Goal: Task Accomplishment & Management: Complete application form

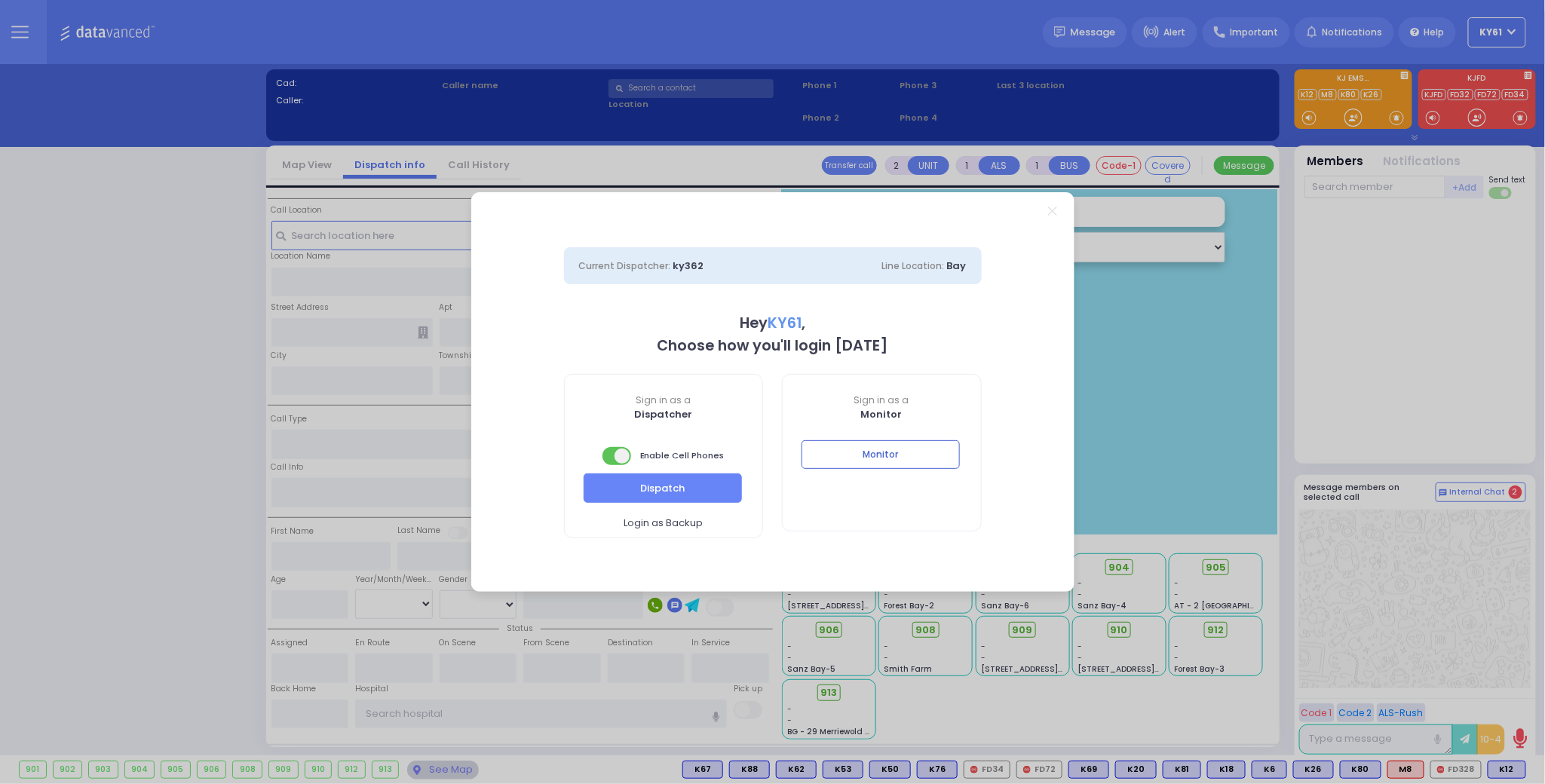
select select "7"
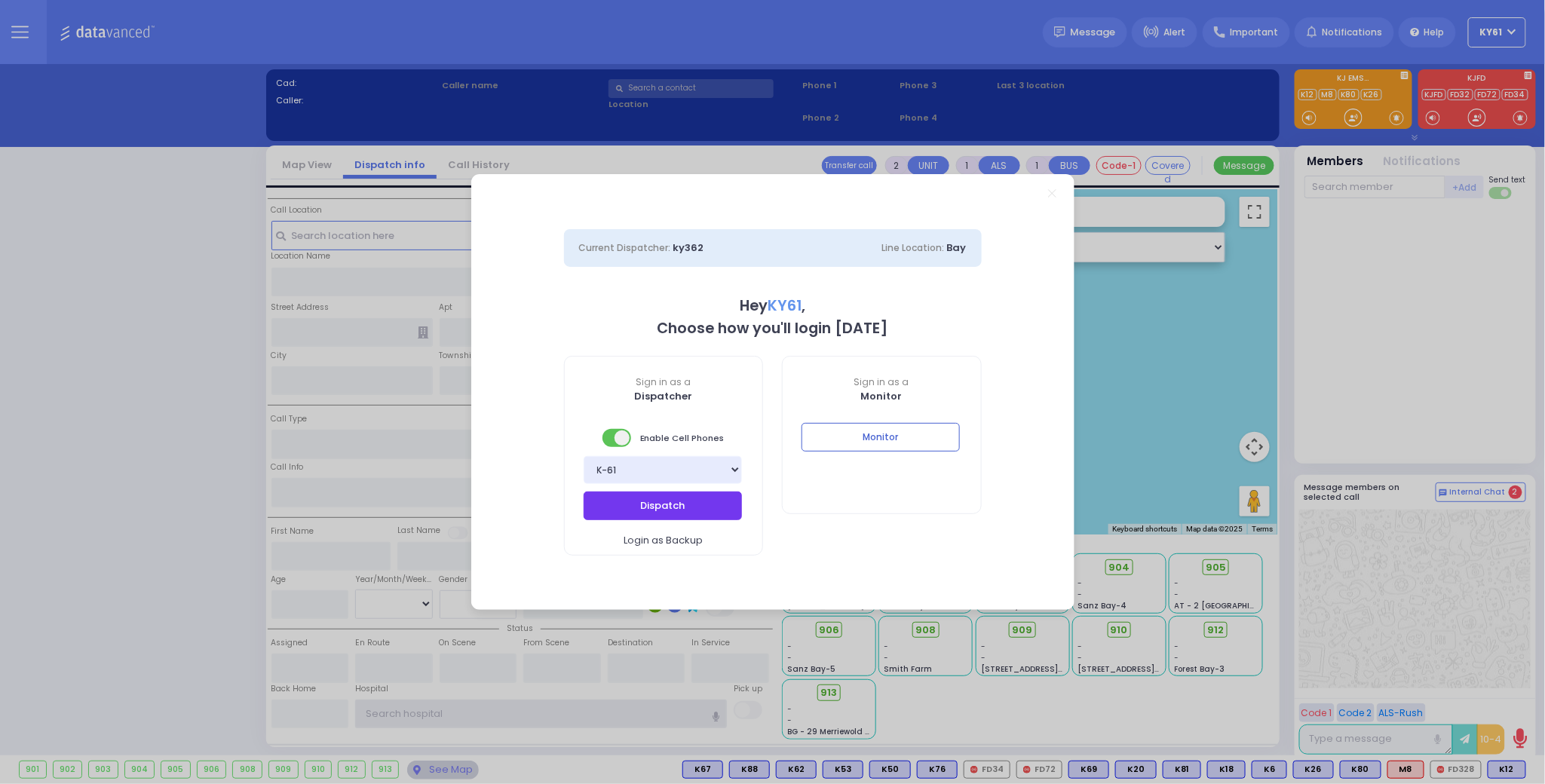
type input "ky61"
click at [679, 504] on button "Dispatch" at bounding box center [662, 505] width 158 height 28
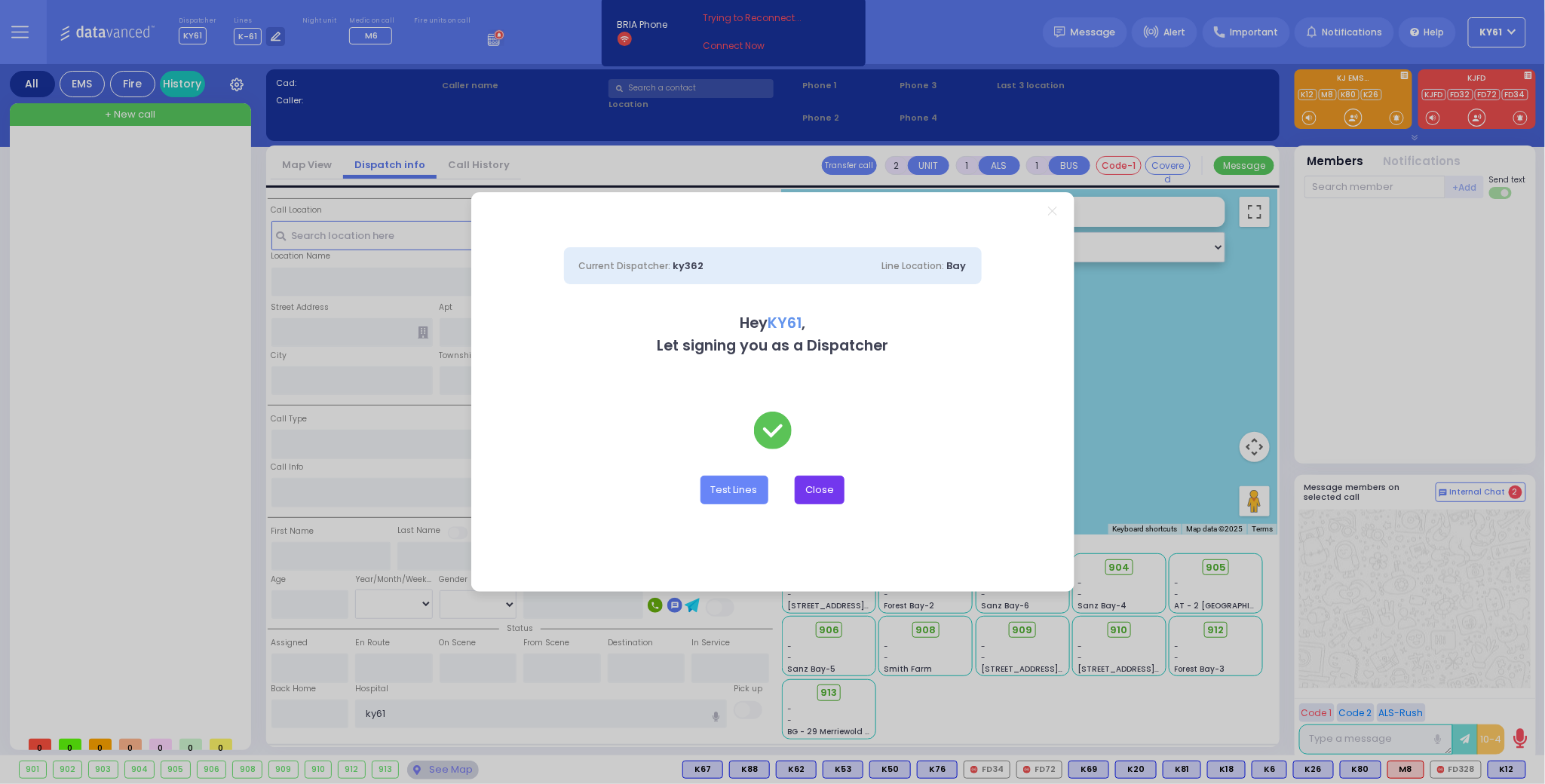
click at [820, 489] on button "Close" at bounding box center [819, 489] width 49 height 28
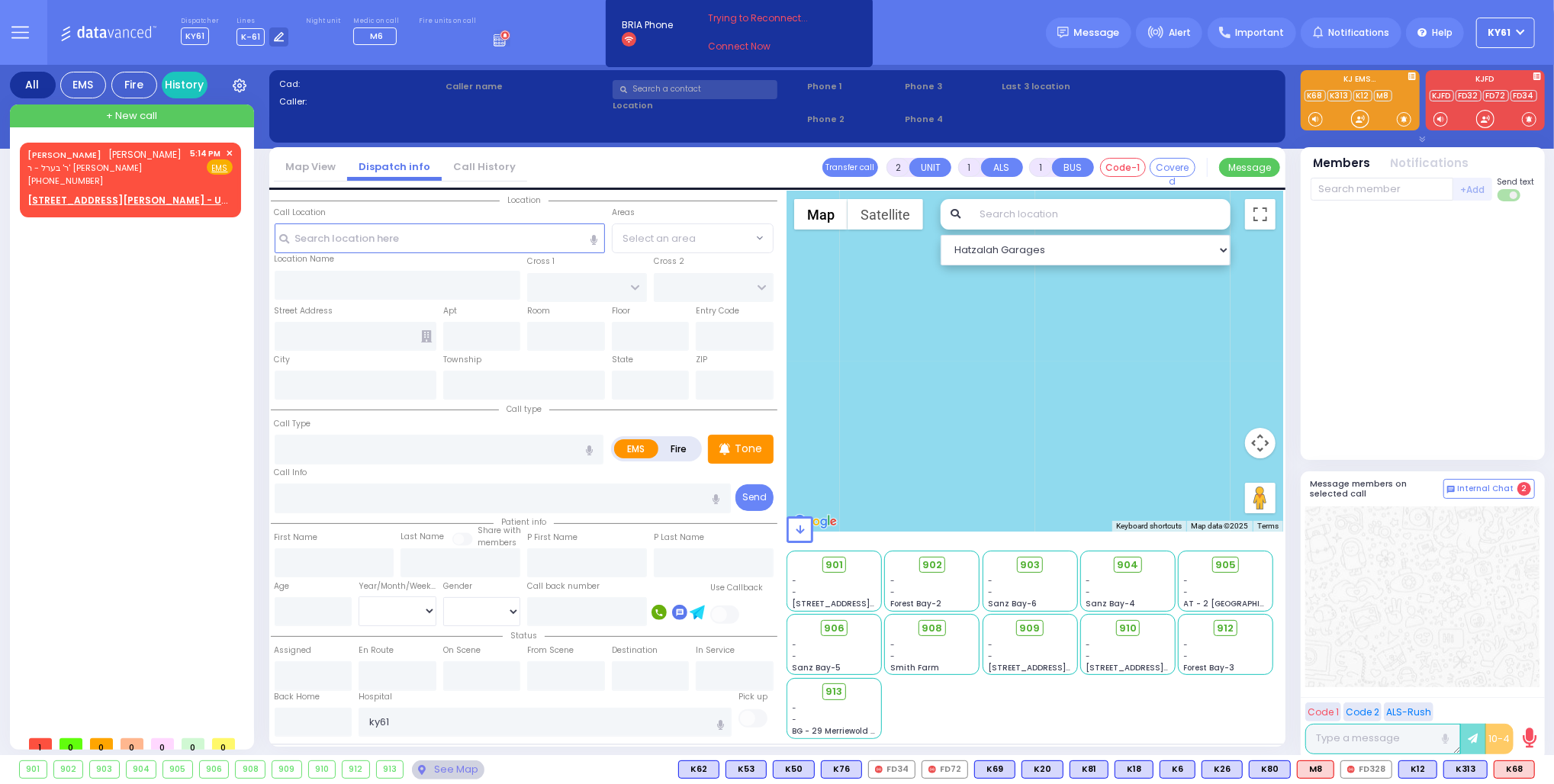
click at [1509, 33] on span "KY61" at bounding box center [1499, 33] width 23 height 14
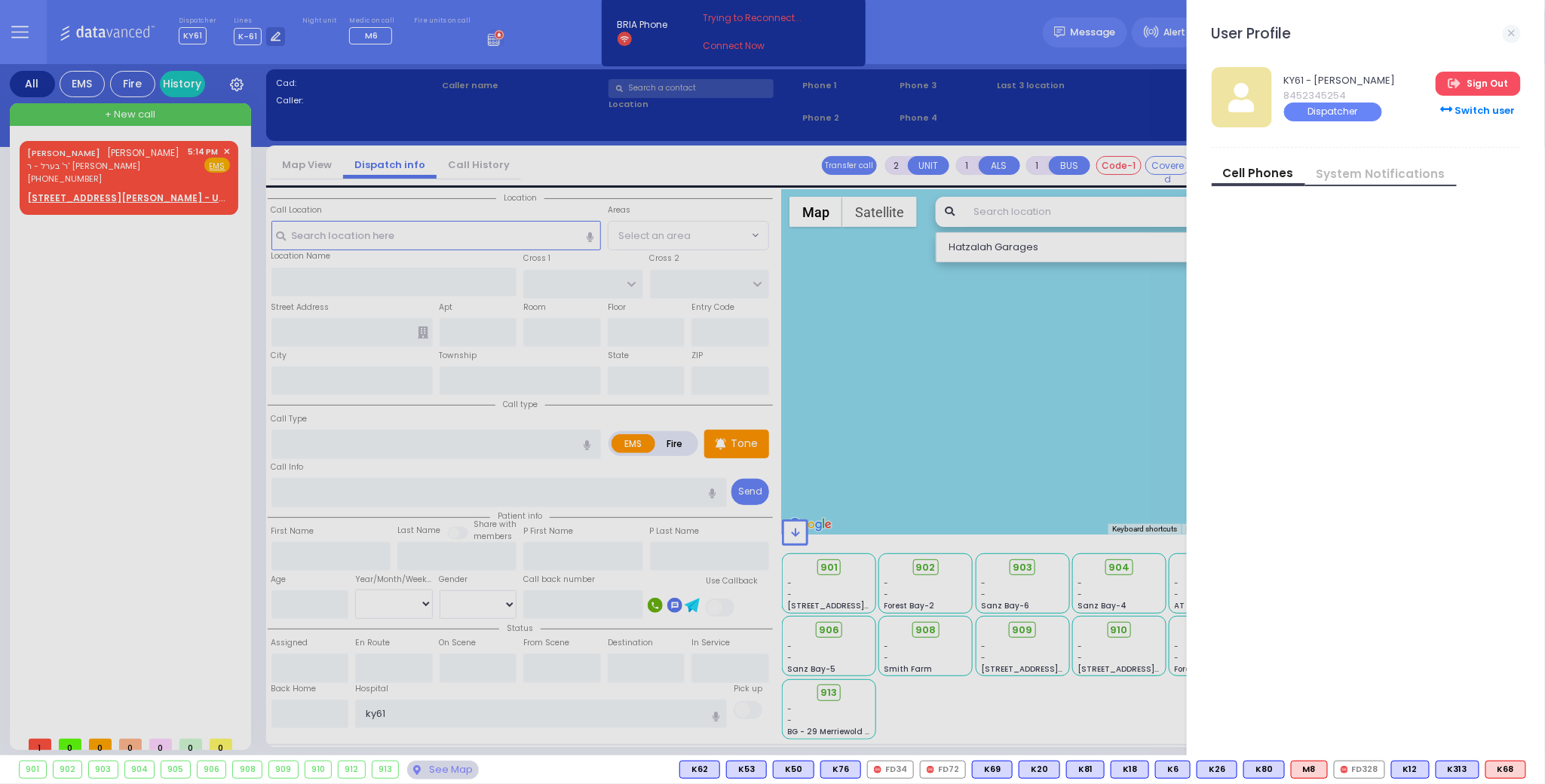
click at [1479, 79] on link "Sign Out" at bounding box center [1477, 84] width 85 height 24
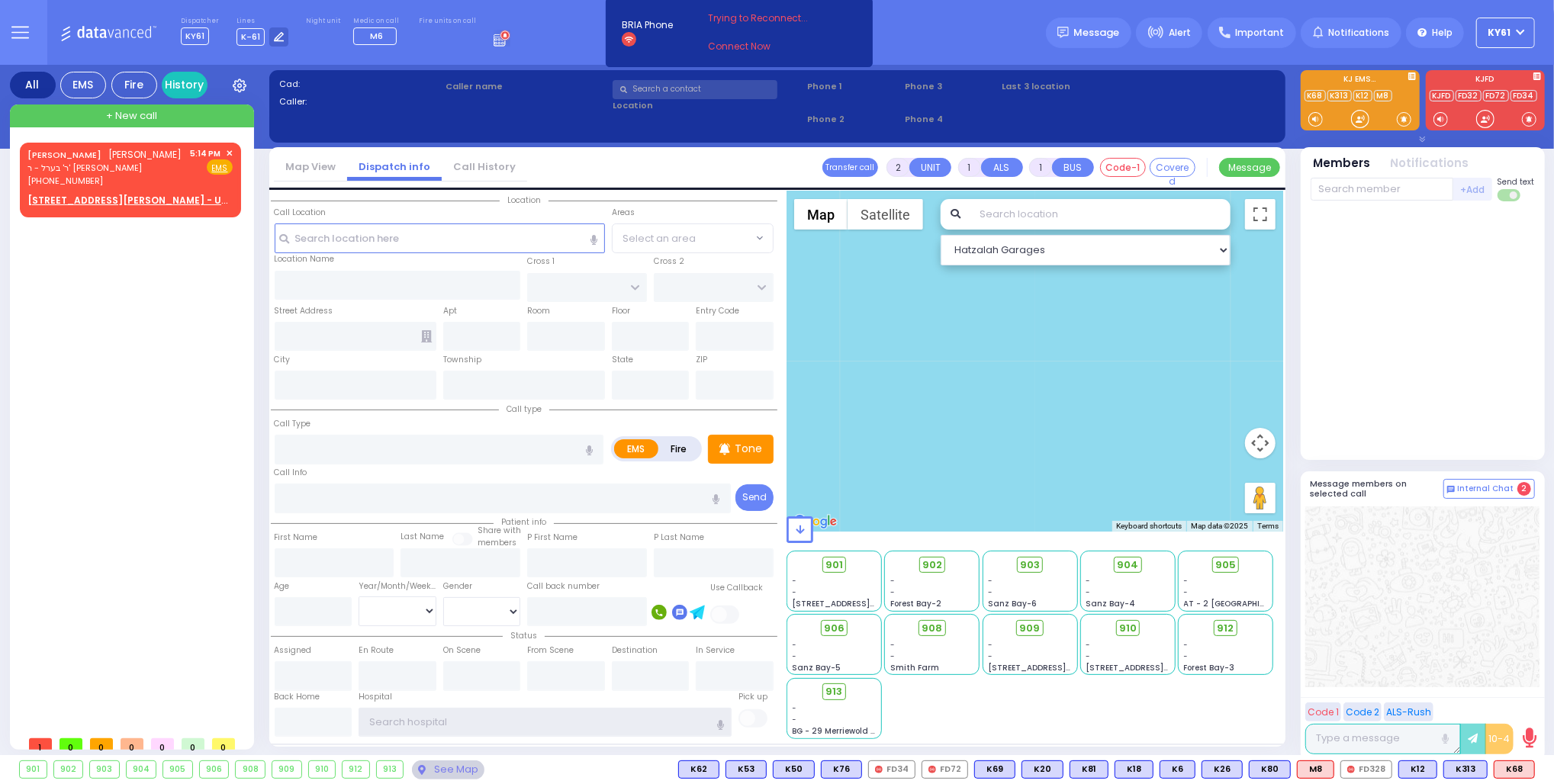
type input "ky61"
click at [1500, 33] on span "KY61" at bounding box center [1499, 33] width 23 height 14
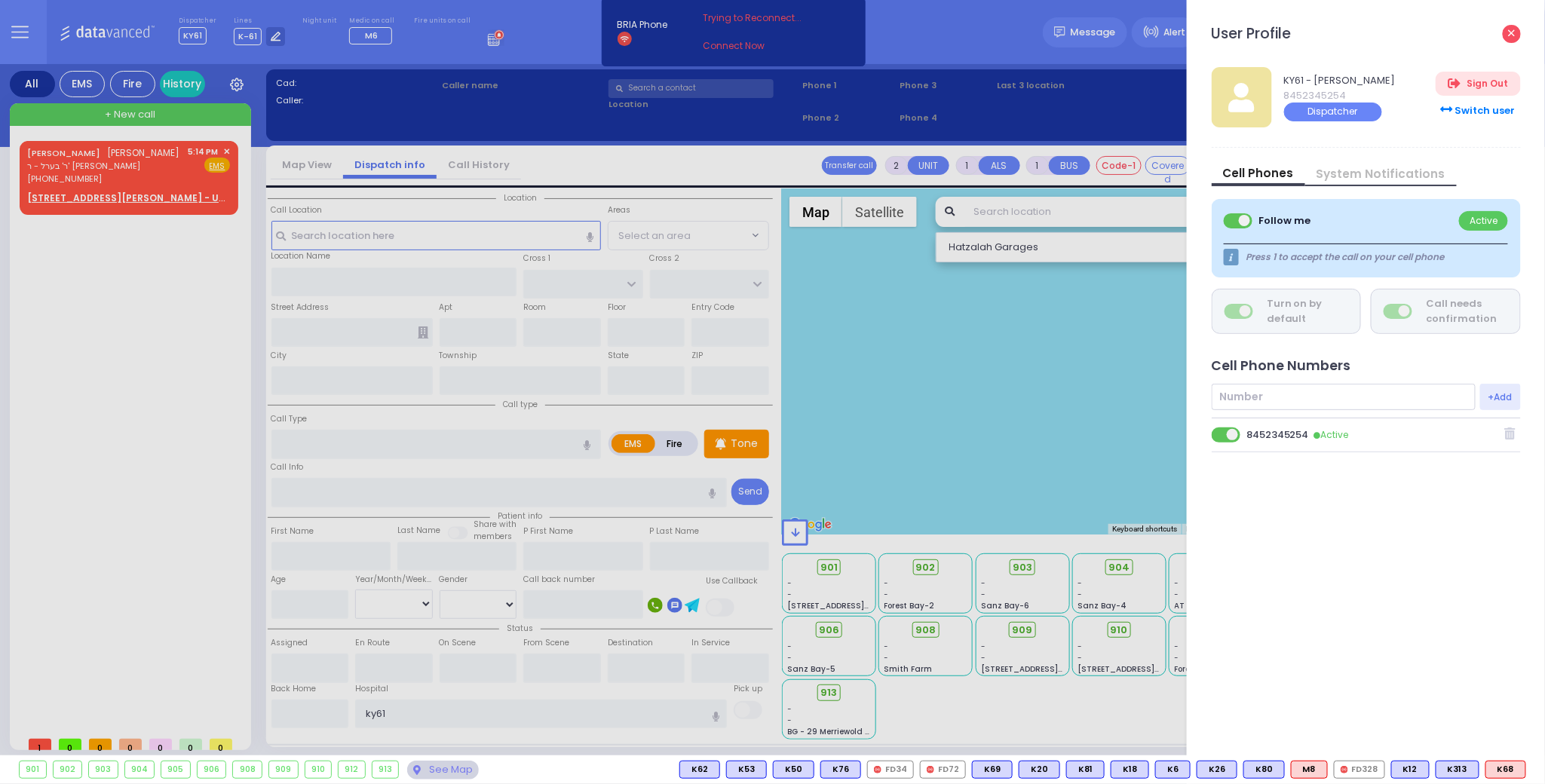
click at [1511, 35] on icon at bounding box center [1511, 33] width 6 height 6
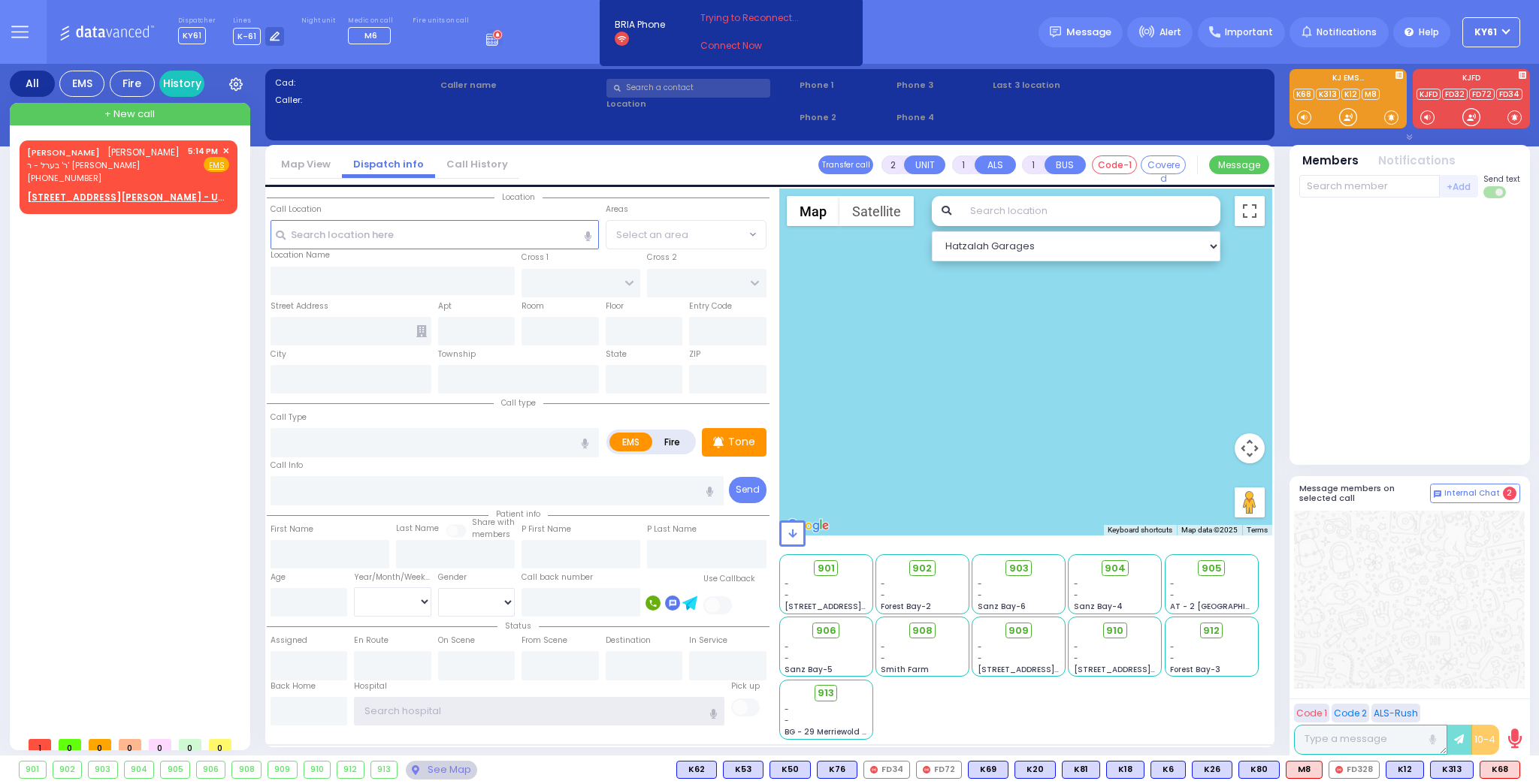
type input "ky61"
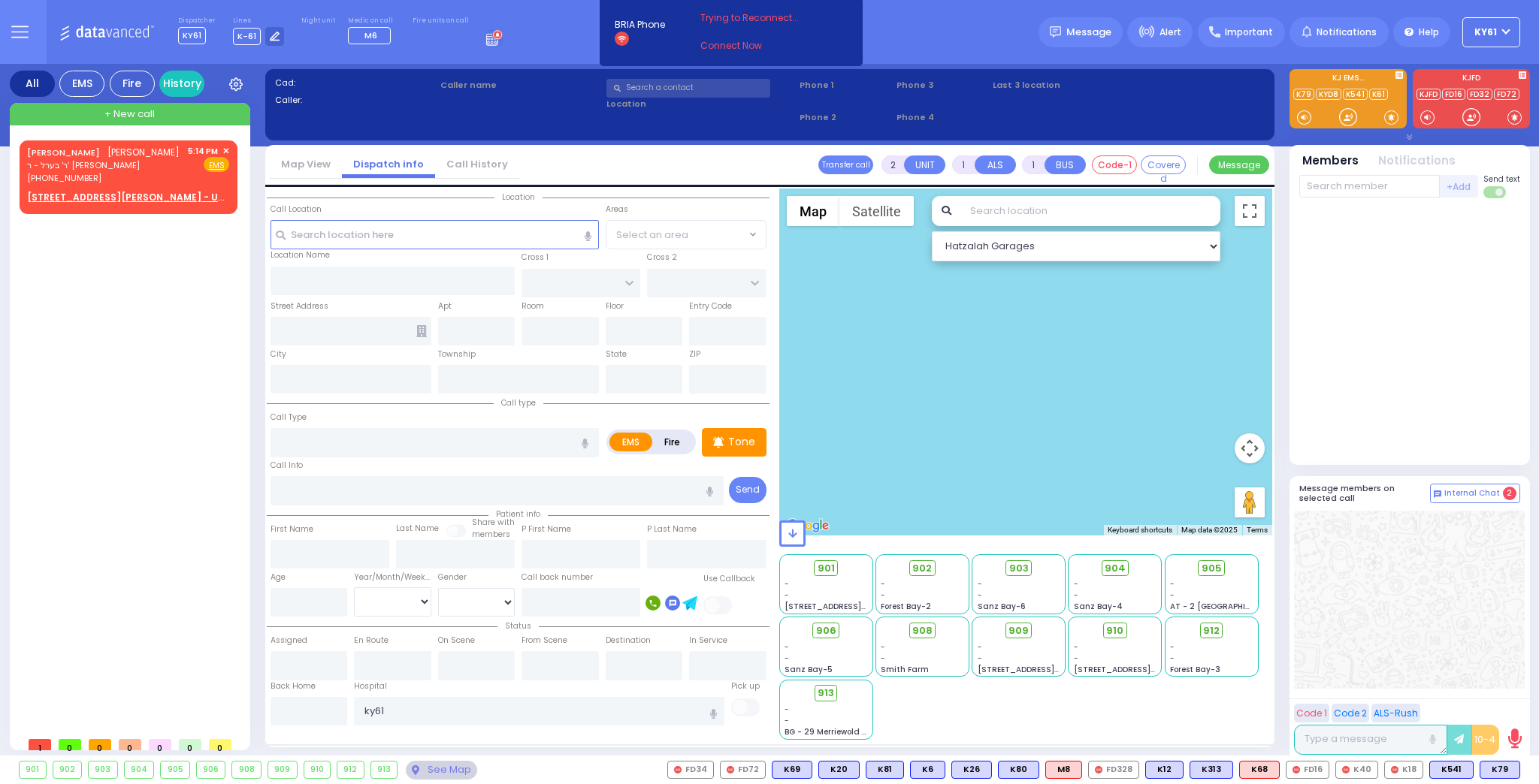
click at [1252, 52] on div "Dispatcher KY61 shift has started. Are you ? Lines K-61" at bounding box center [769, 32] width 1539 height 64
click at [1069, 313] on div at bounding box center [1026, 362] width 494 height 347
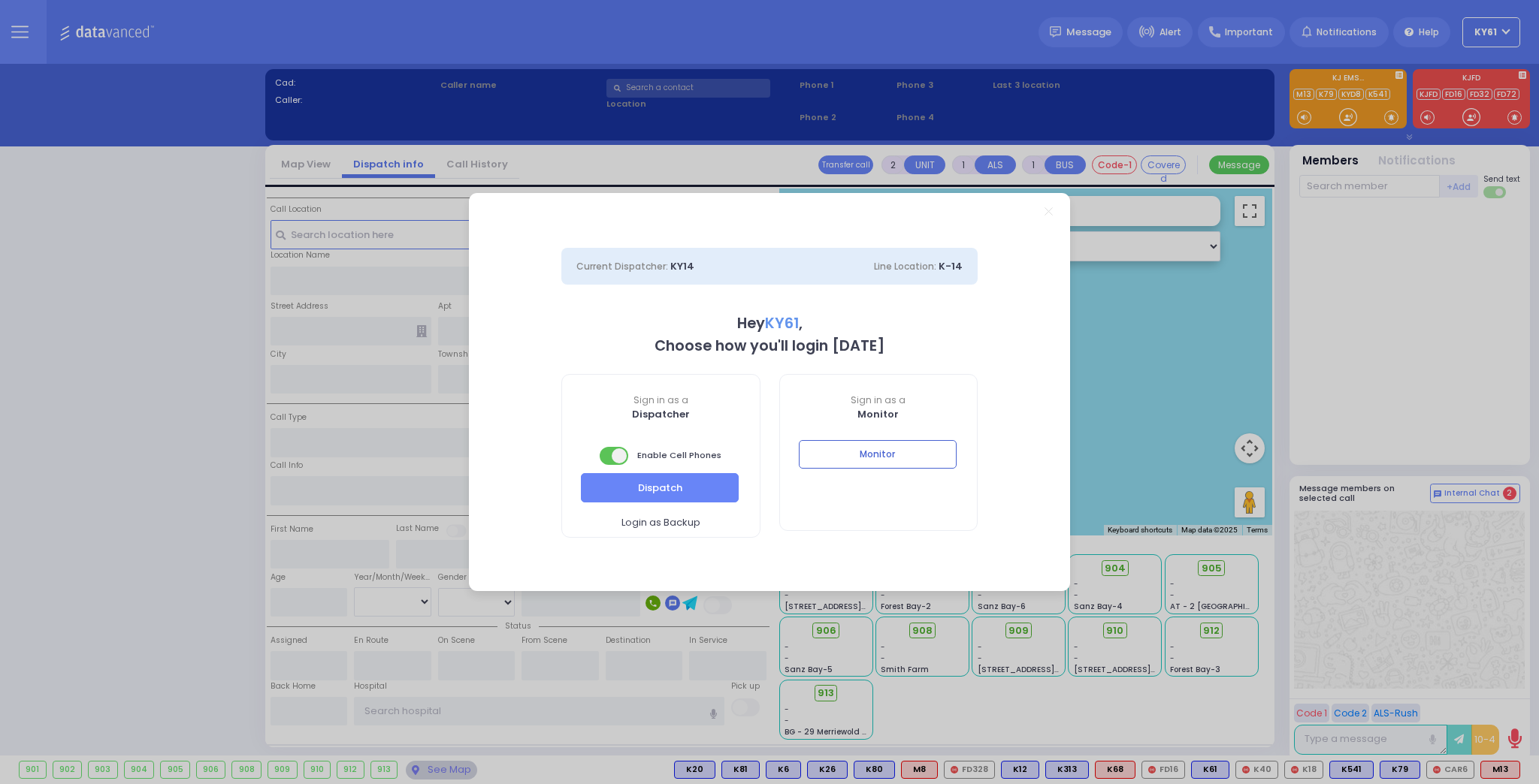
select select "7"
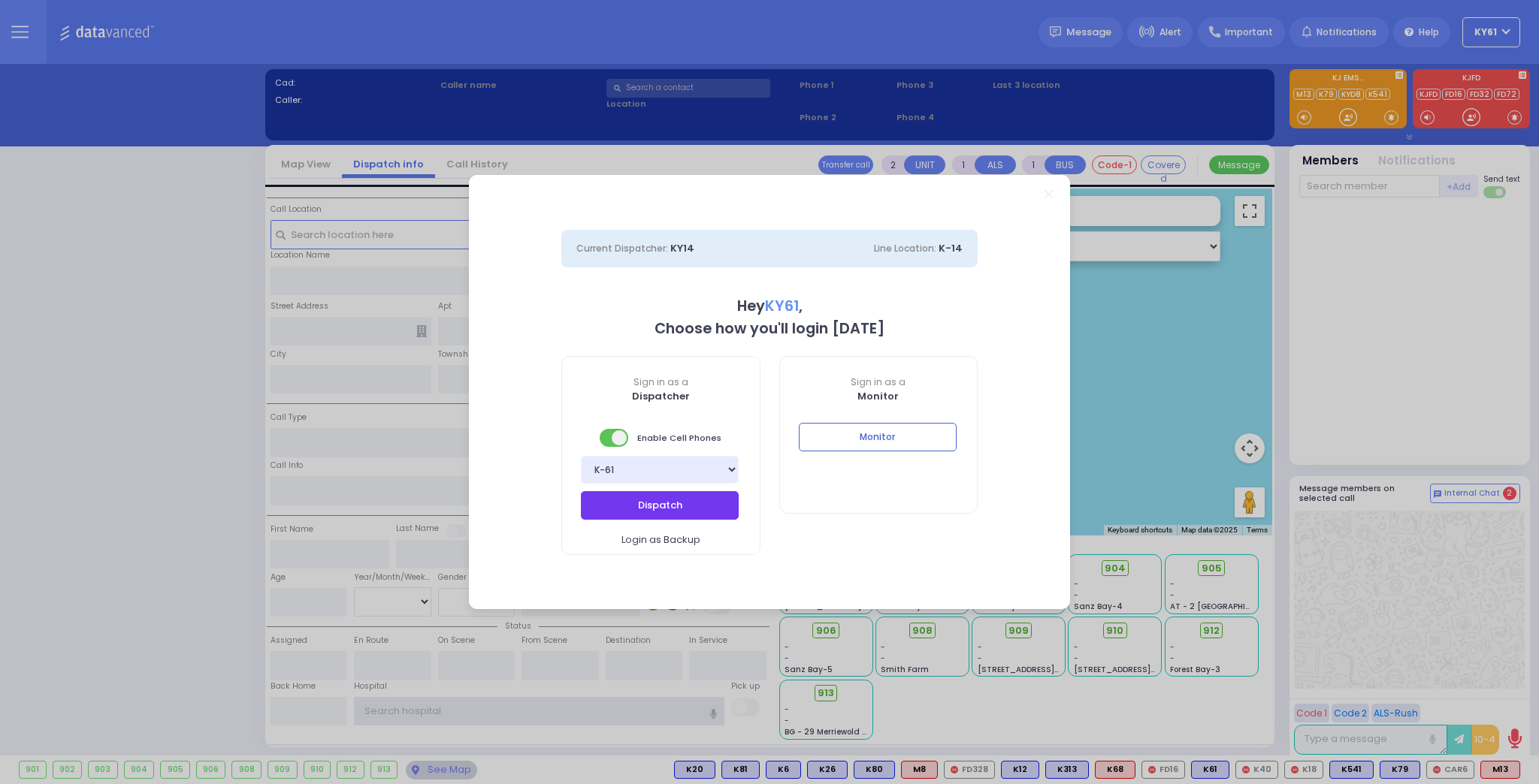
type input "ky61"
click at [692, 503] on button "Dispatch" at bounding box center [659, 505] width 158 height 28
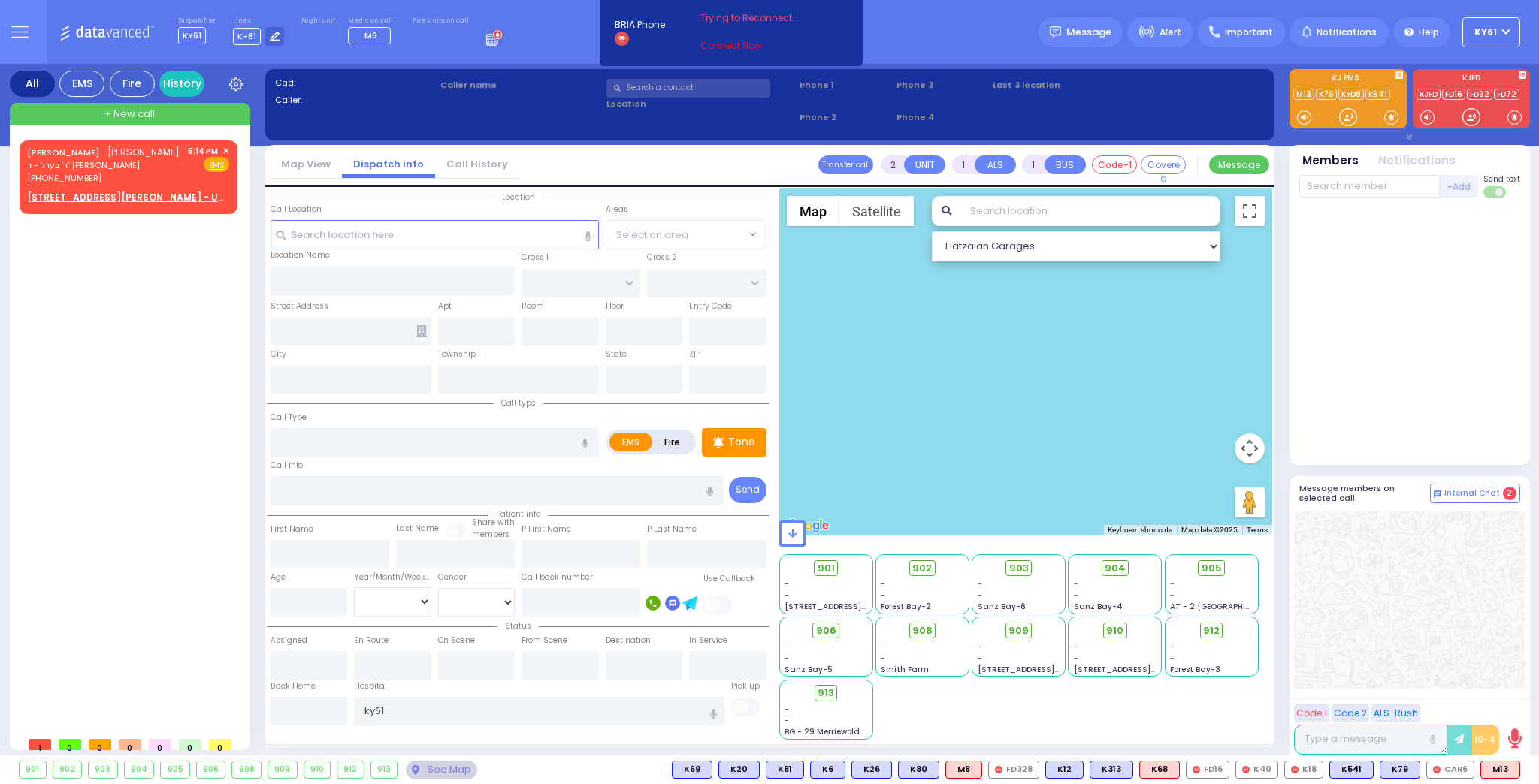
click at [736, 43] on link "Connect Now" at bounding box center [759, 46] width 118 height 13
drag, startPoint x: 1376, startPoint y: 406, endPoint x: 1375, endPoint y: 418, distance: 12.0
click at [1376, 408] on div at bounding box center [1409, 332] width 221 height 255
click at [821, 31] on button "button" at bounding box center [823, 32] width 19 height 19
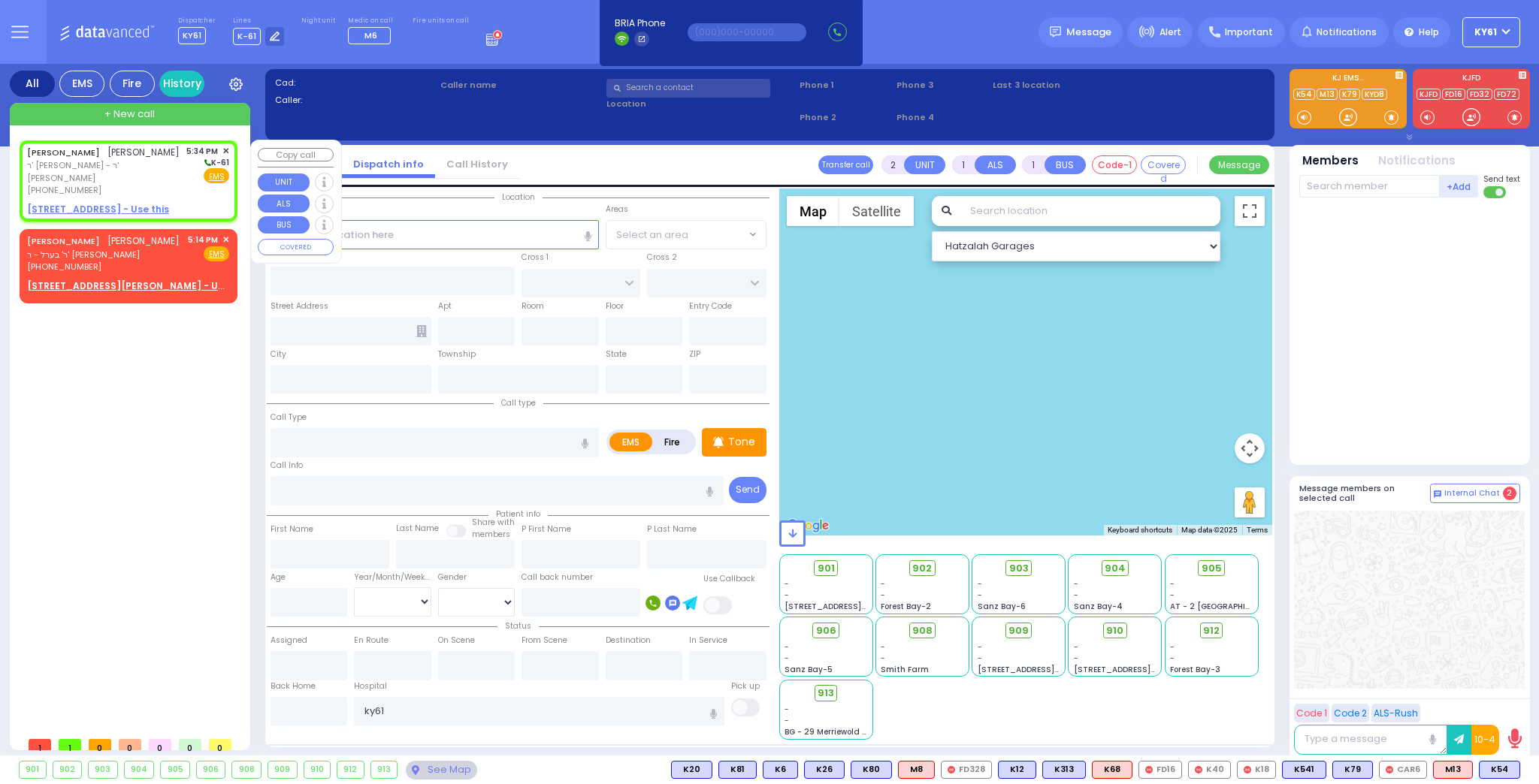
select select
radio input "true"
type input "CHAIM MOSHE"
type input "STEINMETZ"
select select
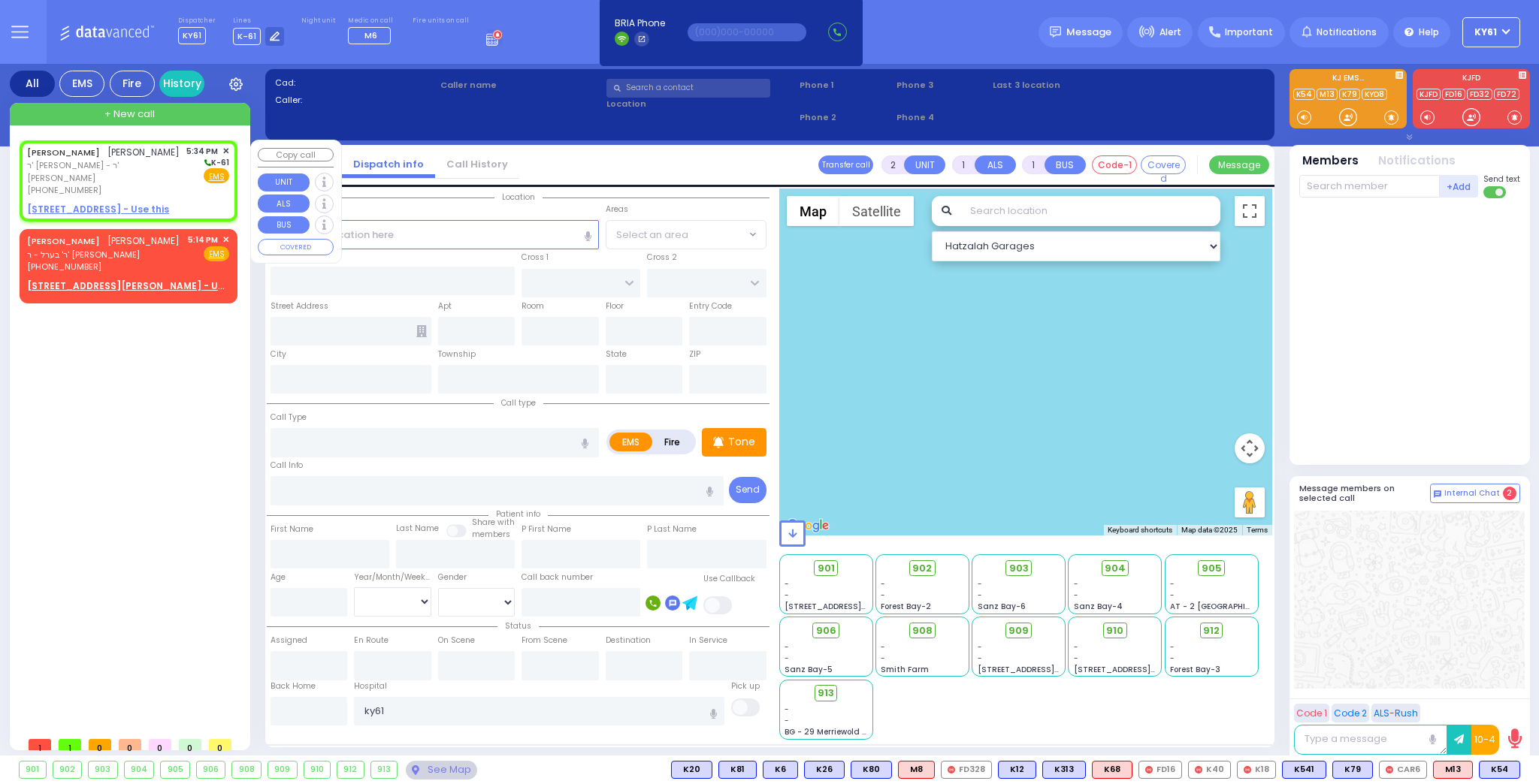
type input "17:34"
select select "Hatzalah Garages"
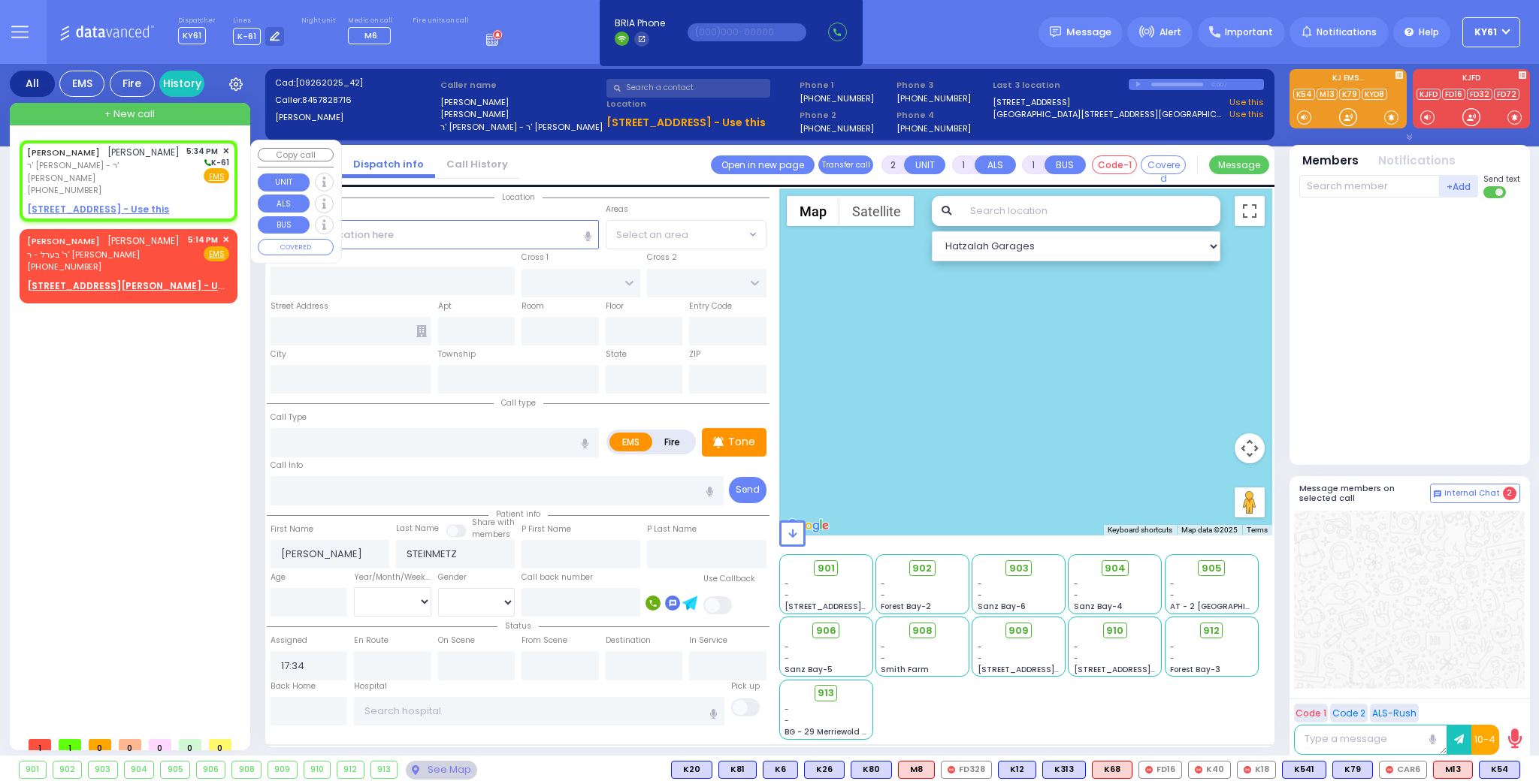
click at [174, 190] on div "(845) 782-8716" at bounding box center [103, 190] width 154 height 13
select select
radio input "true"
select select
select select "Hatzalah Garages"
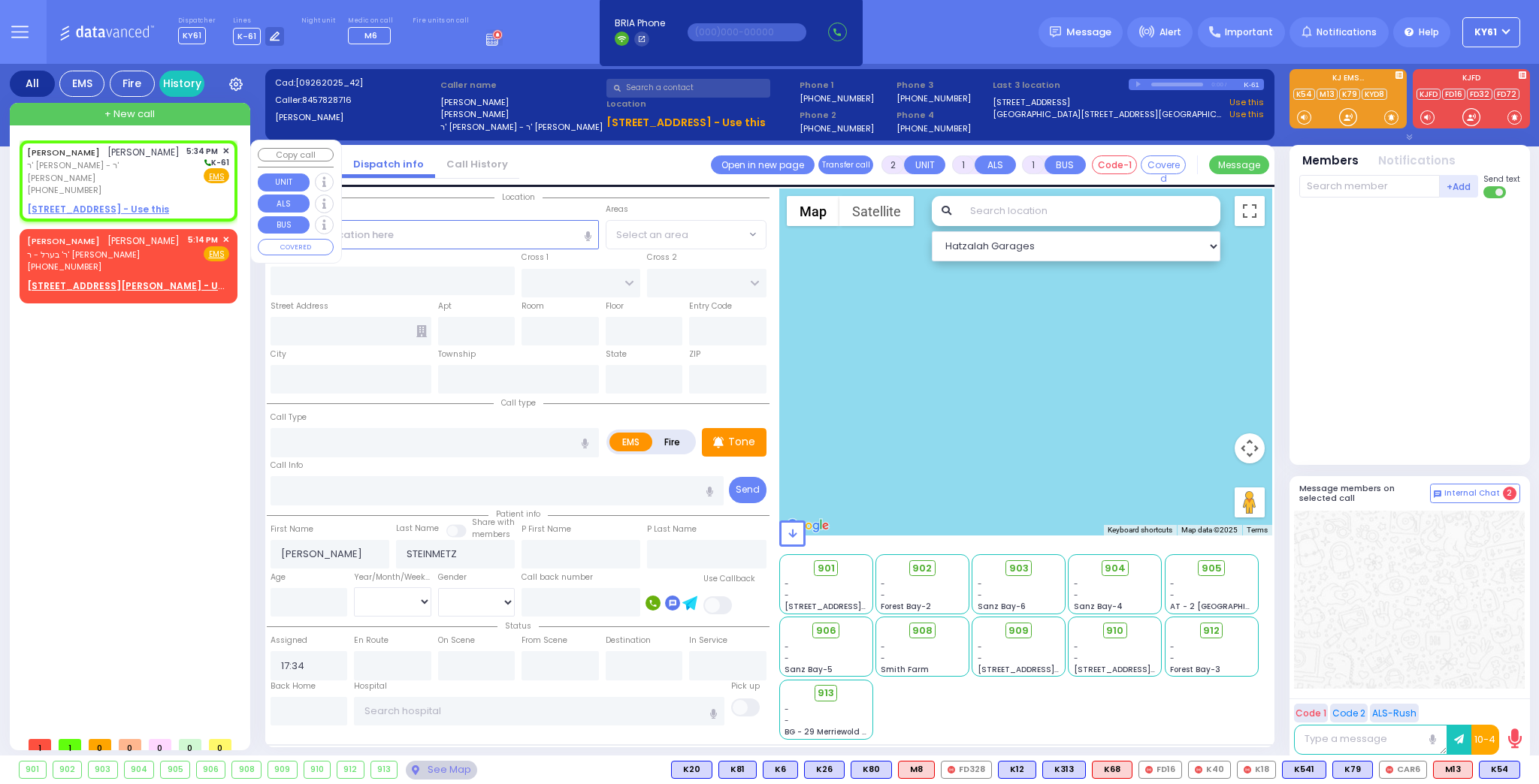
click at [77, 210] on u "5 KARLSBURG RD 201 - Use this" at bounding box center [98, 209] width 142 height 13
select select
radio input "true"
select select
select select "Hatzalah Garages"
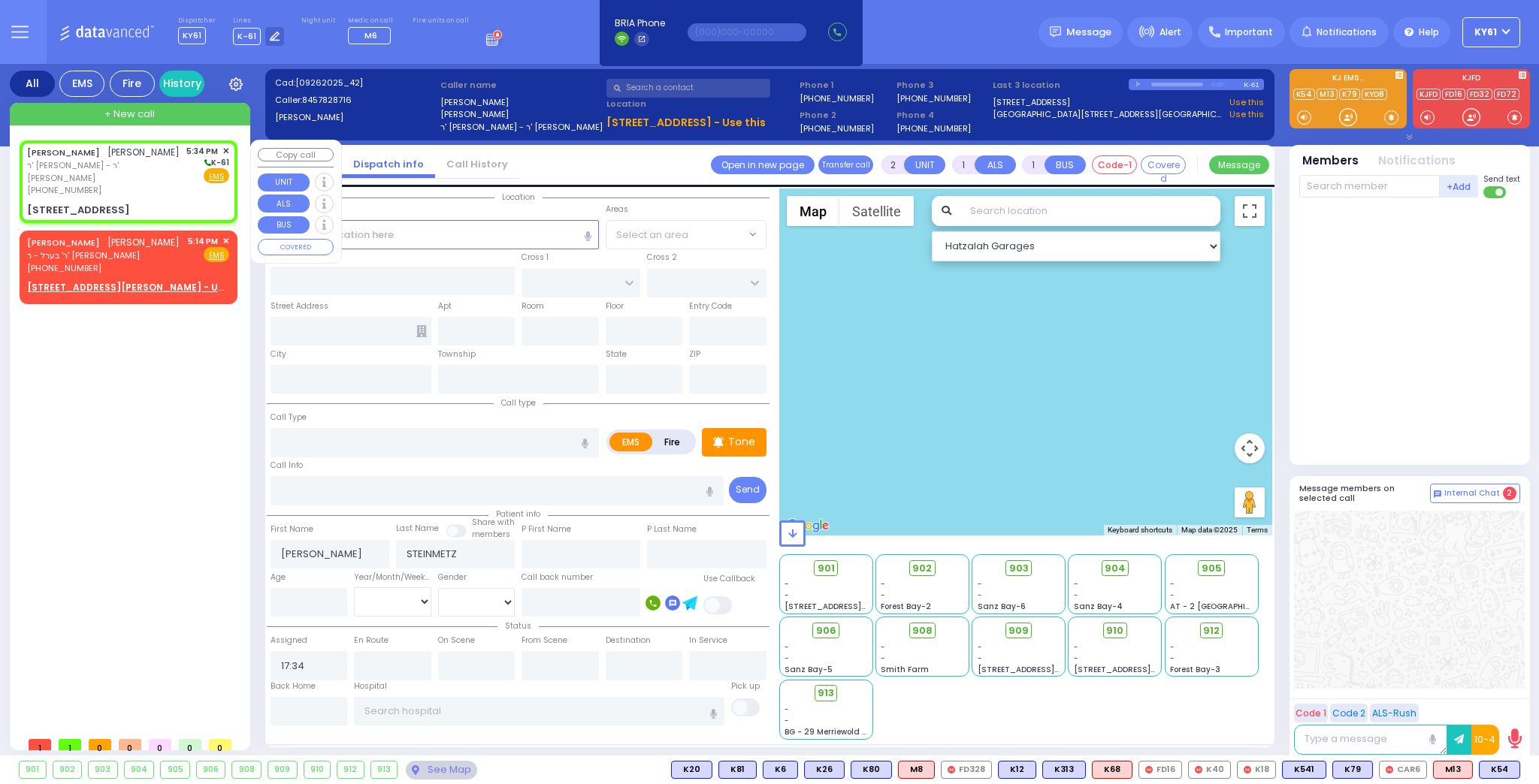
select select
radio input "true"
select select
select select "Hatzalah Garages"
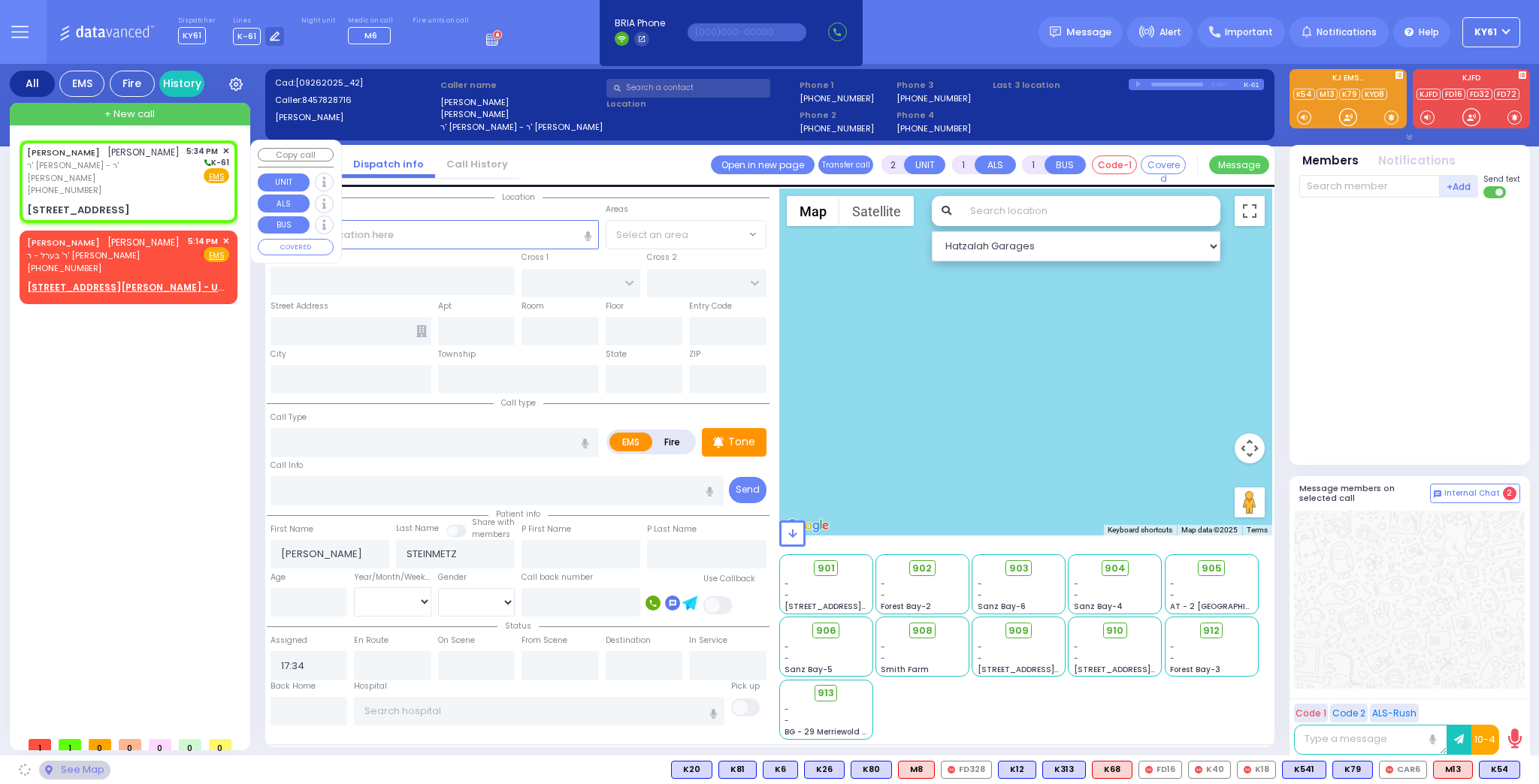
type input "SEVEN SPRINGS MOUNTAIN RD"
type input "5 KARLSBURG RD"
type input "201"
type input "Monroe"
type input "[US_STATE]"
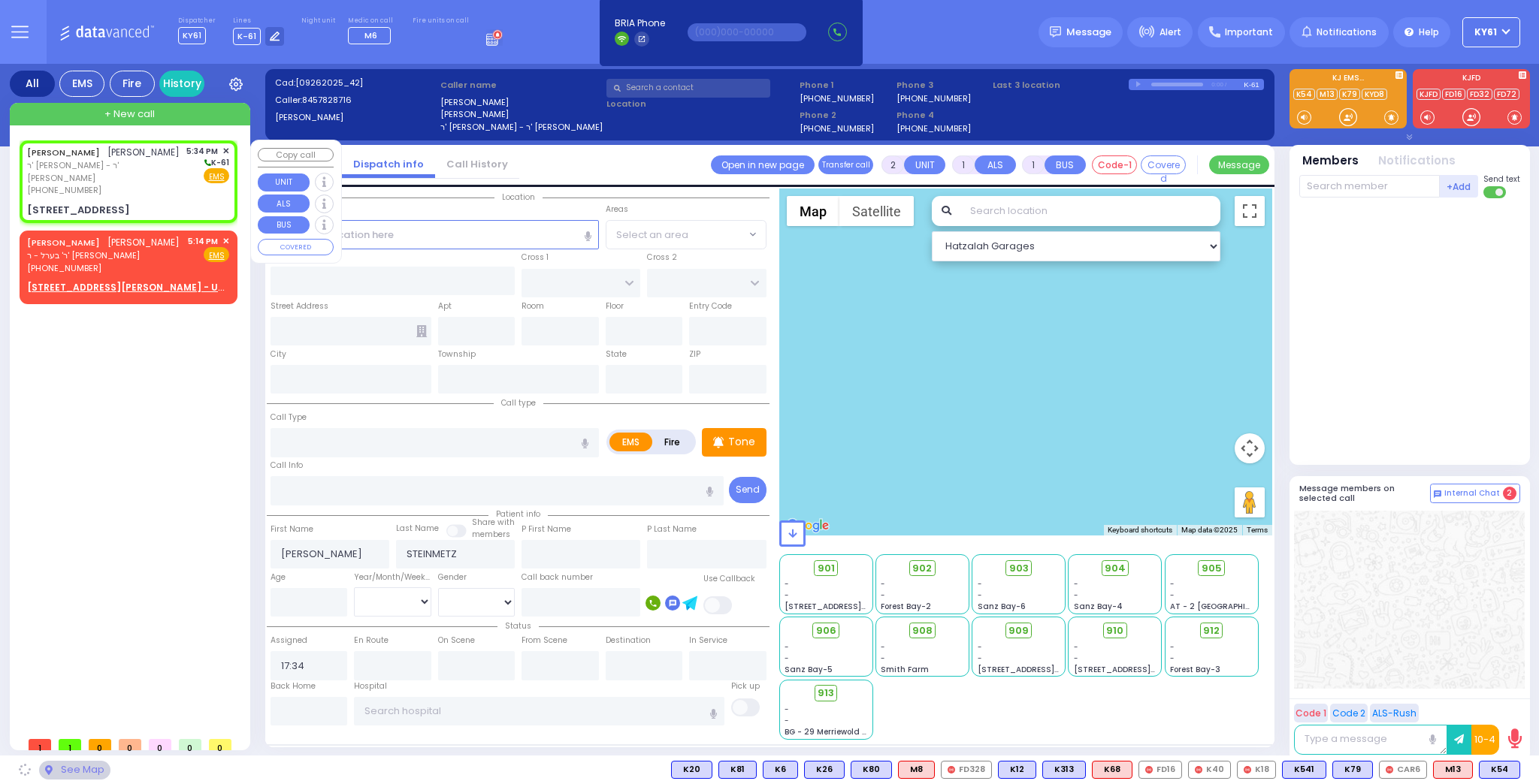
type input "10950"
select select "SECTION 5"
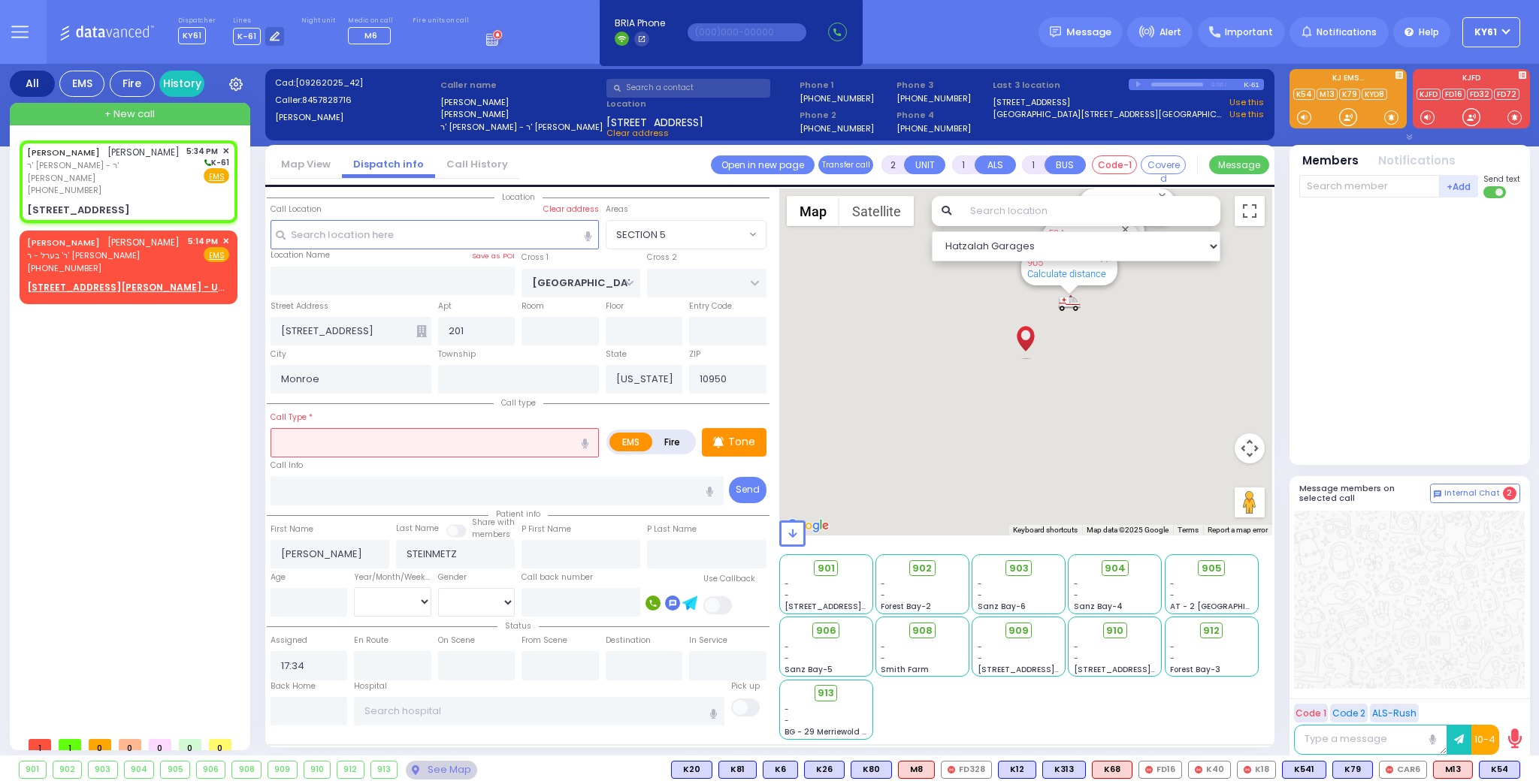
click at [426, 445] on input "text" at bounding box center [435, 442] width 329 height 28
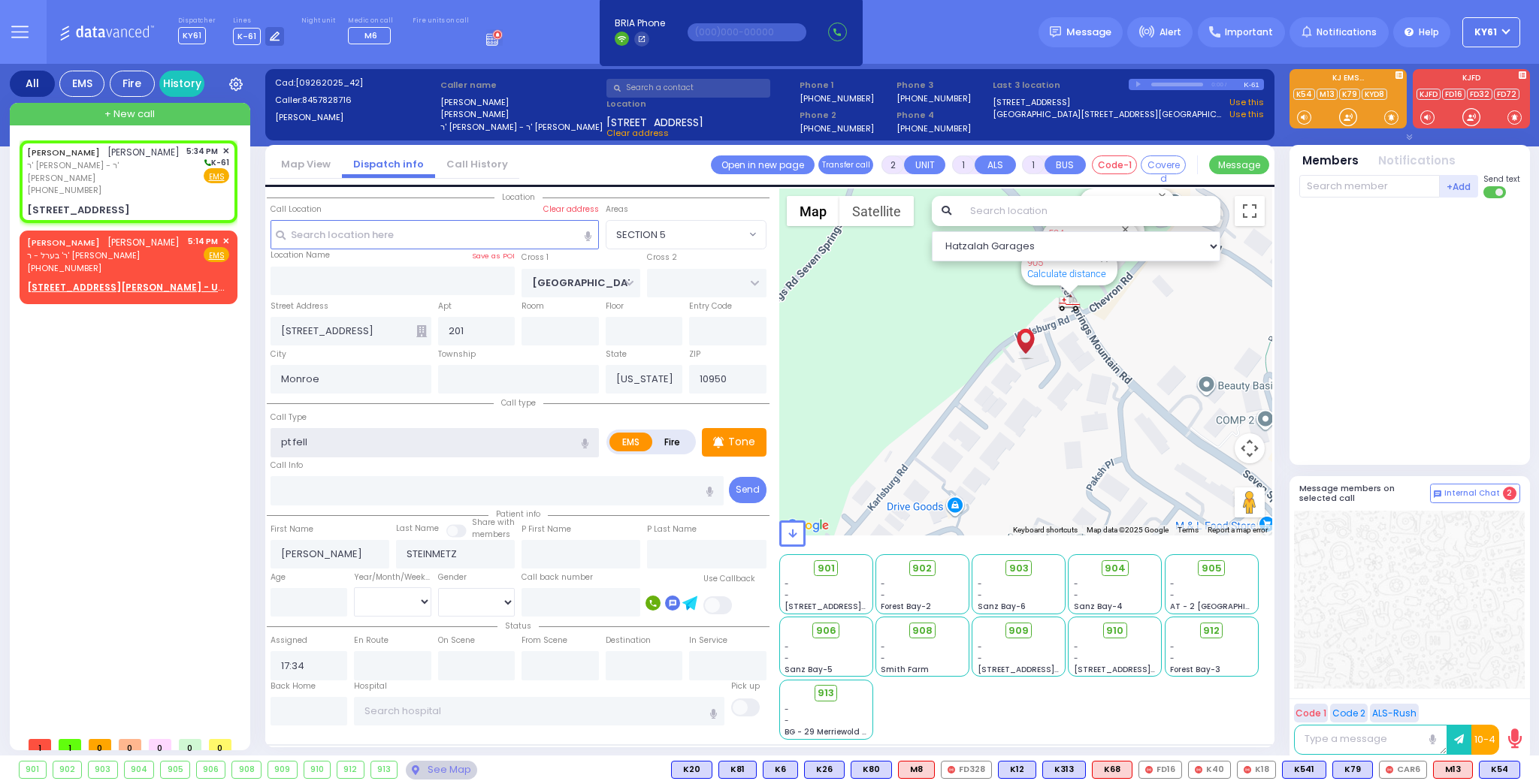
type input "pt fell"
select select
radio input "true"
select select
select select "Hatzalah Garages"
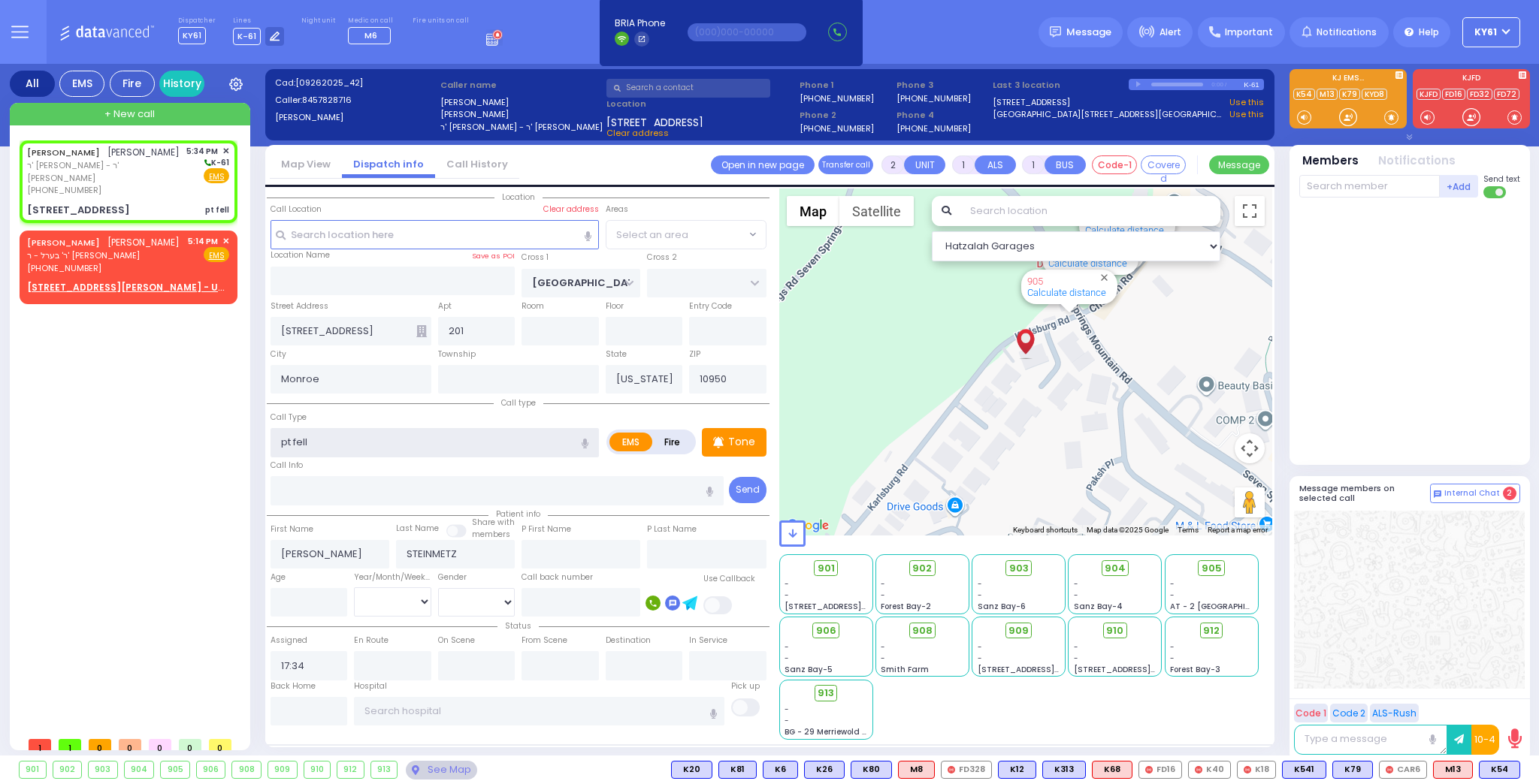
select select "SECTION 5"
click at [369, 445] on input "pt fell" at bounding box center [435, 442] width 329 height 28
type input "p"
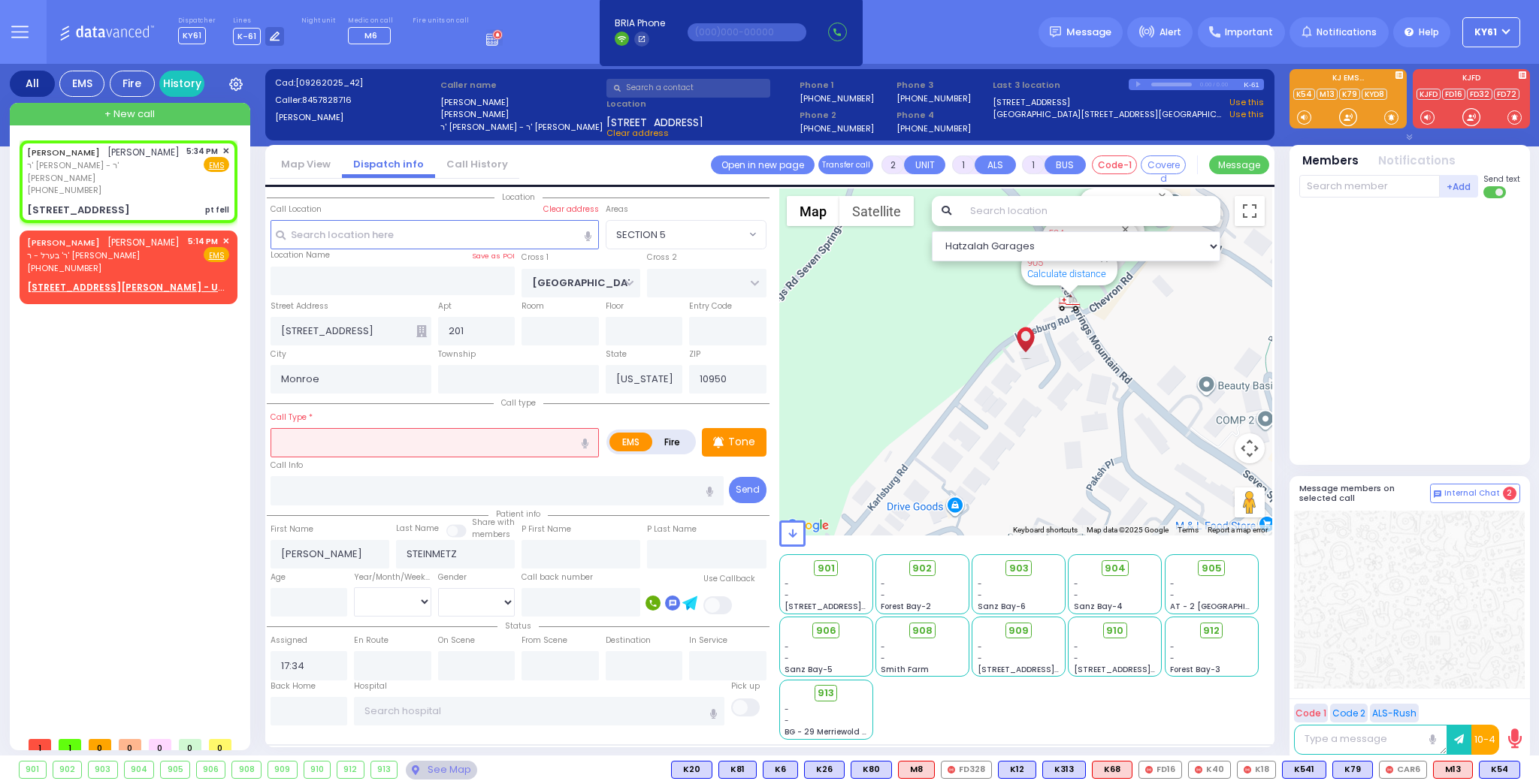
type input "t"
select select
radio input "true"
select select
select select "Hatzalah Garages"
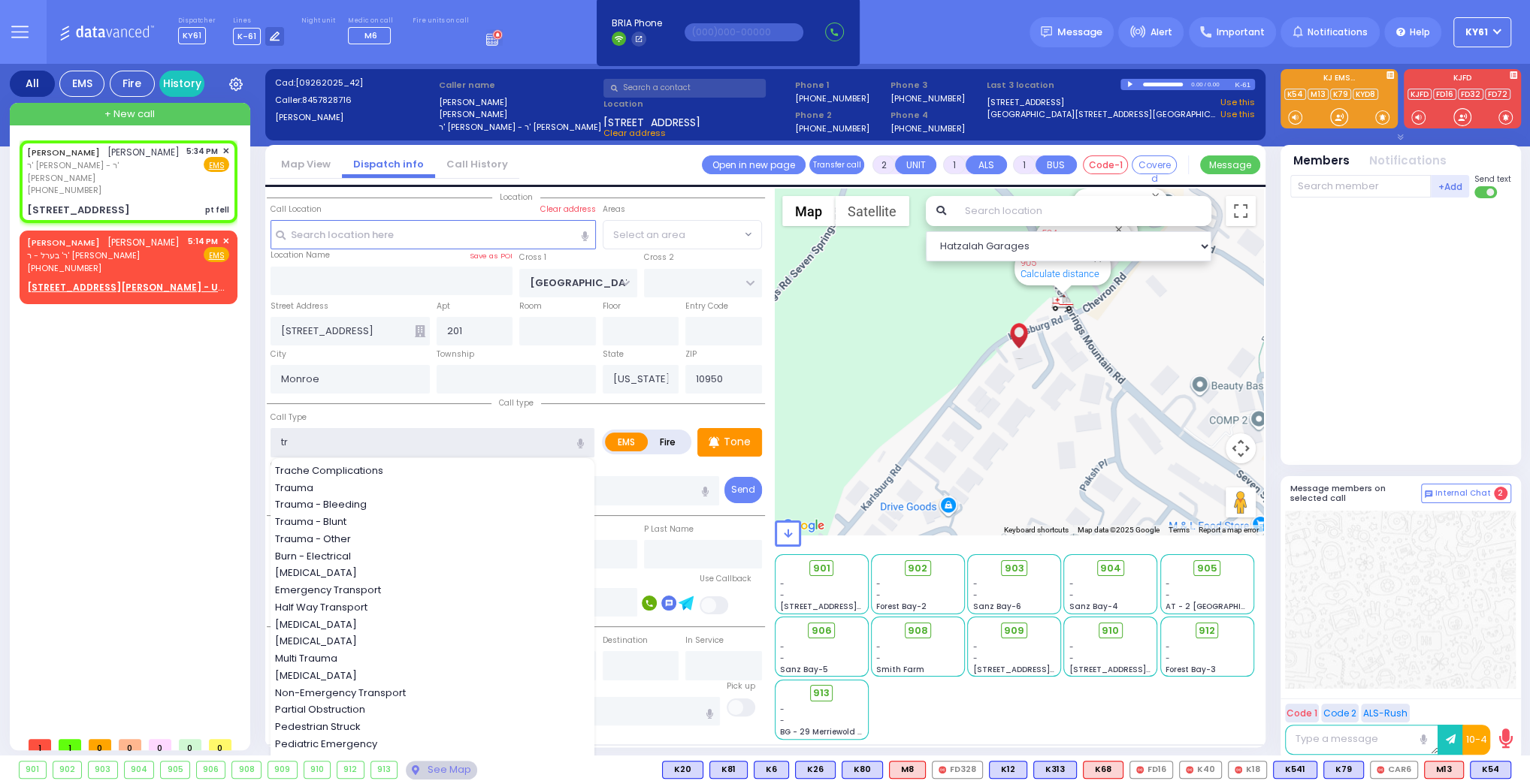
type input "tra"
select select "SECTION 5"
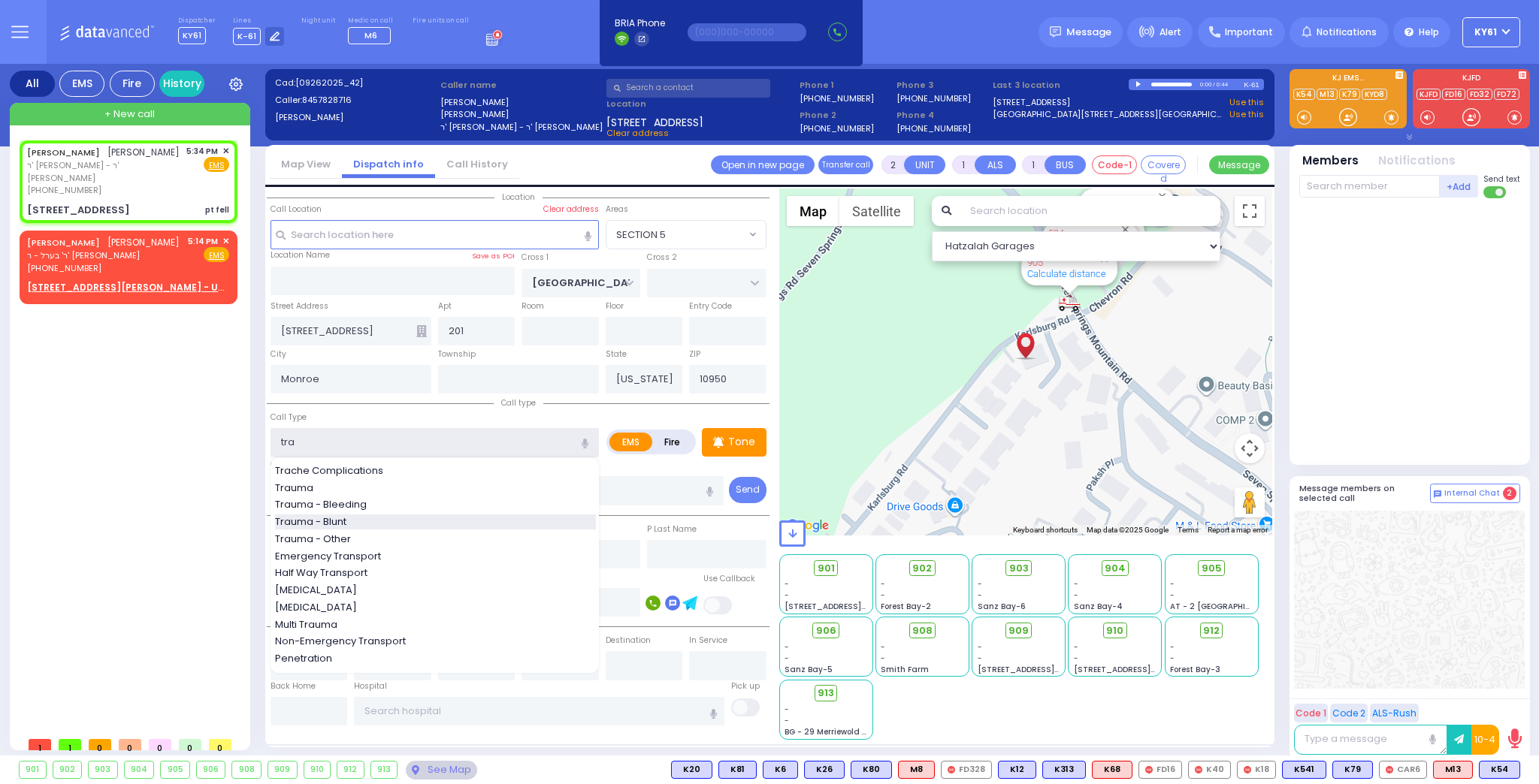
select select
radio input "true"
select select
select select "Hatzalah Garages"
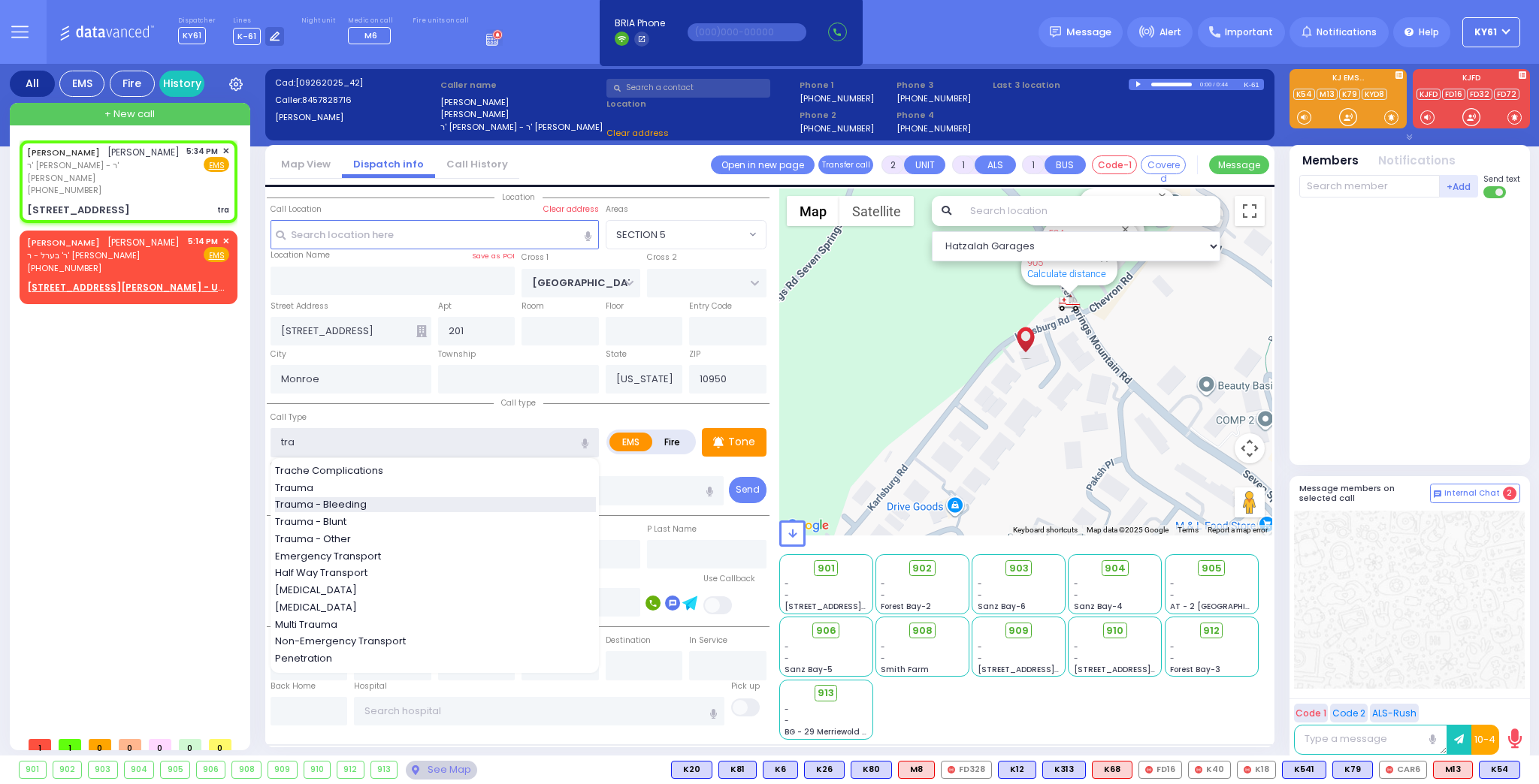
select select "SECTION 5"
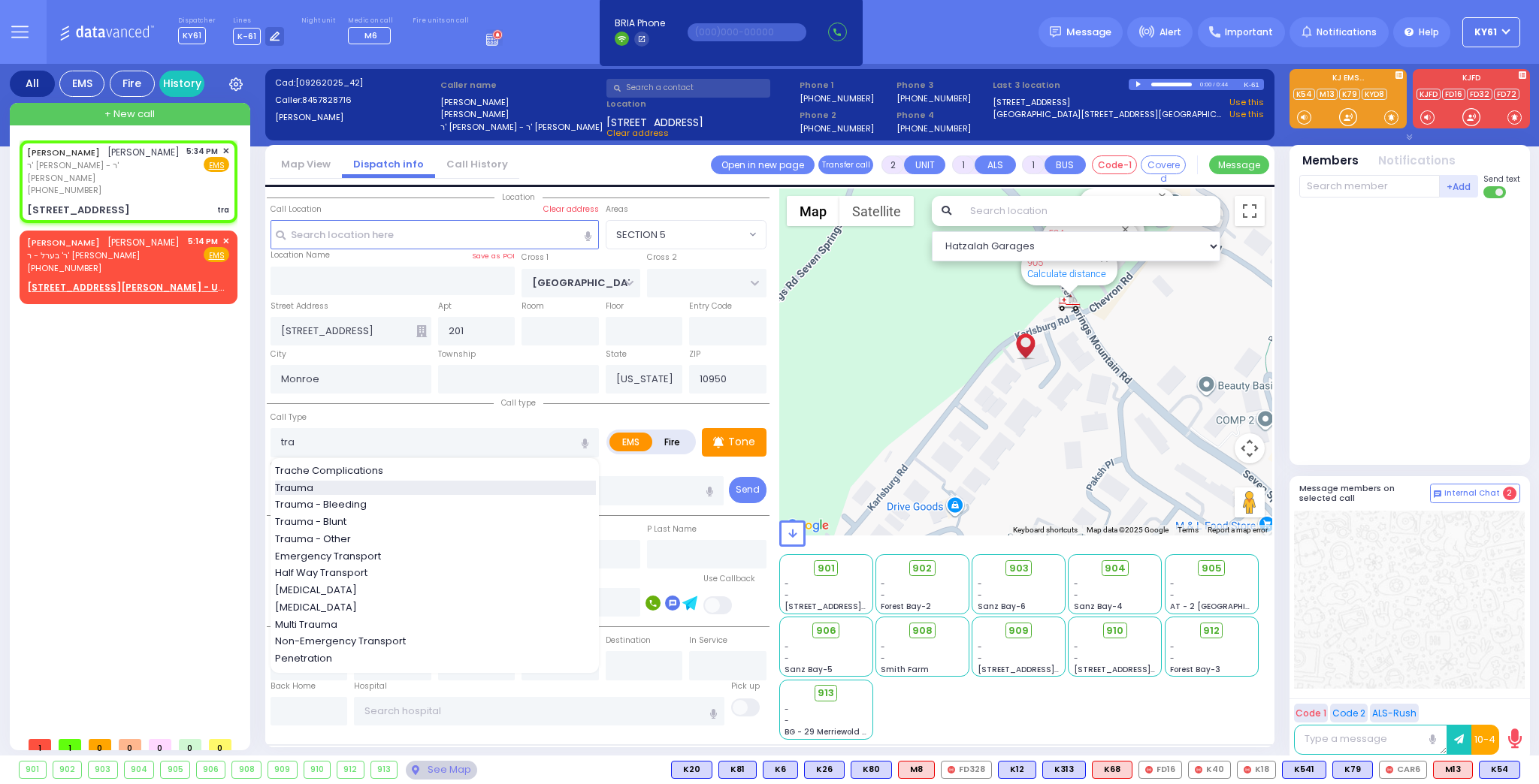
click at [307, 480] on span "Trauma" at bounding box center [297, 488] width 43 height 15
type input "Trauma"
type input "0"
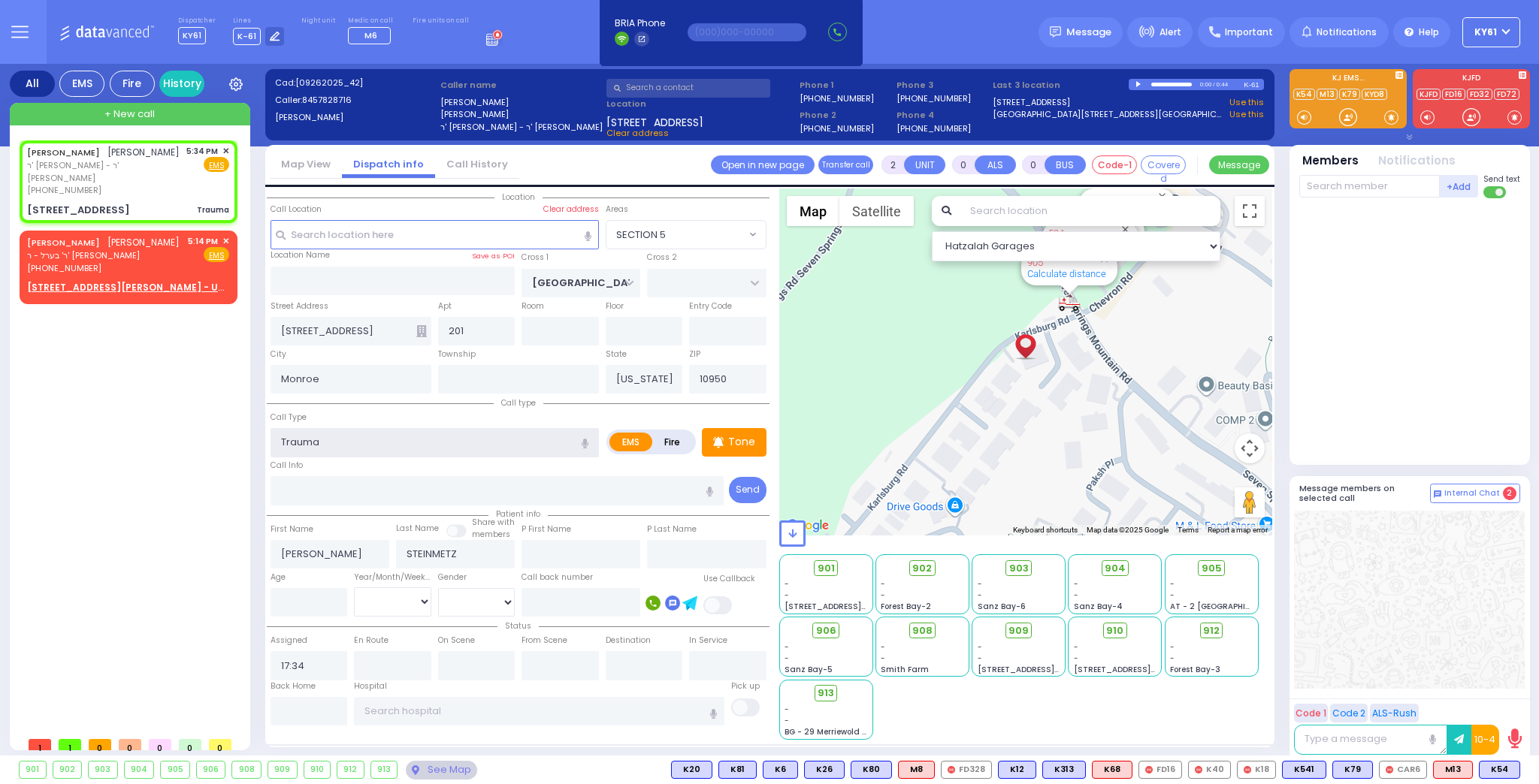
select select
radio input "true"
select select
select select "Hatzalah Garages"
select select "SECTION 5"
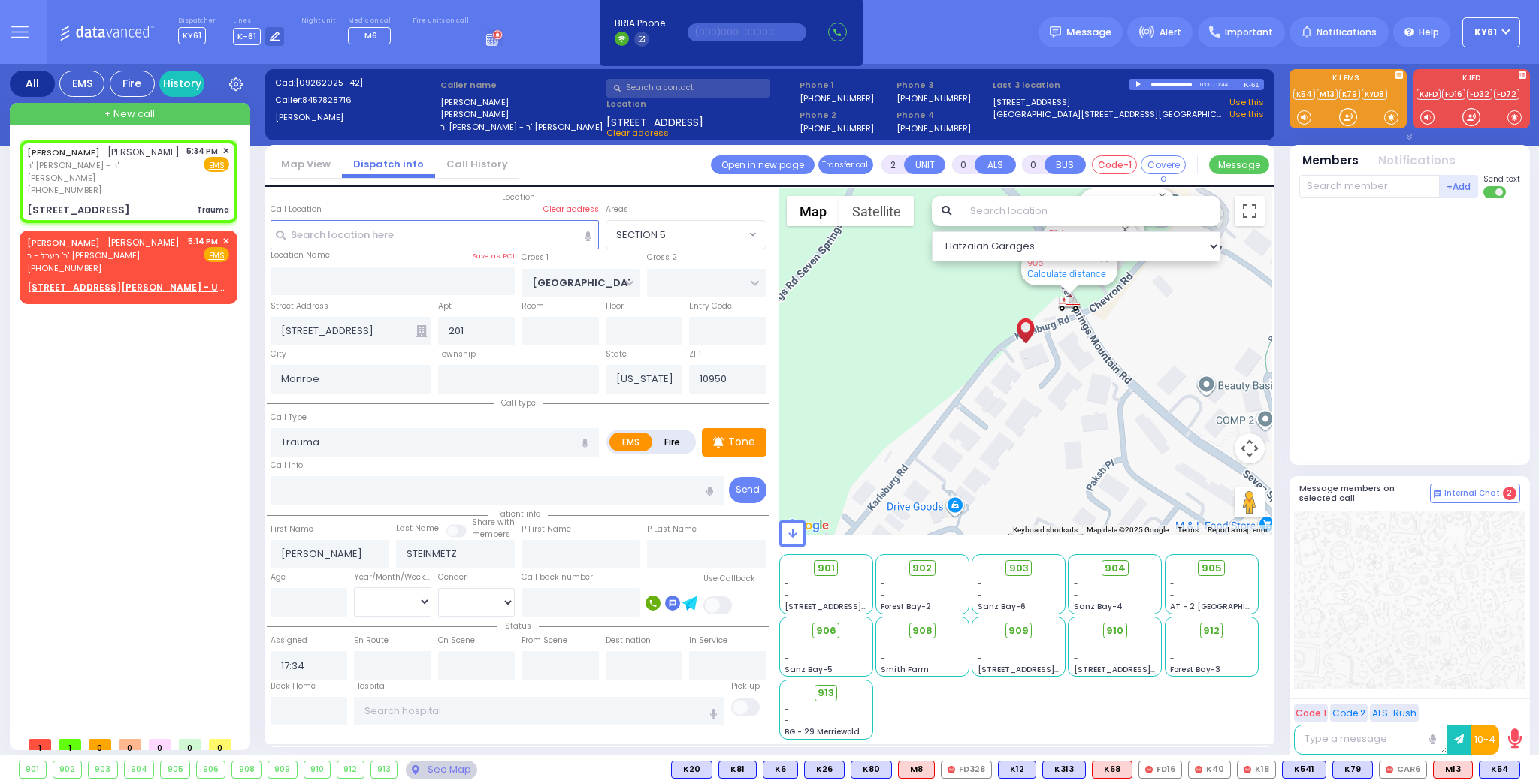
select select
radio input "true"
select select
select select "SECTION 5"
select select "Hatzalah Garages"
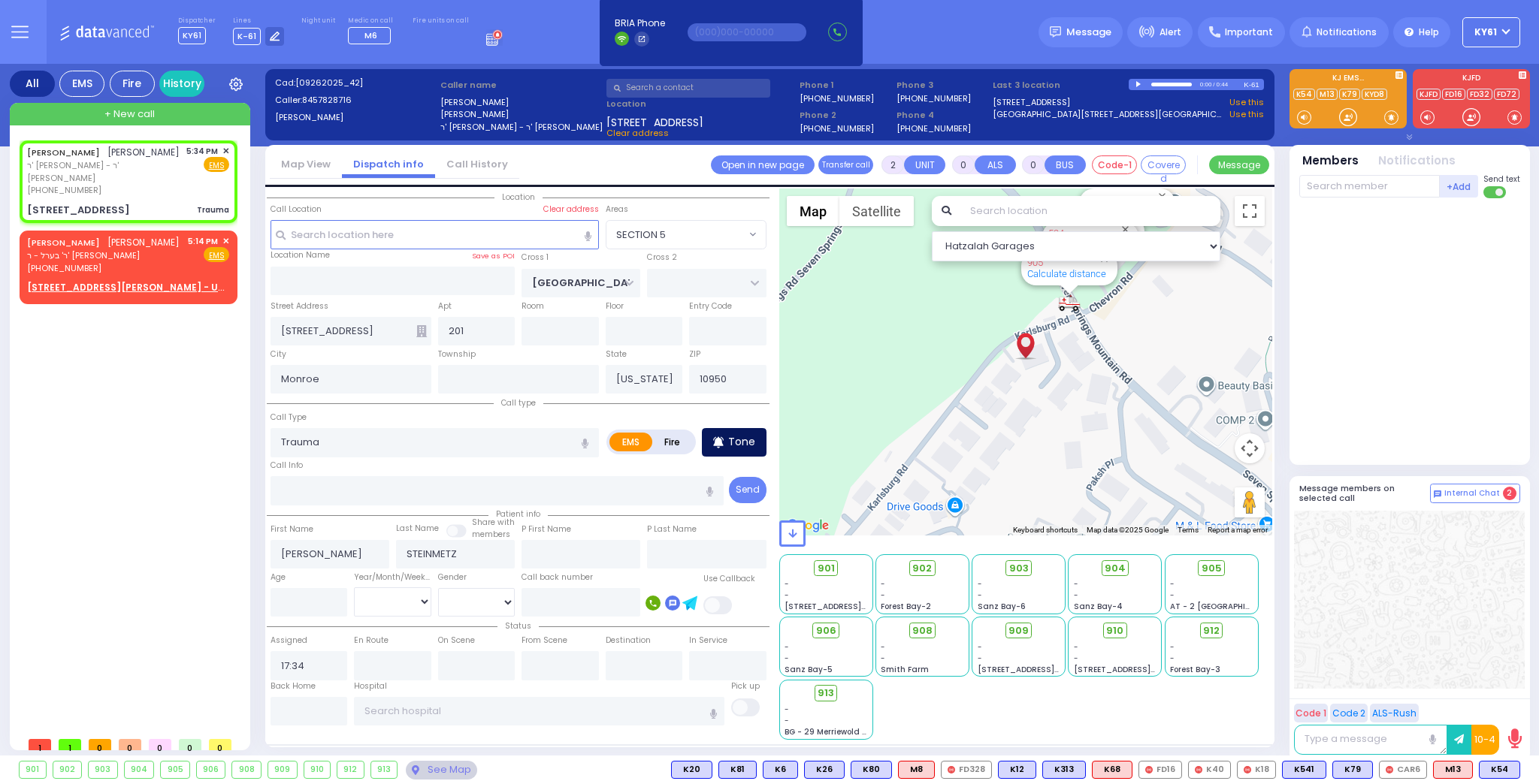
click at [740, 441] on p "Tone" at bounding box center [742, 442] width 27 height 16
select select
radio input "true"
select select
select select "Hatzalah Garages"
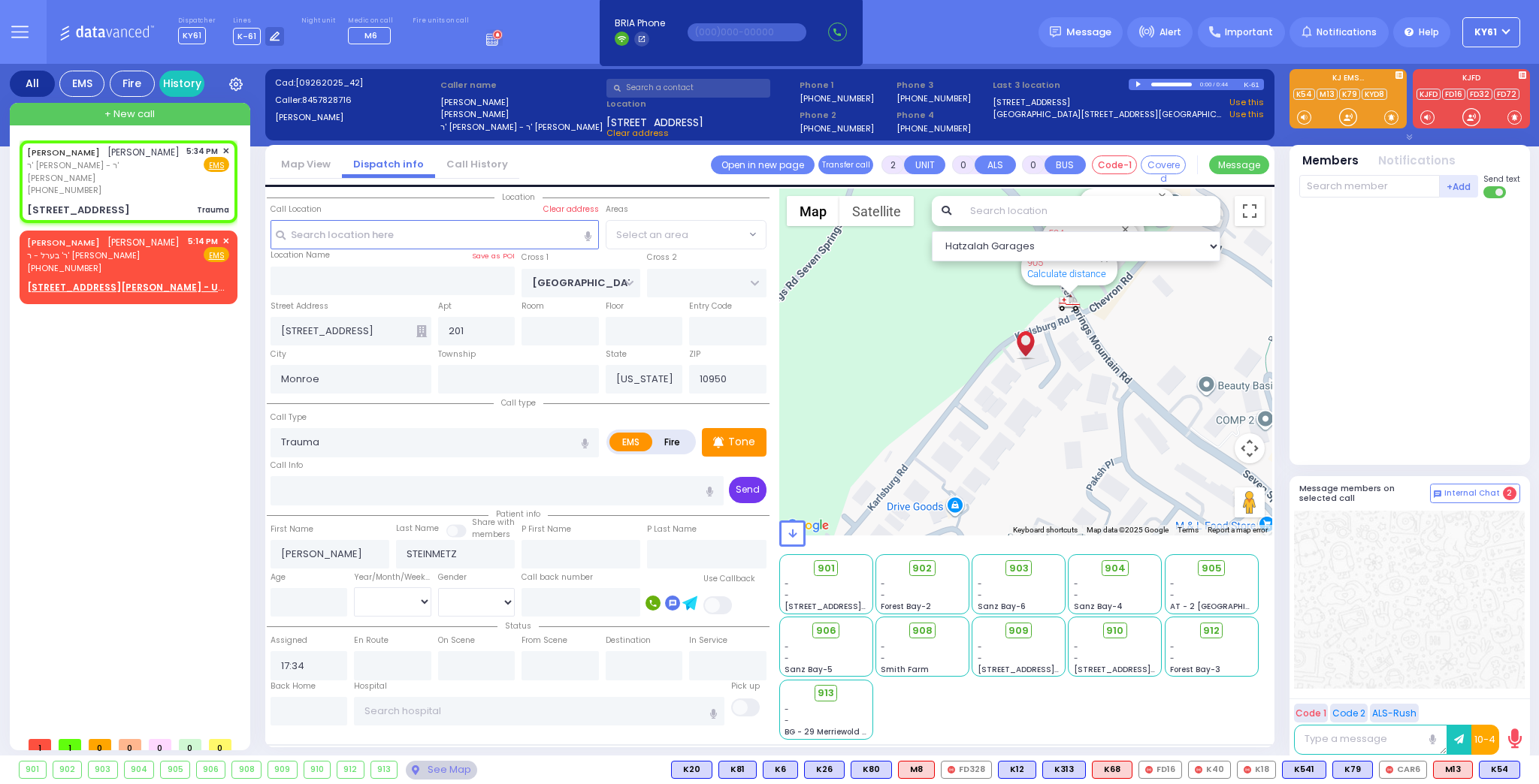
select select "SECTION 5"
click at [1492, 773] on span "K60" at bounding box center [1499, 770] width 40 height 17
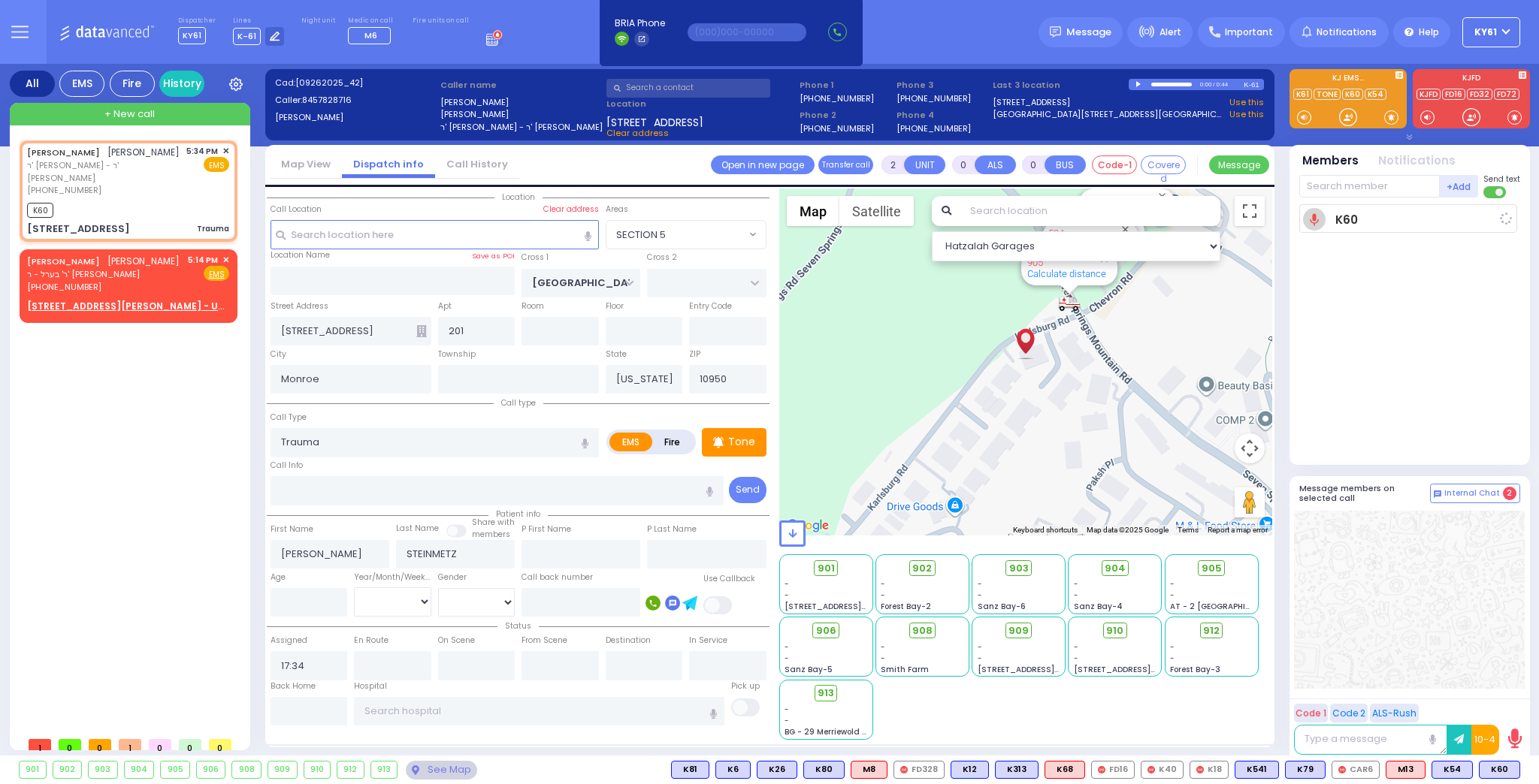
select select
radio input "true"
select select
type input "17:36"
select select "Hatzalah Garages"
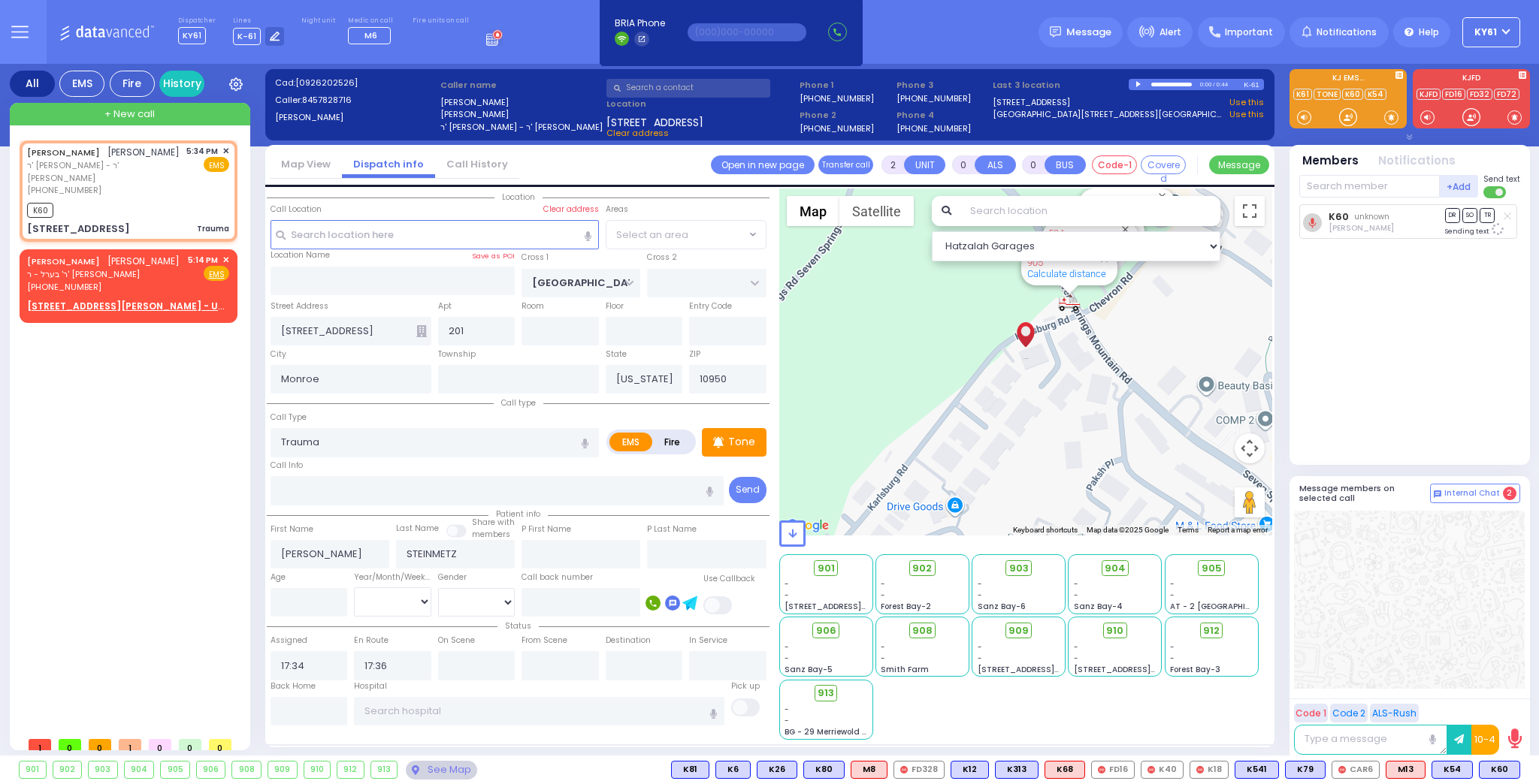
select select "SECTION 5"
click at [1500, 769] on span "K31" at bounding box center [1501, 770] width 37 height 17
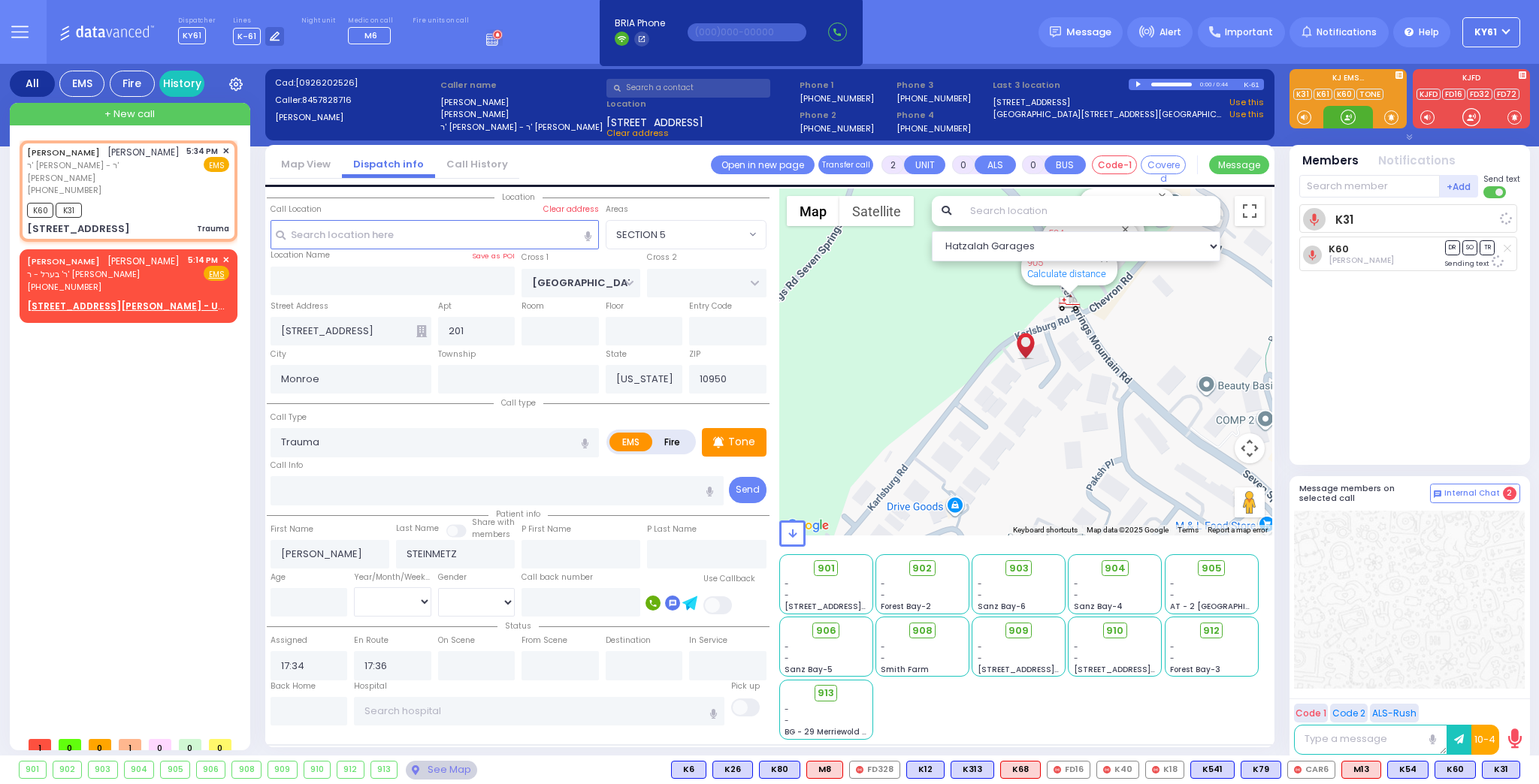
select select
radio input "true"
select select
select select "Hatzalah Garages"
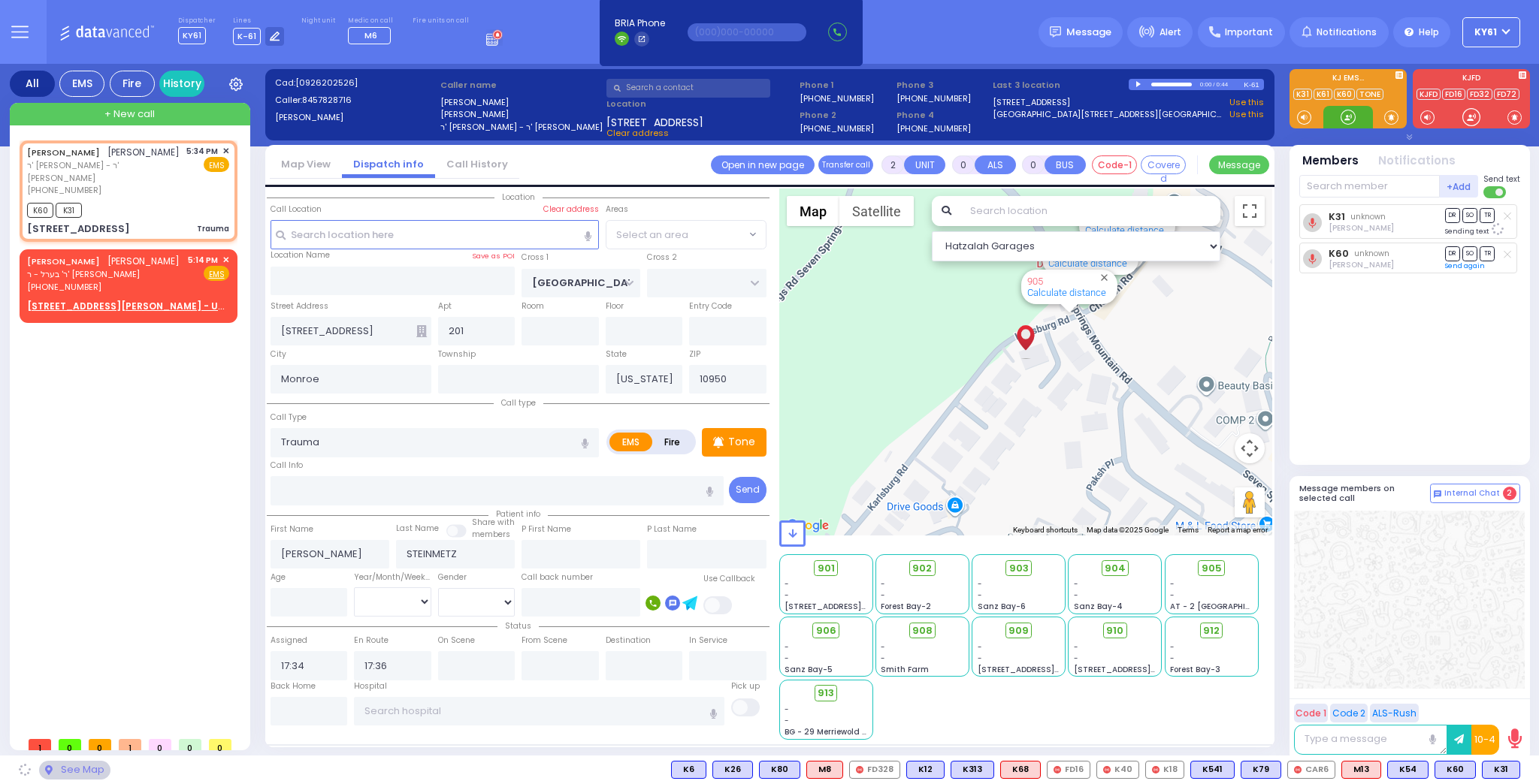
select select "SECTION 5"
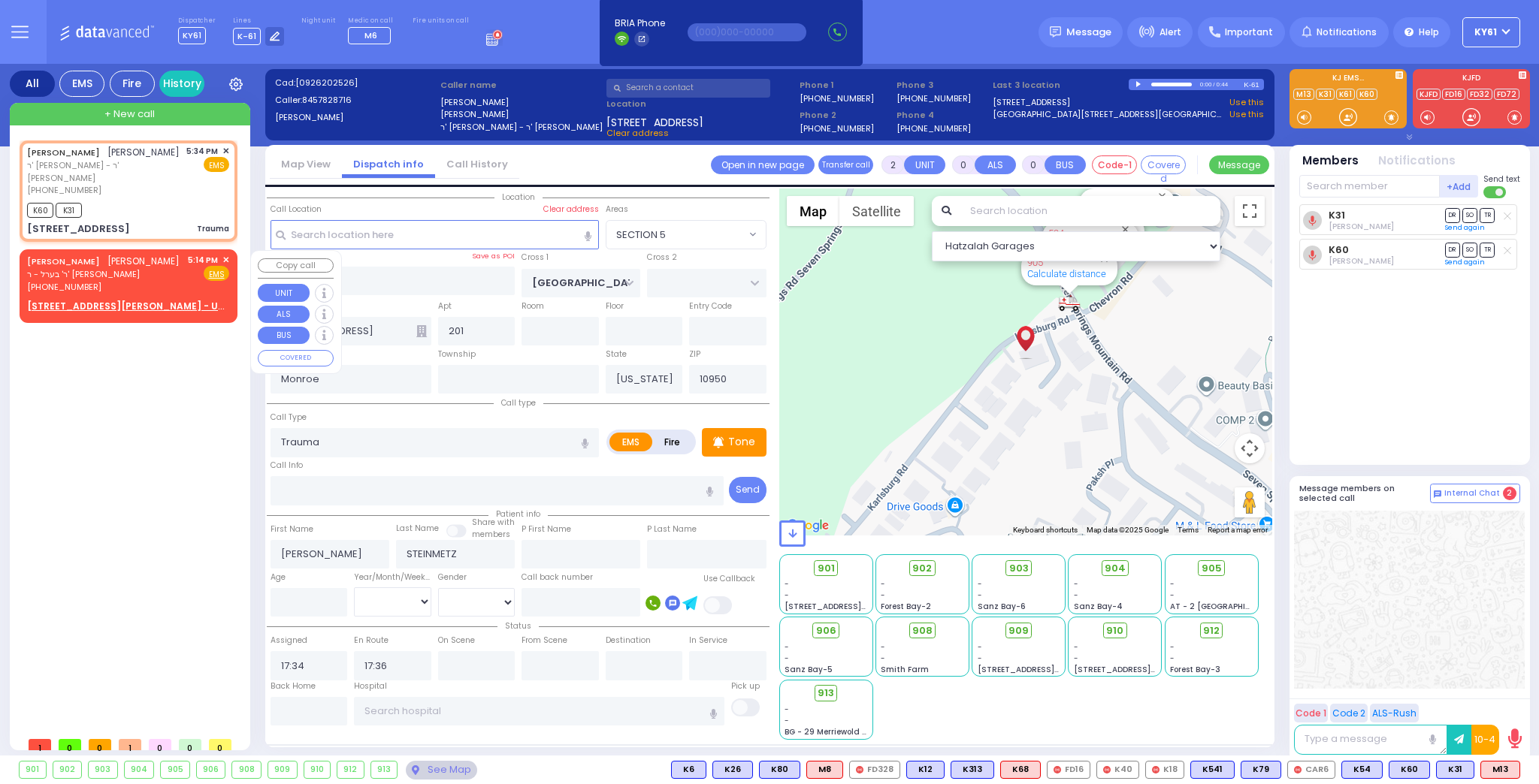
click at [226, 261] on span "✕" at bounding box center [226, 259] width 7 height 13
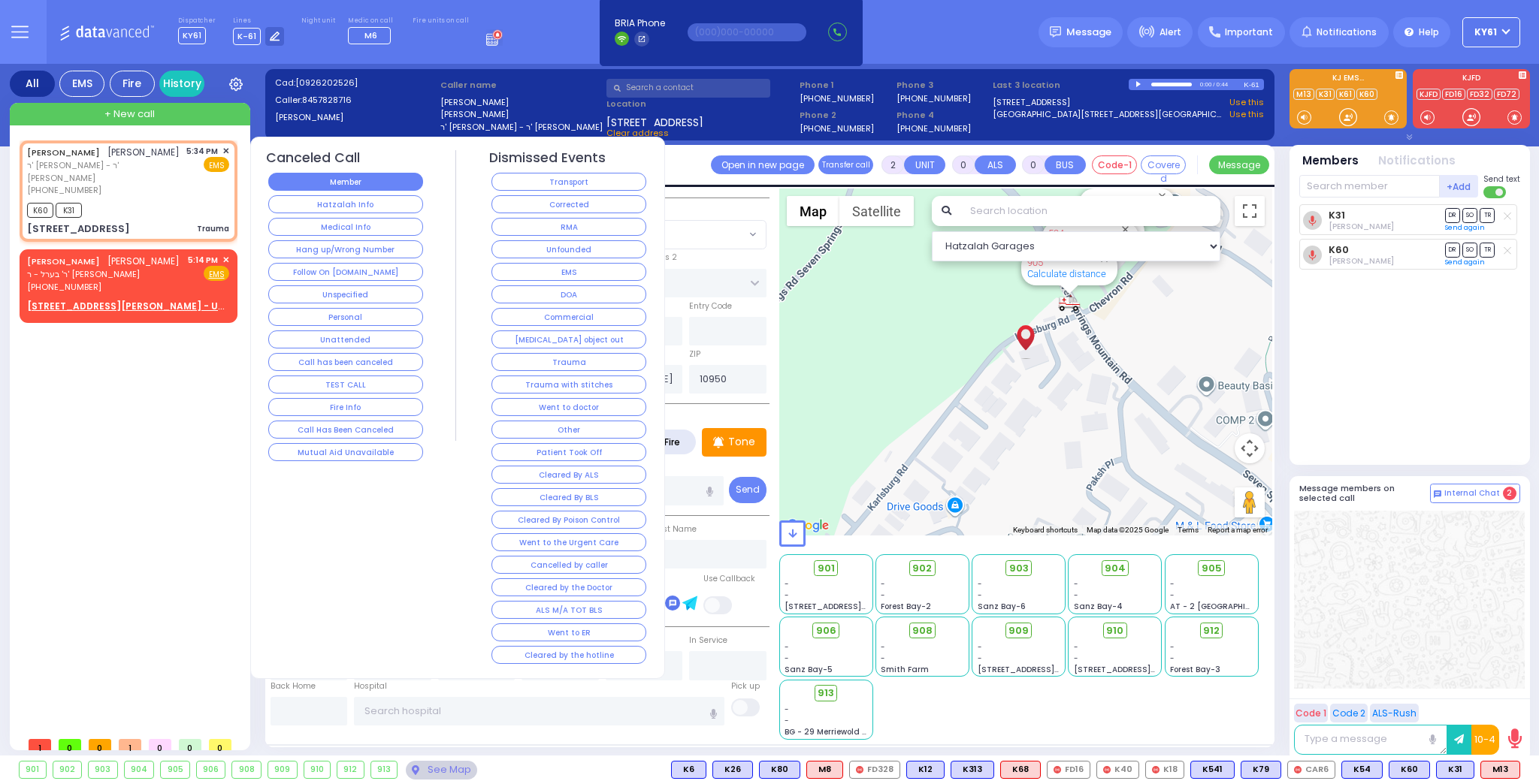
click at [339, 187] on button "Member" at bounding box center [346, 182] width 155 height 18
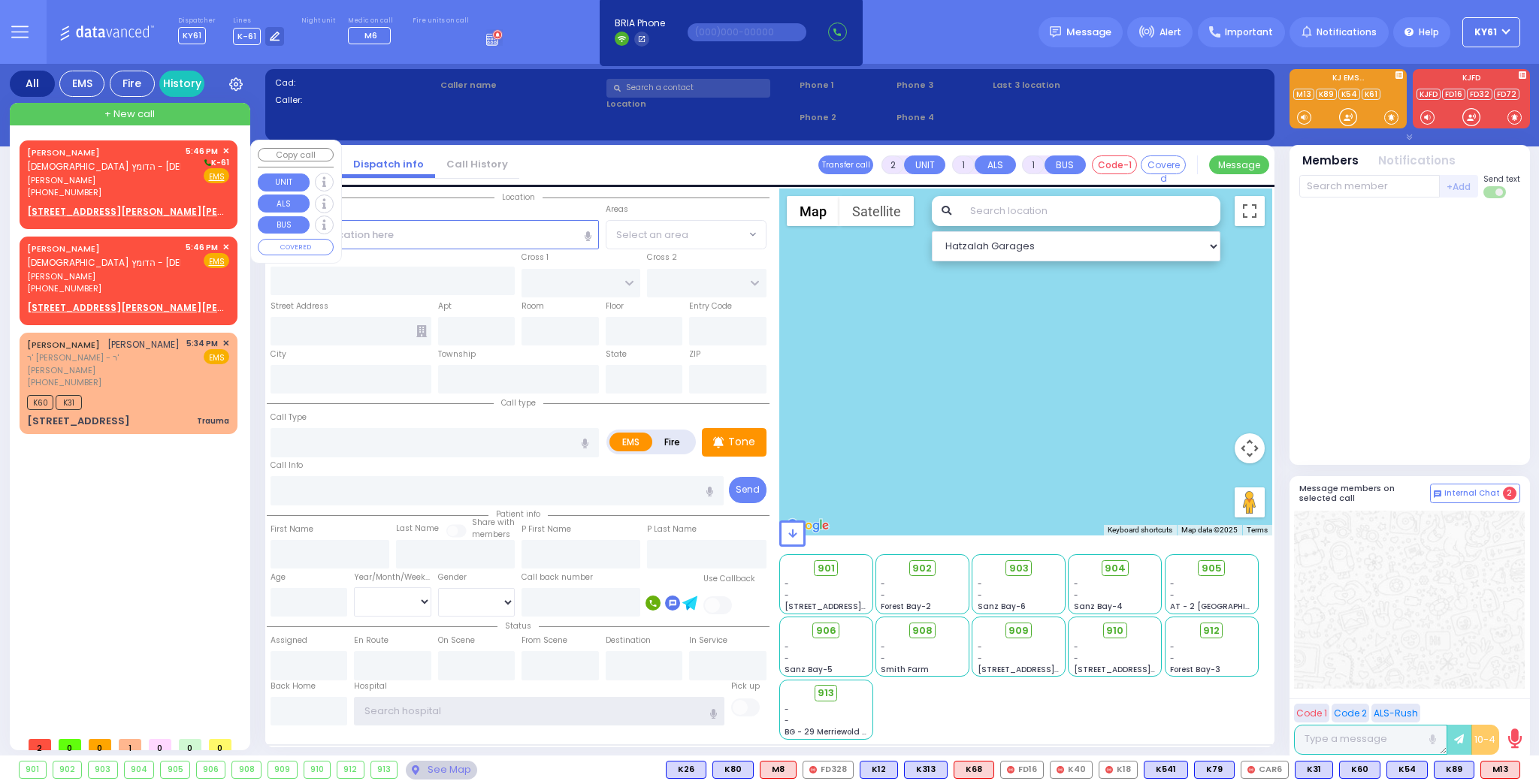
type input "ky61"
click at [142, 170] on div "[PERSON_NAME] [DEMOGRAPHIC_DATA] הדומץ - [DEMOGRAPHIC_DATA] [PERSON_NAME]" at bounding box center [199, 159] width 345 height 29
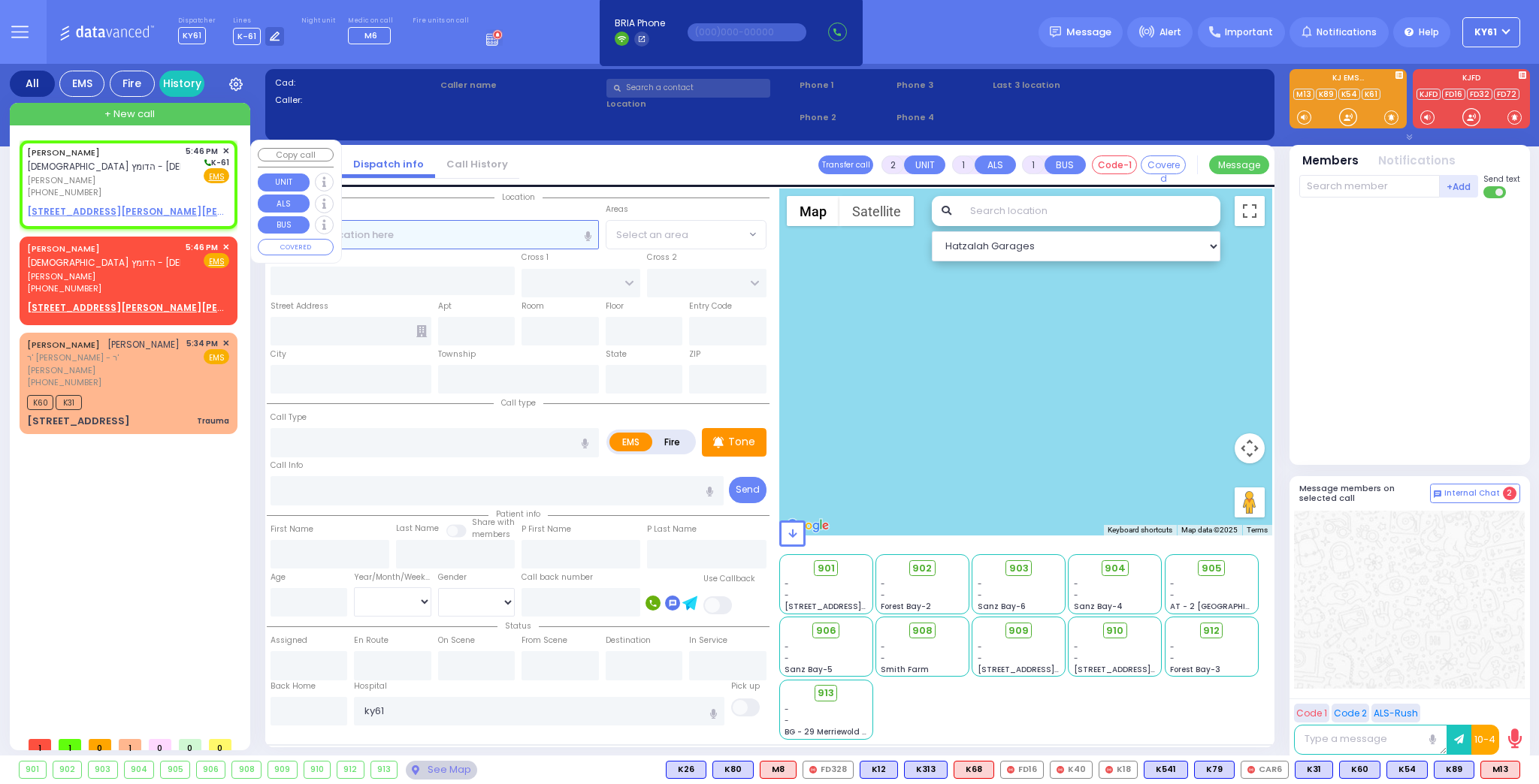
select select
radio input "true"
type input "[PERSON_NAME]"
select select
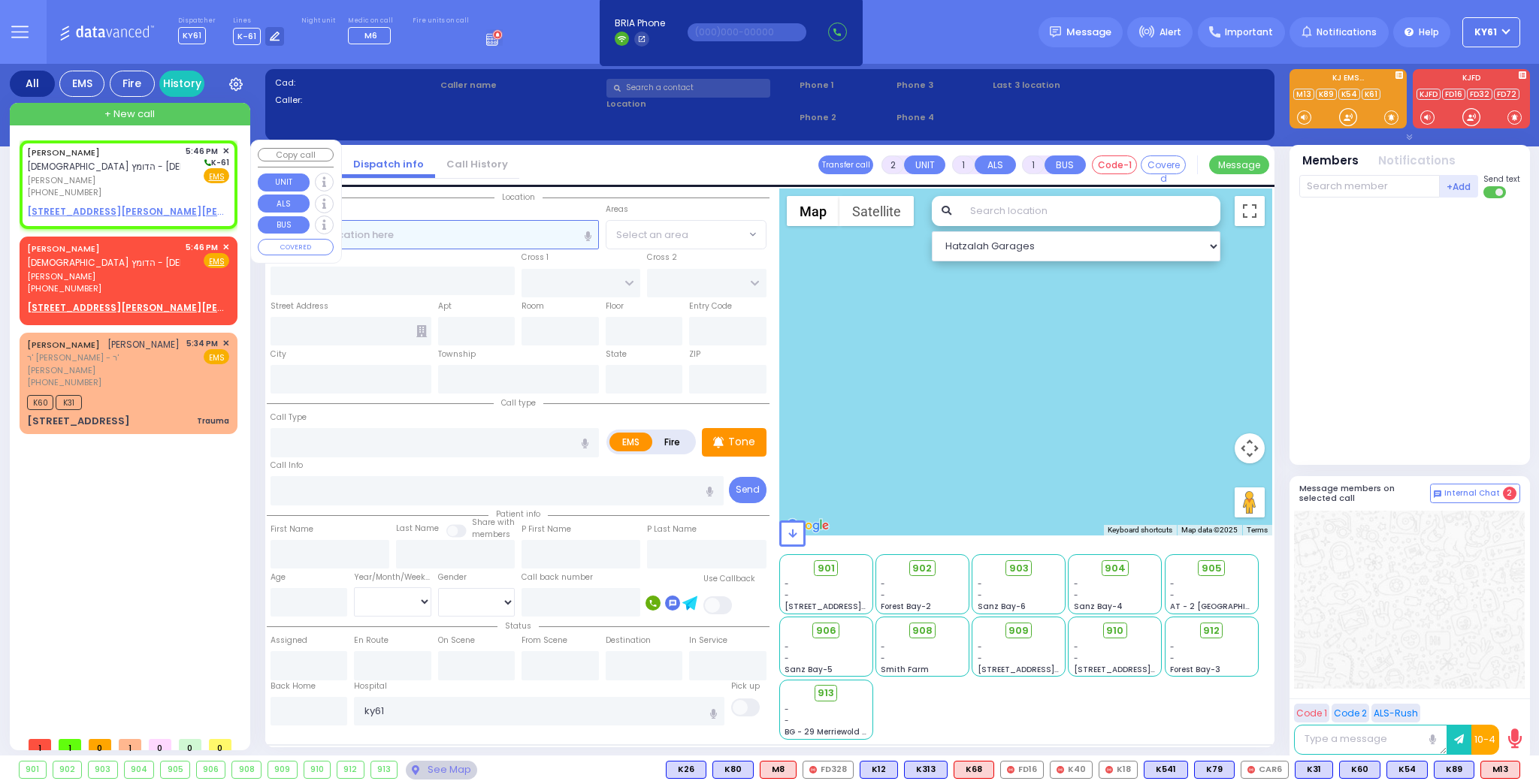
type input "17:46"
select select "Hatzalah Garages"
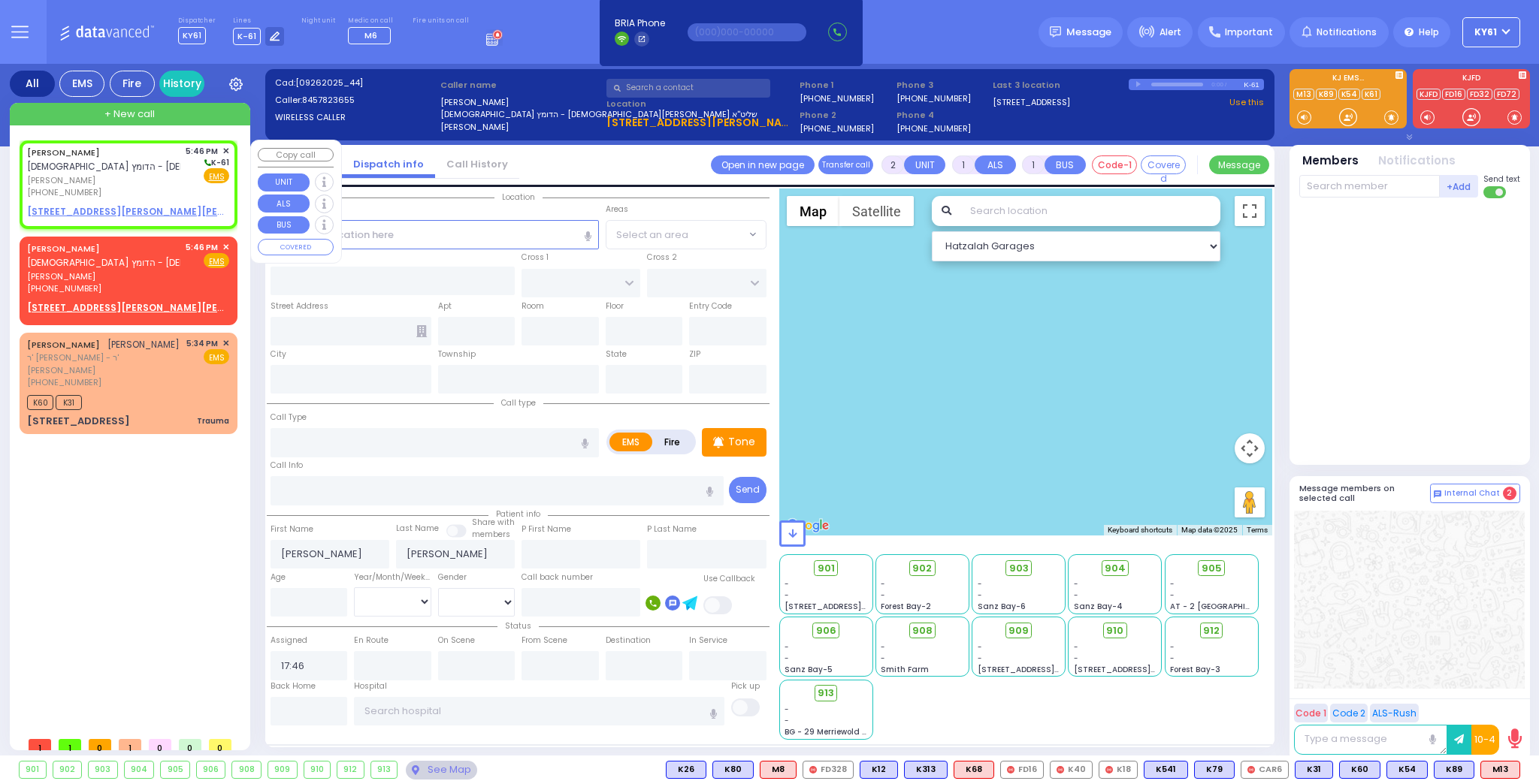
click at [78, 209] on u "354 CROMWELL HILL RD - Use this" at bounding box center [178, 211] width 303 height 13
select select
radio input "true"
select select
select select "Hatzalah Garages"
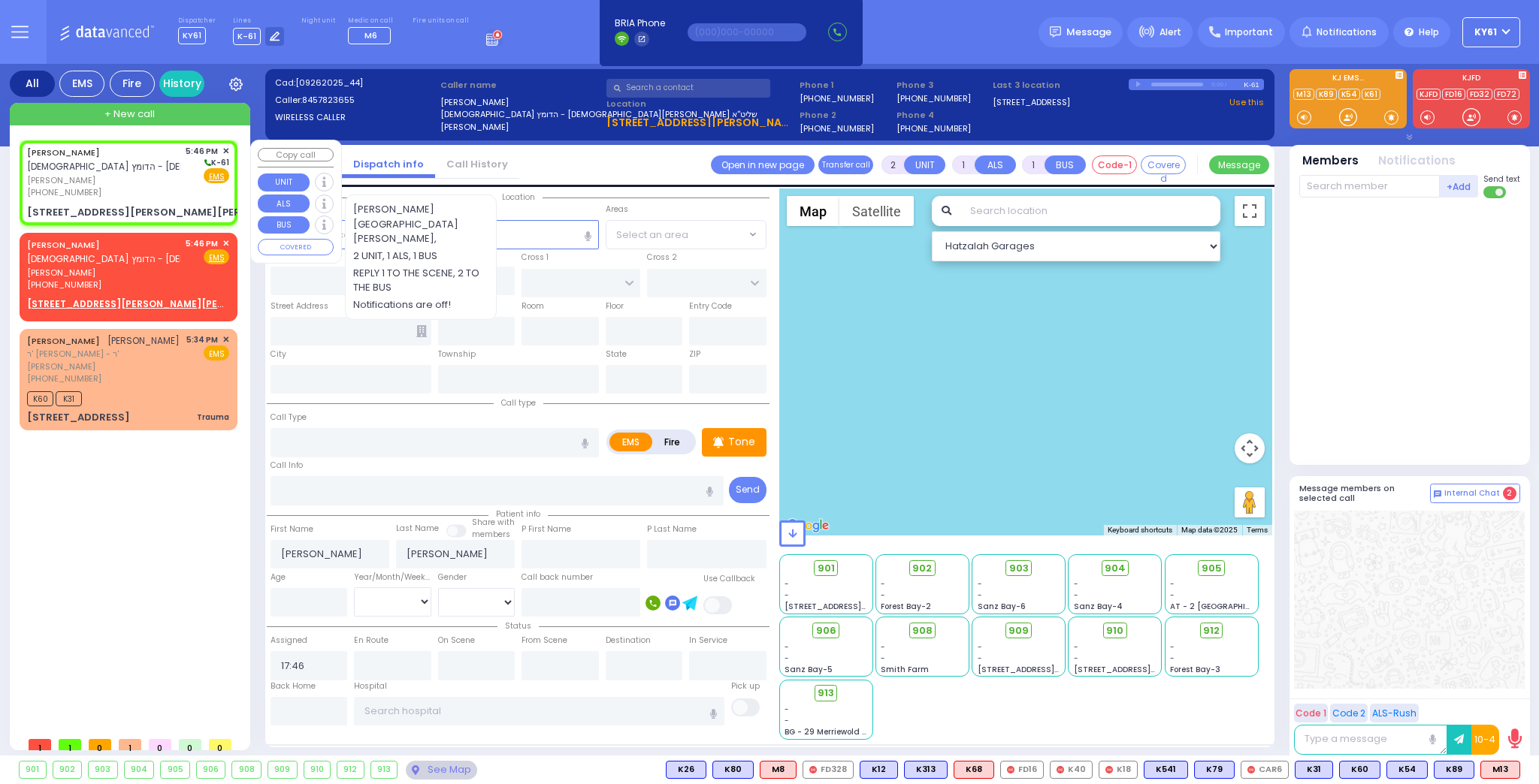
select select
radio input "true"
select select
type input "CROMWELL HILL RD"
type input "NEWBURY ST"
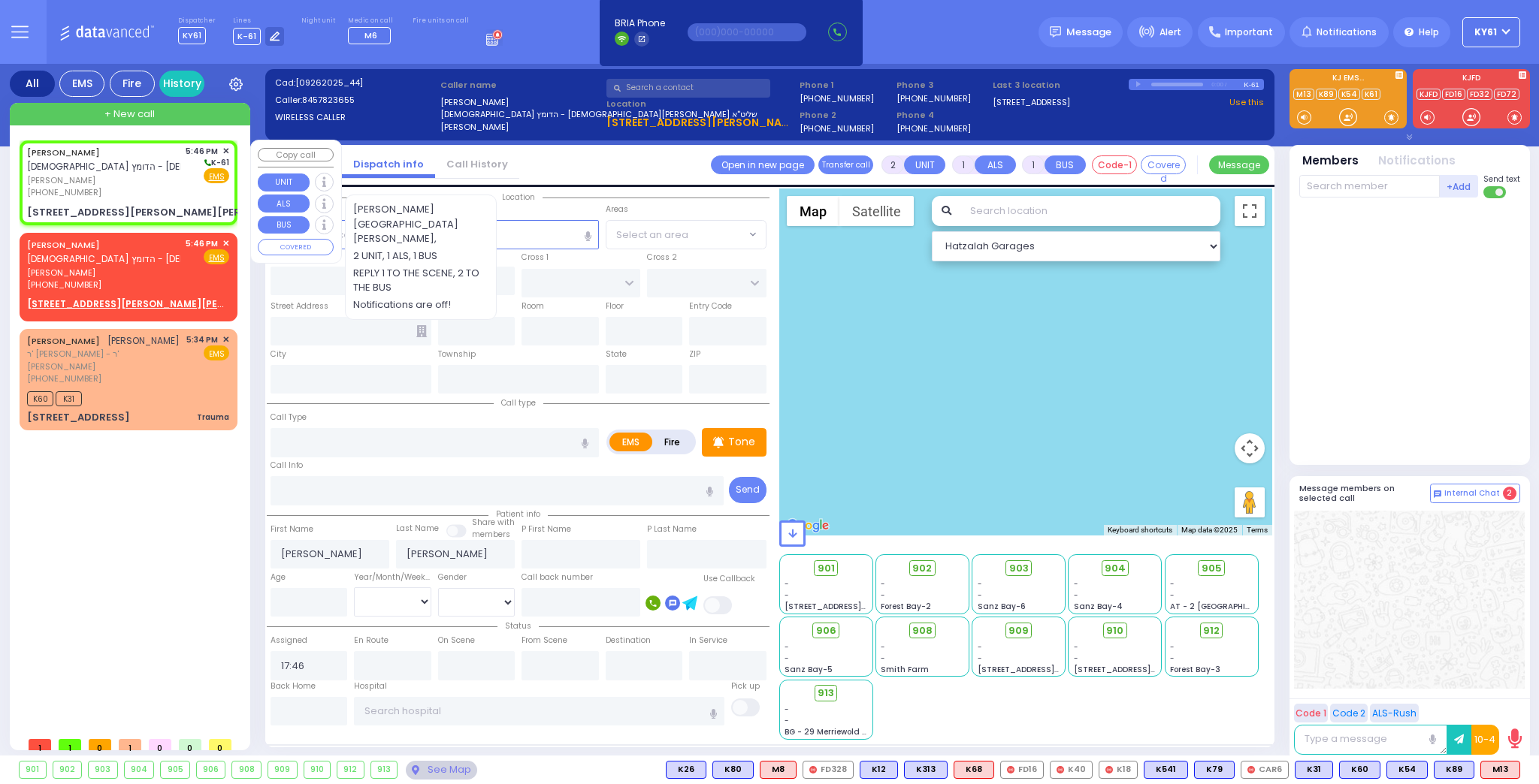
type input "354 CROMWELL HILL RD"
type input "Monroe"
type input "[US_STATE]"
type input "10950"
select select "Hatzalah Garages"
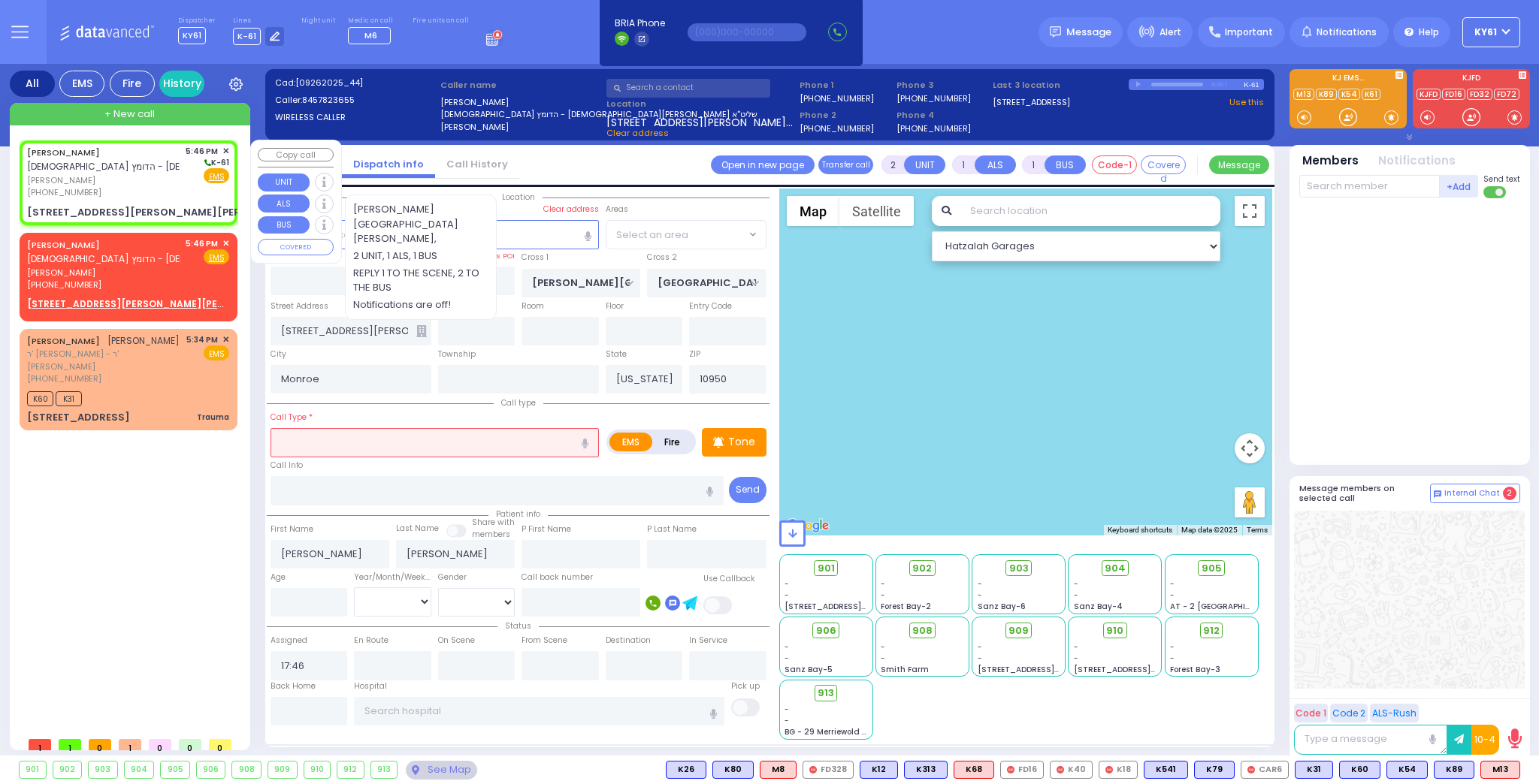
select select "MONROE"
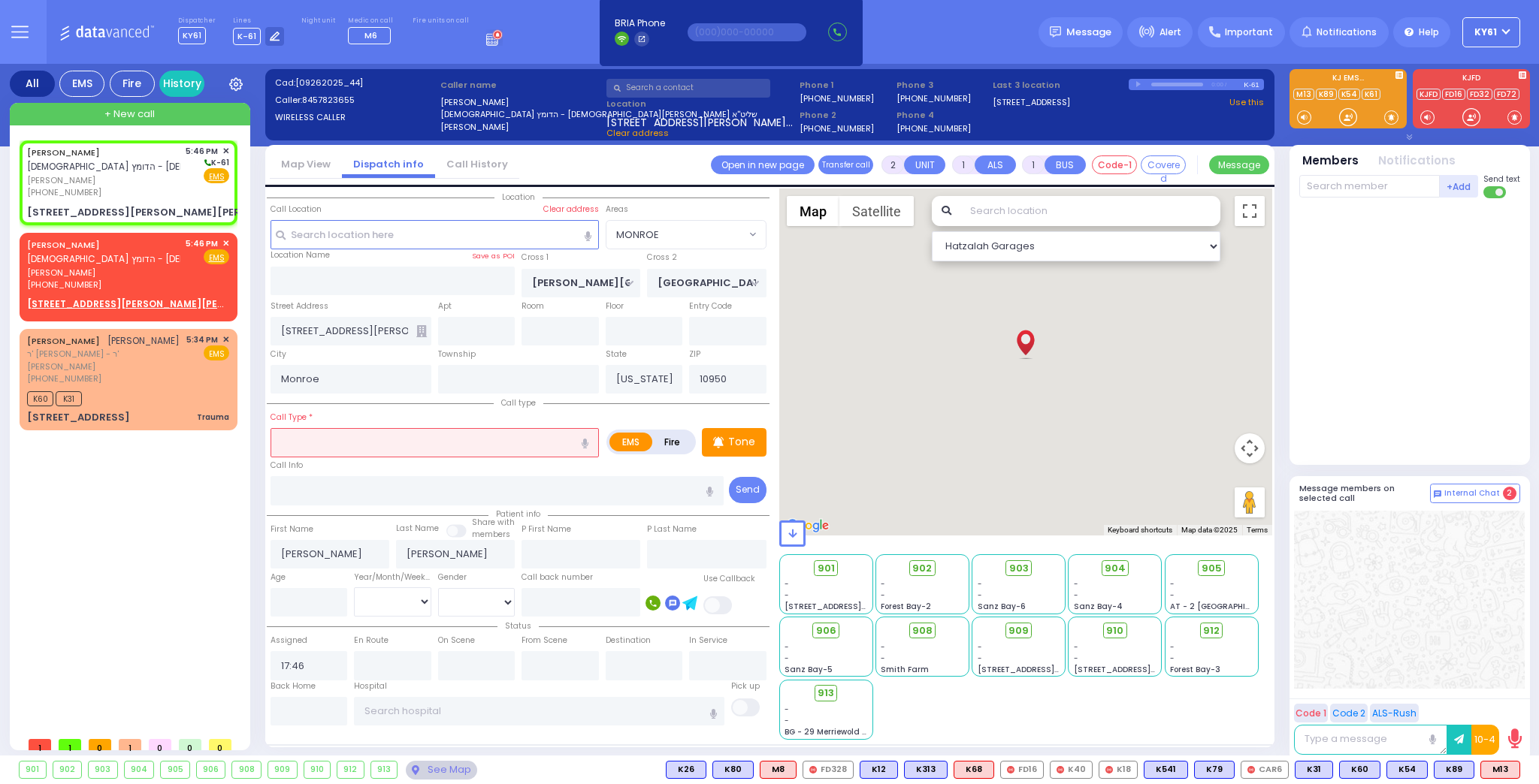
drag, startPoint x: 340, startPoint y: 444, endPoint x: 334, endPoint y: 449, distance: 7.8
click at [339, 444] on input "text" at bounding box center [435, 442] width 329 height 28
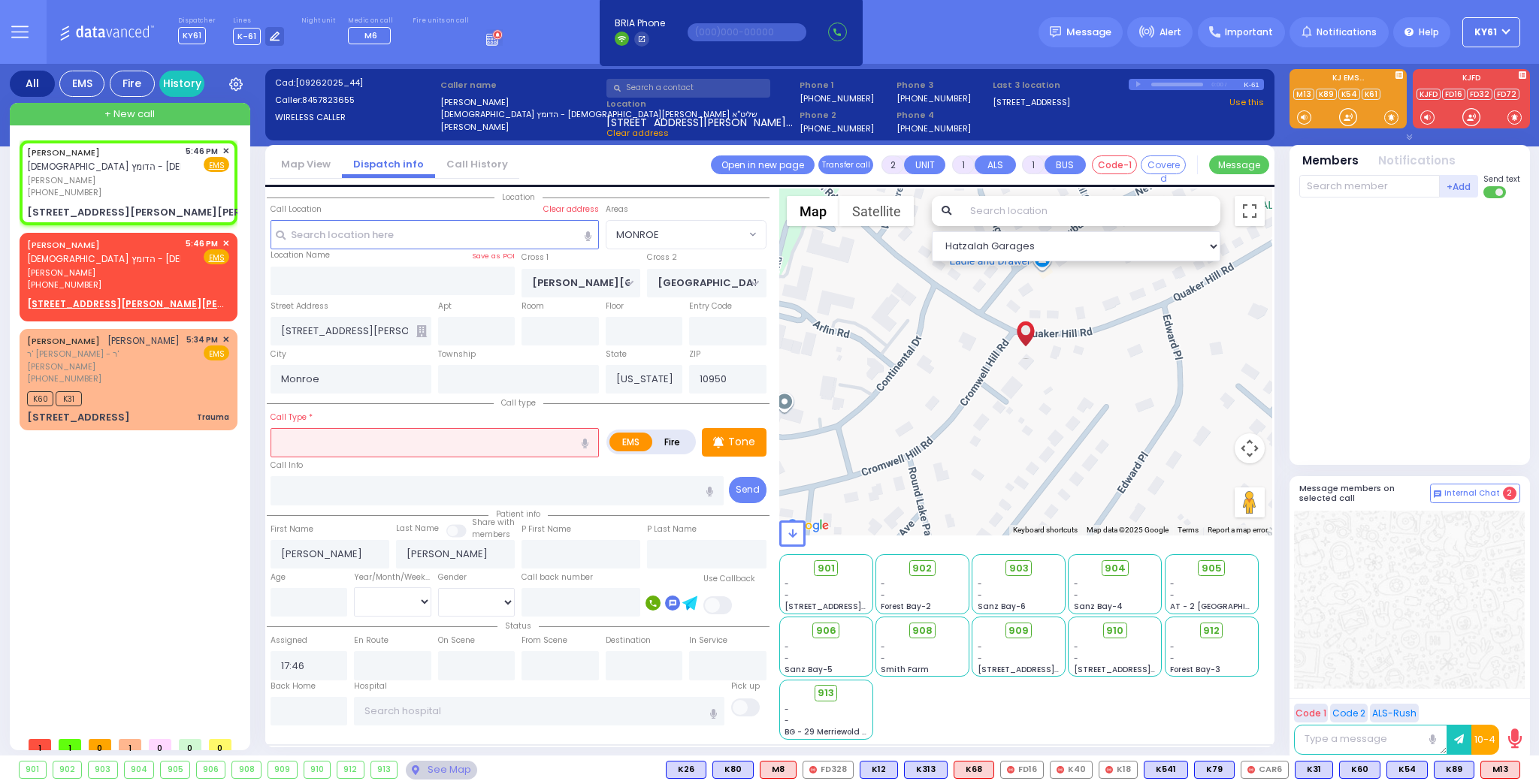
select select
radio input "true"
select select
select select "Hatzalah Garages"
select select "MONROE"
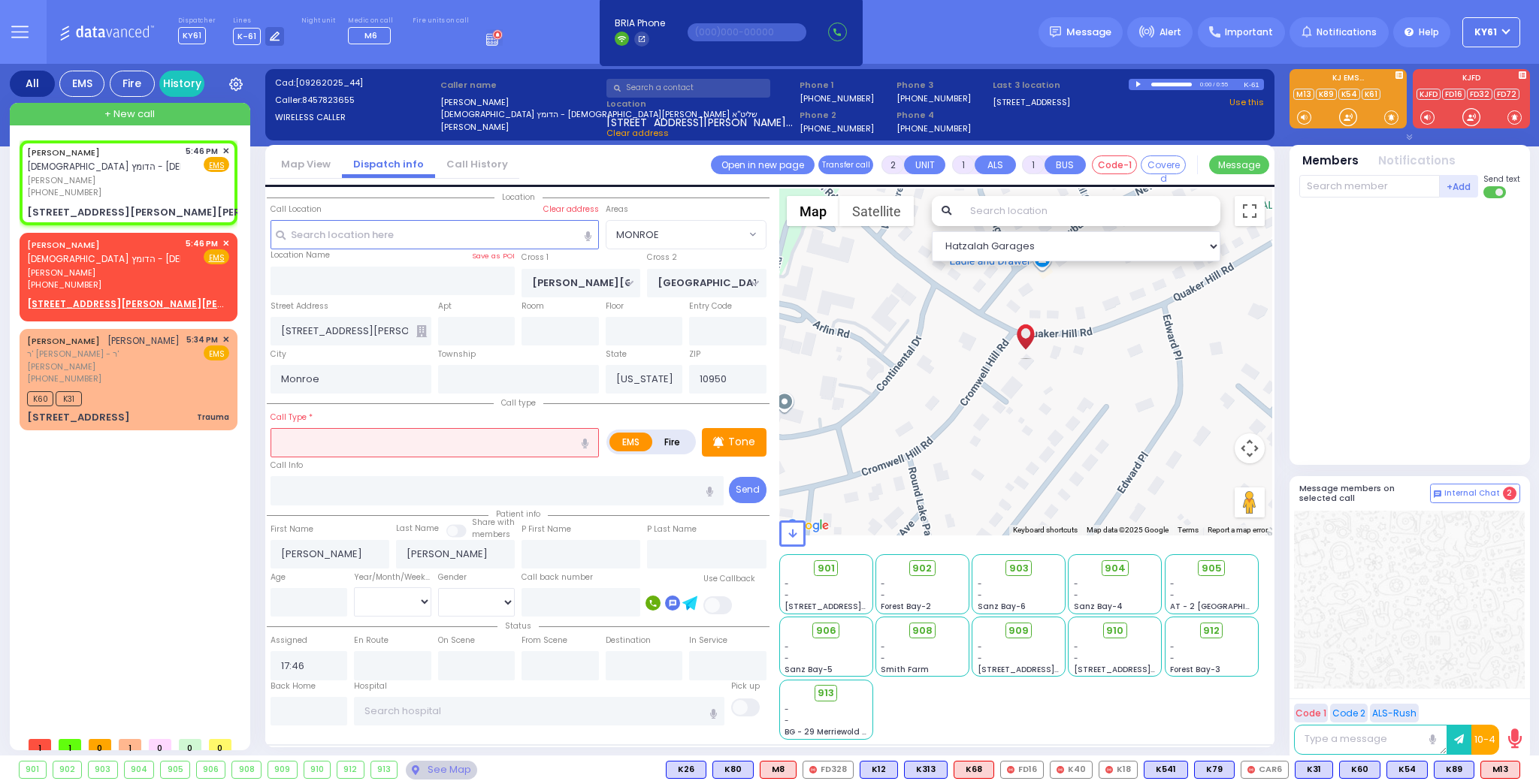
click at [385, 442] on input "text" at bounding box center [435, 442] width 329 height 28
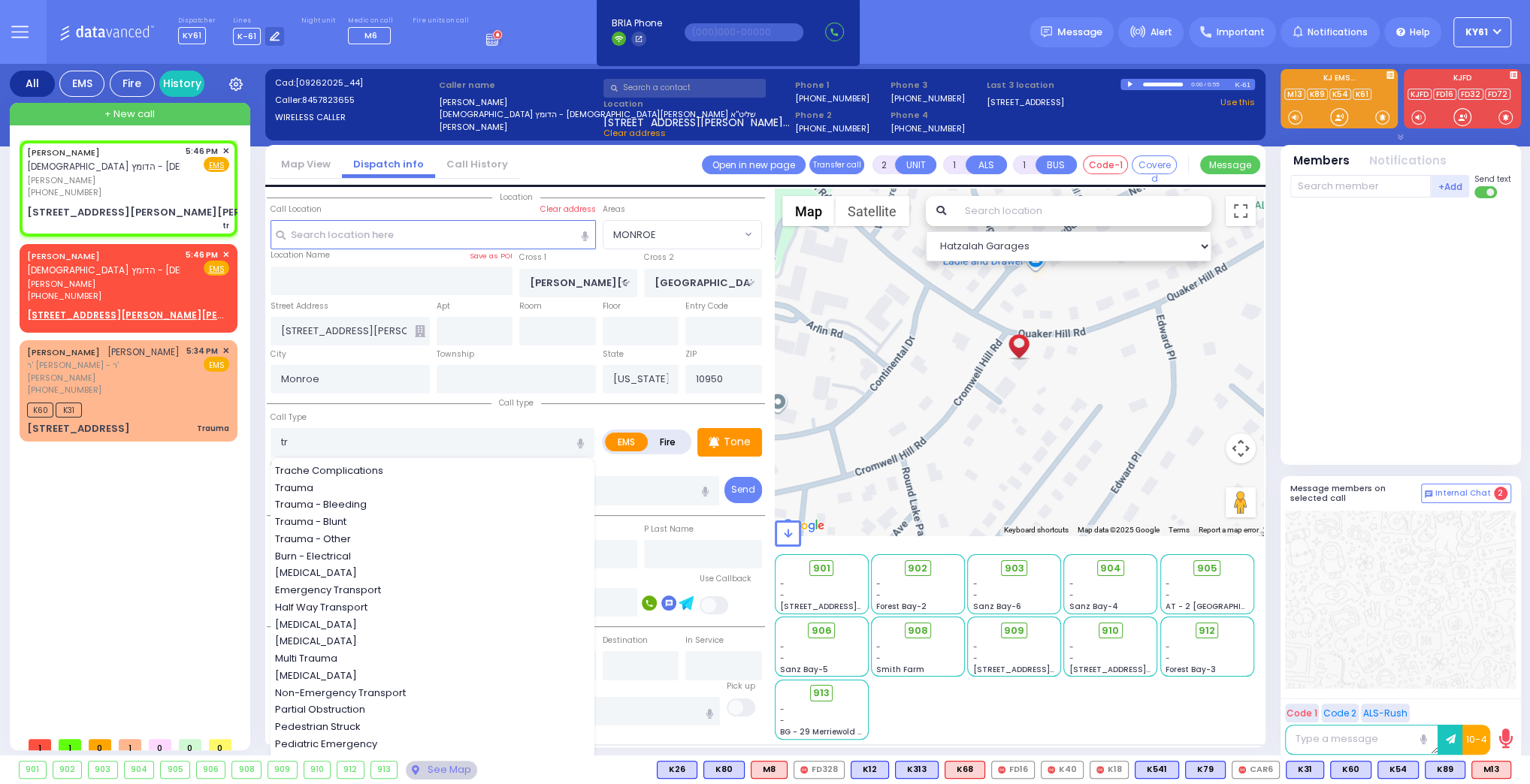
click at [331, 485] on div "Trauma" at bounding box center [433, 488] width 316 height 15
type input "Trauma"
select select
radio input "true"
select select
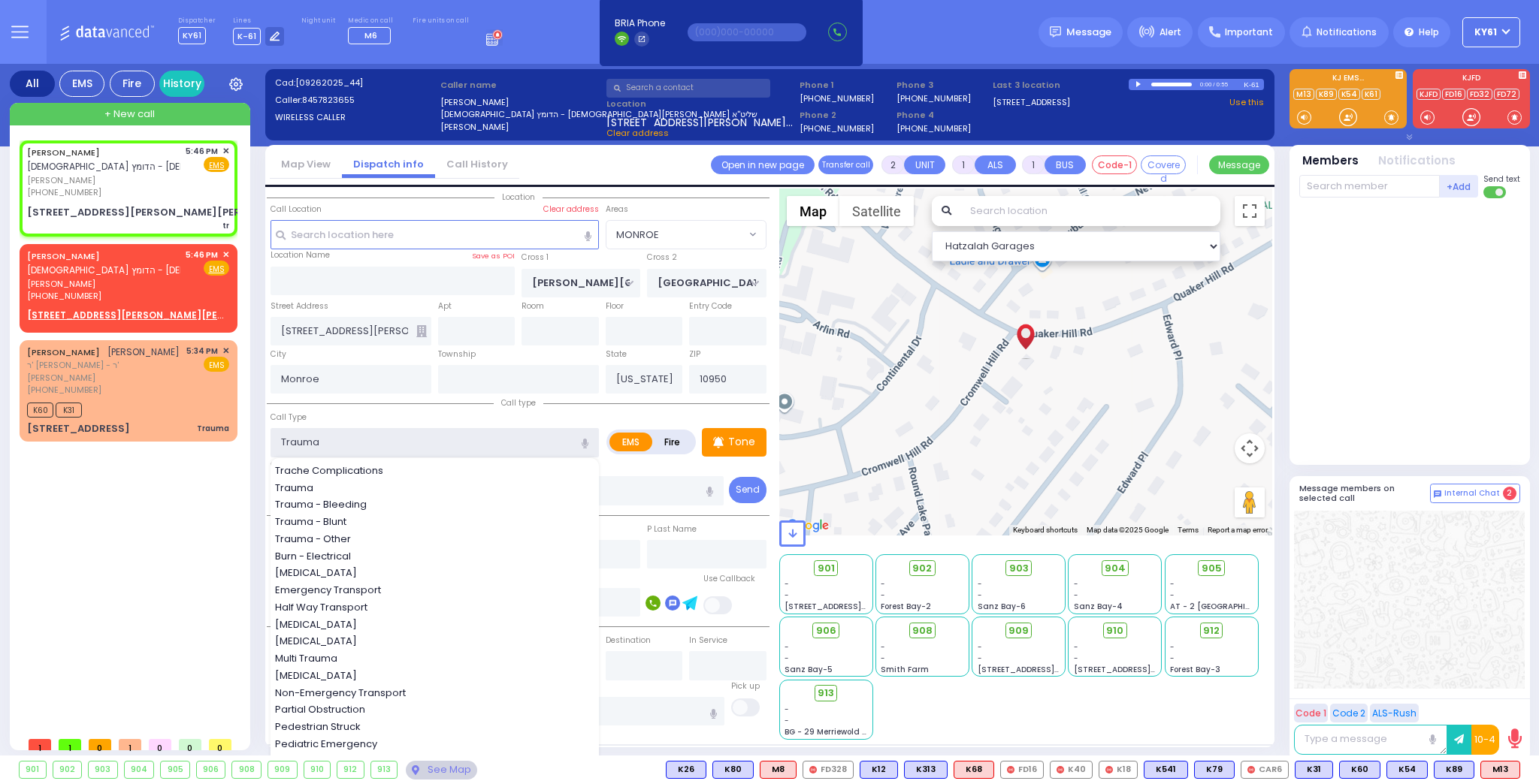
type input "0"
select select "Hatzalah Garages"
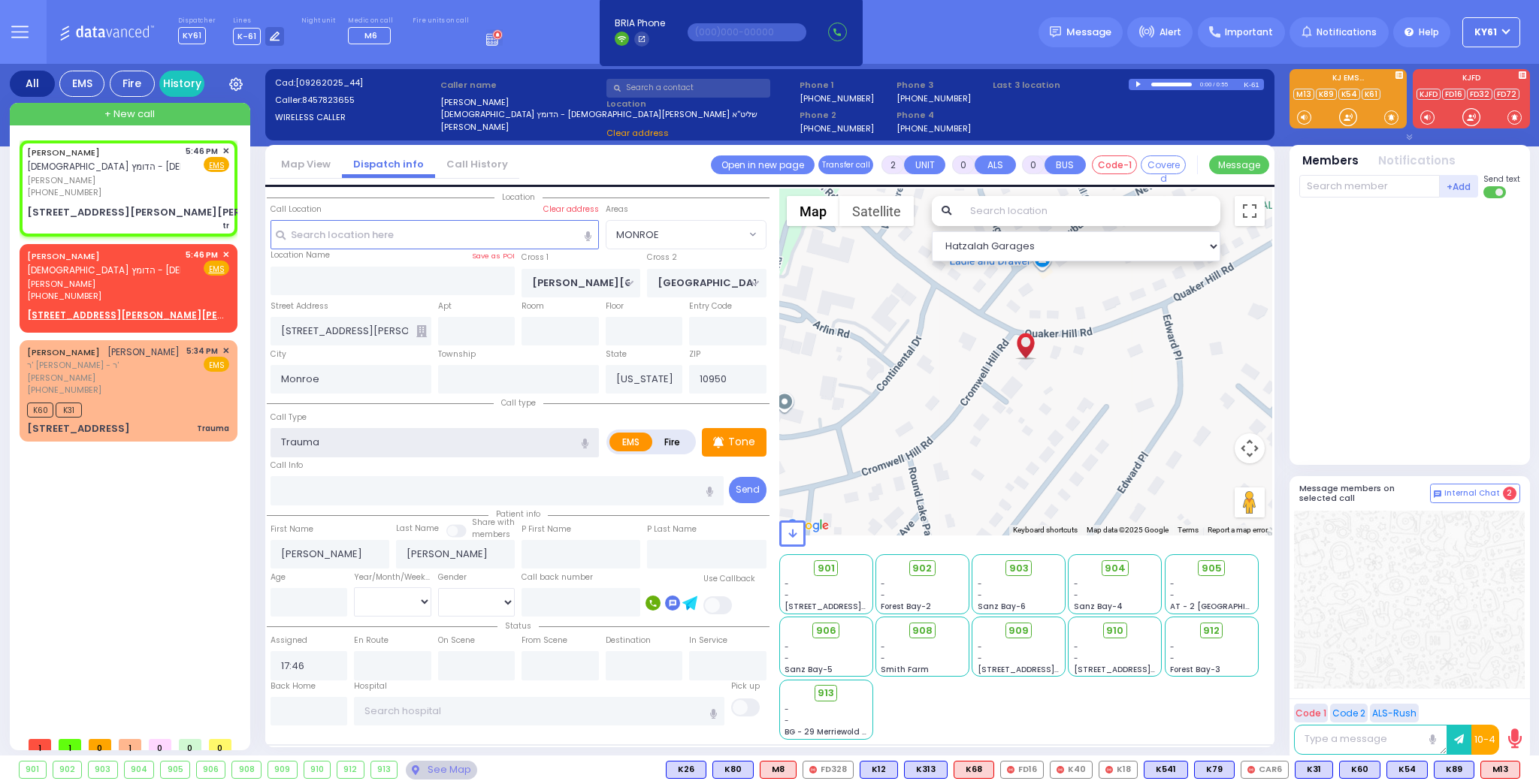
select select "MONROE"
click at [746, 443] on p "Tone" at bounding box center [742, 442] width 27 height 16
select select
radio input "true"
select select
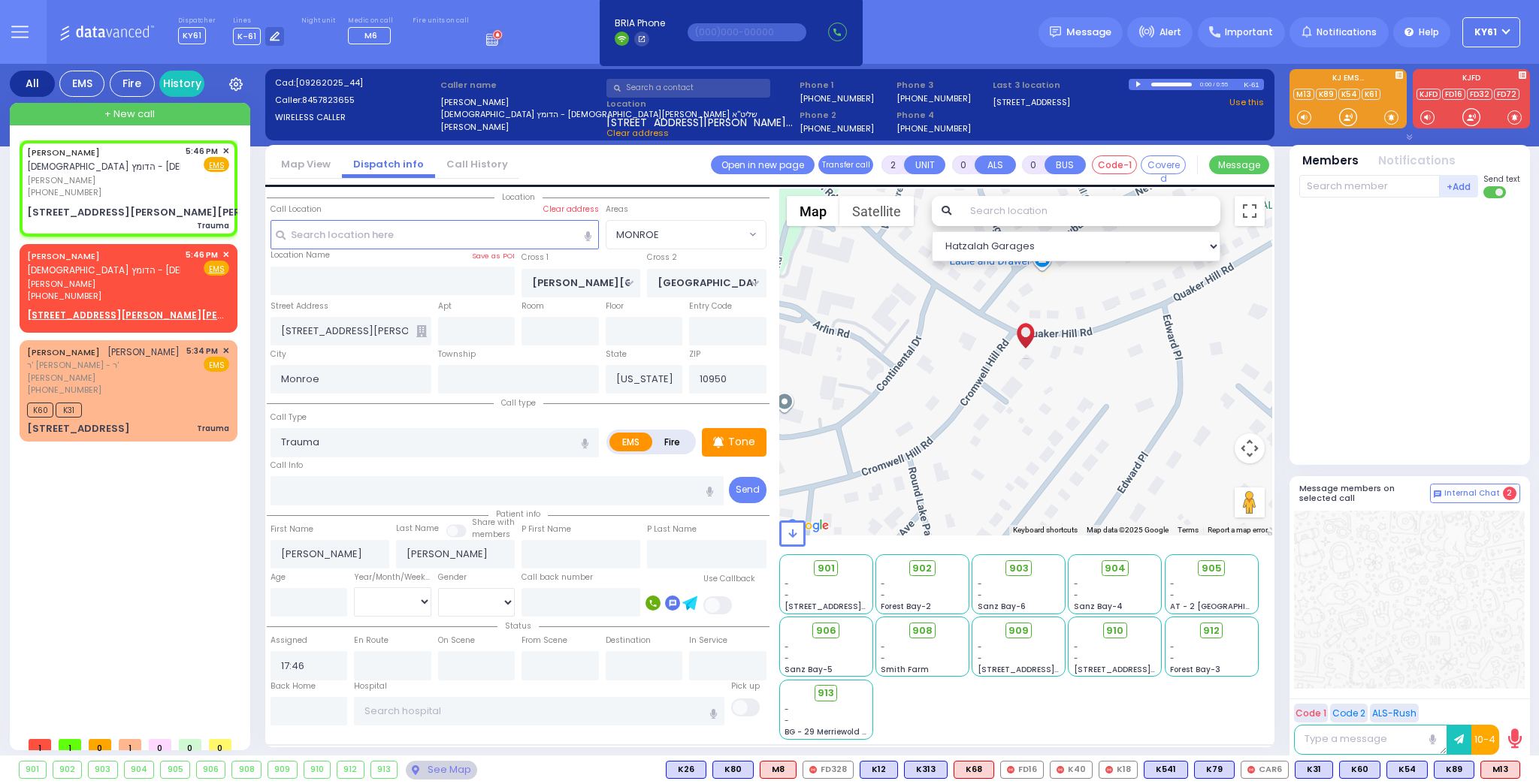
select select "Hatzalah Garages"
select select "MONROE"
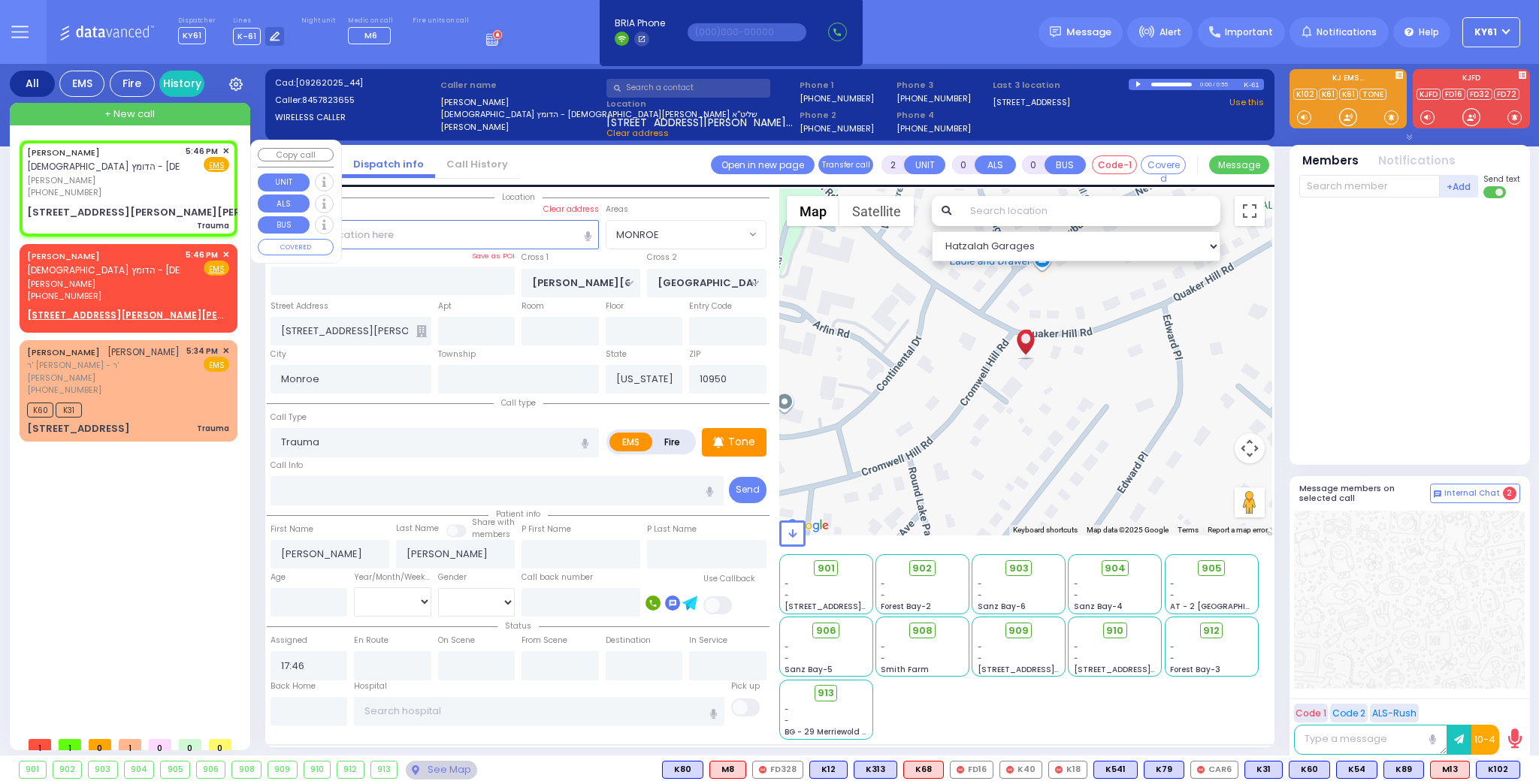
drag, startPoint x: 165, startPoint y: 193, endPoint x: 173, endPoint y: 199, distance: 10.0
click at [167, 193] on div "(845) 782-3655" at bounding box center [103, 192] width 153 height 13
select select
radio input "true"
select select
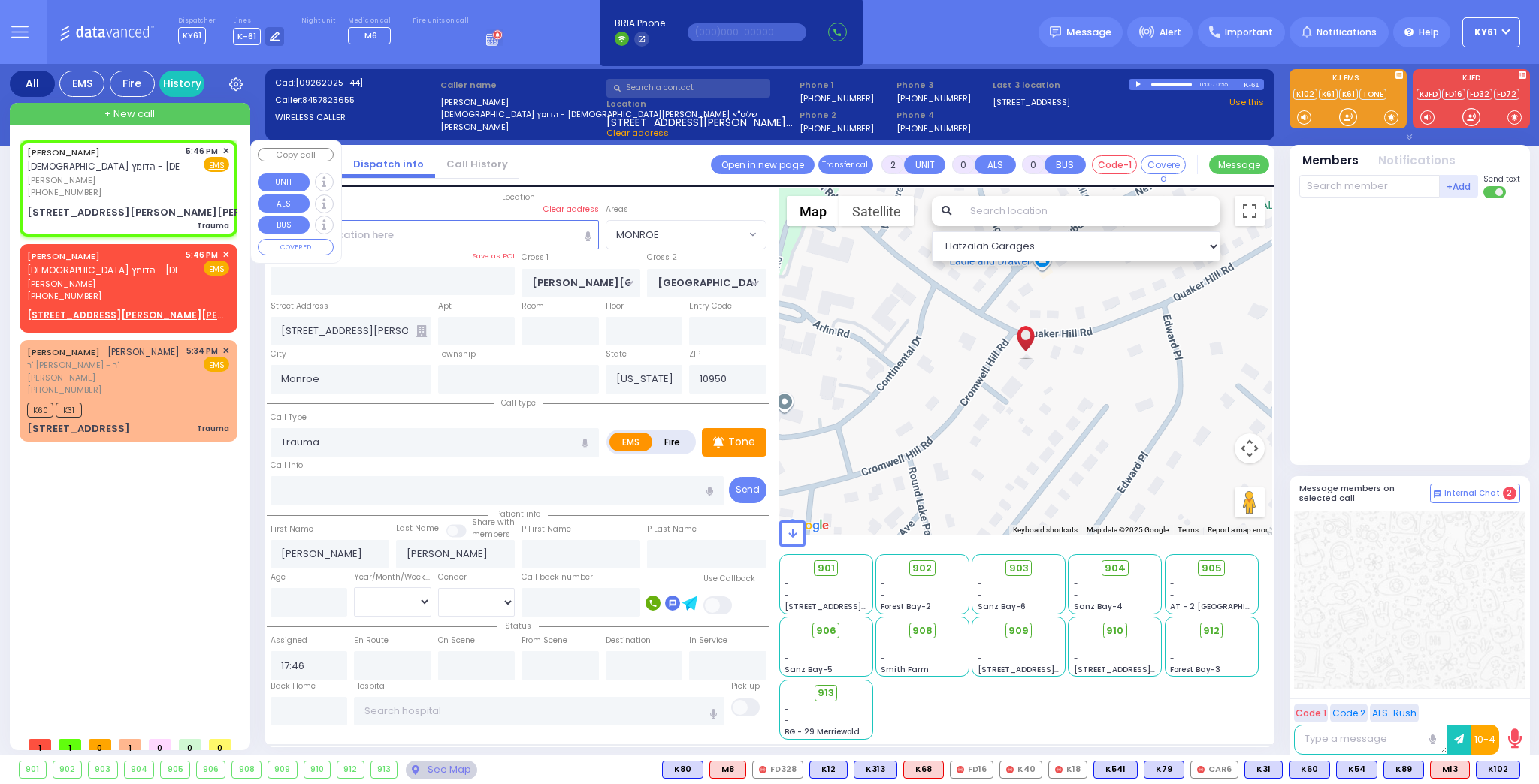
select select "Hatzalah Garages"
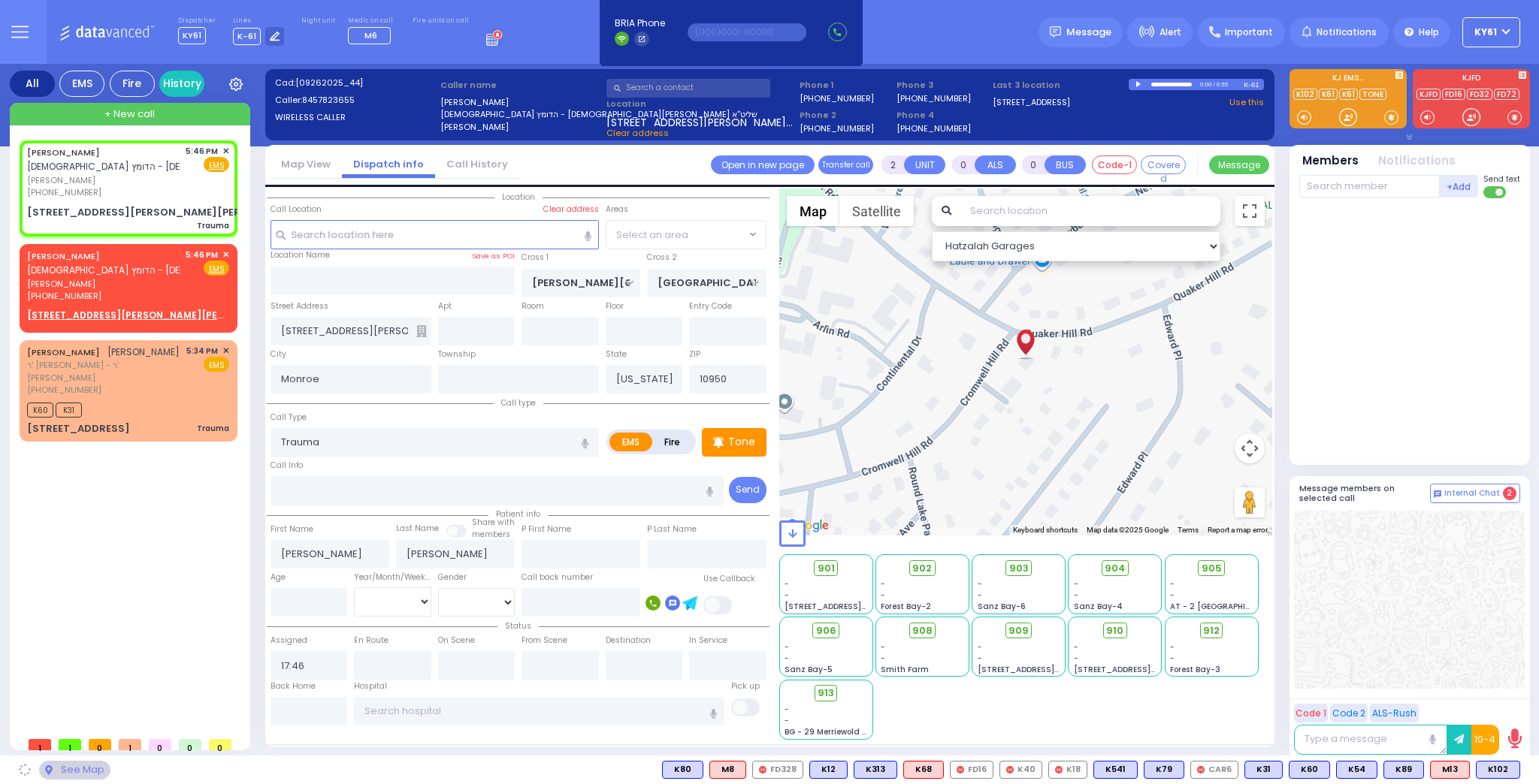
select select "MONROE"
click at [1501, 775] on span "K102" at bounding box center [1497, 770] width 43 height 17
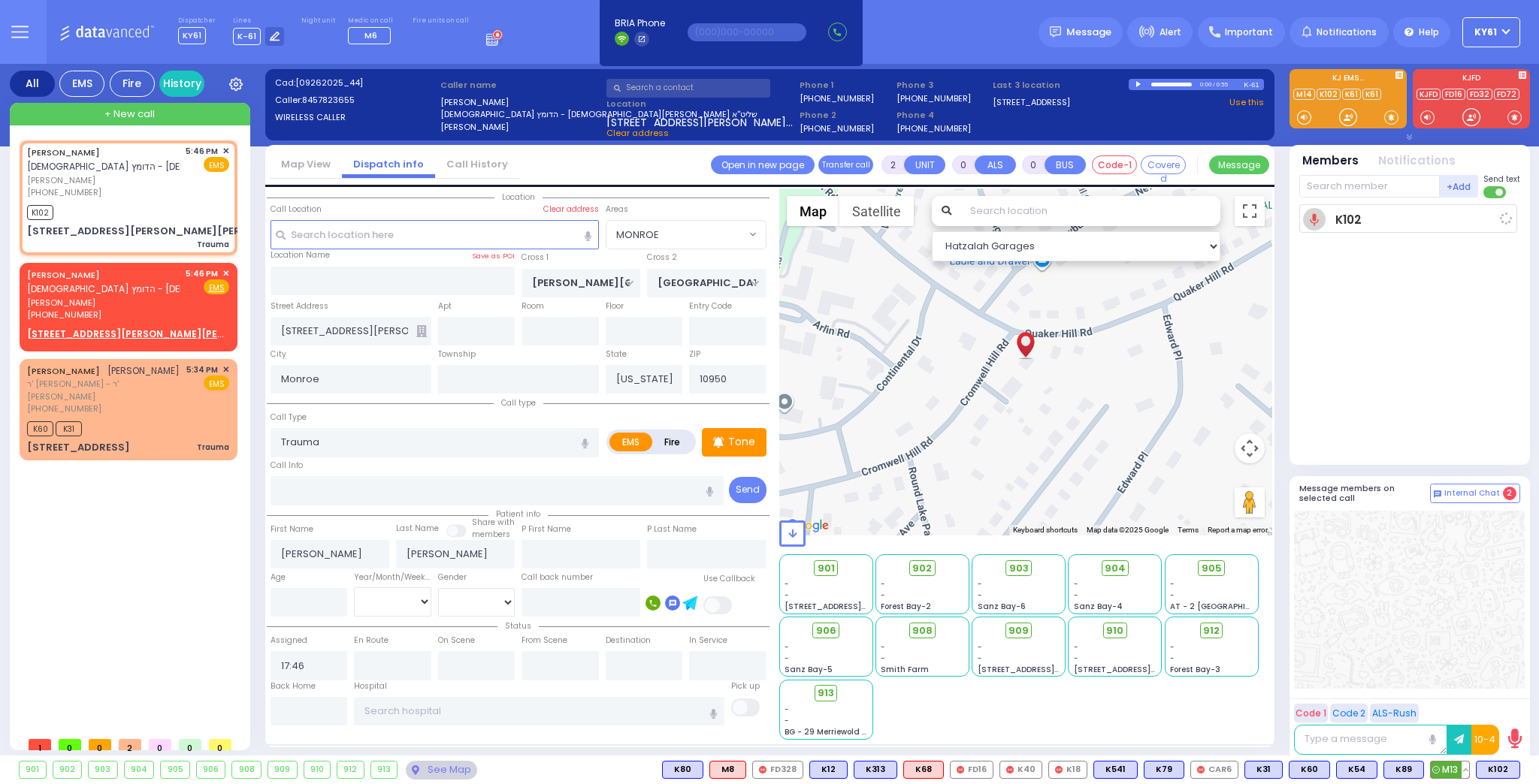
select select
radio input "true"
select select
type input "17:49"
select select "Hatzalah Garages"
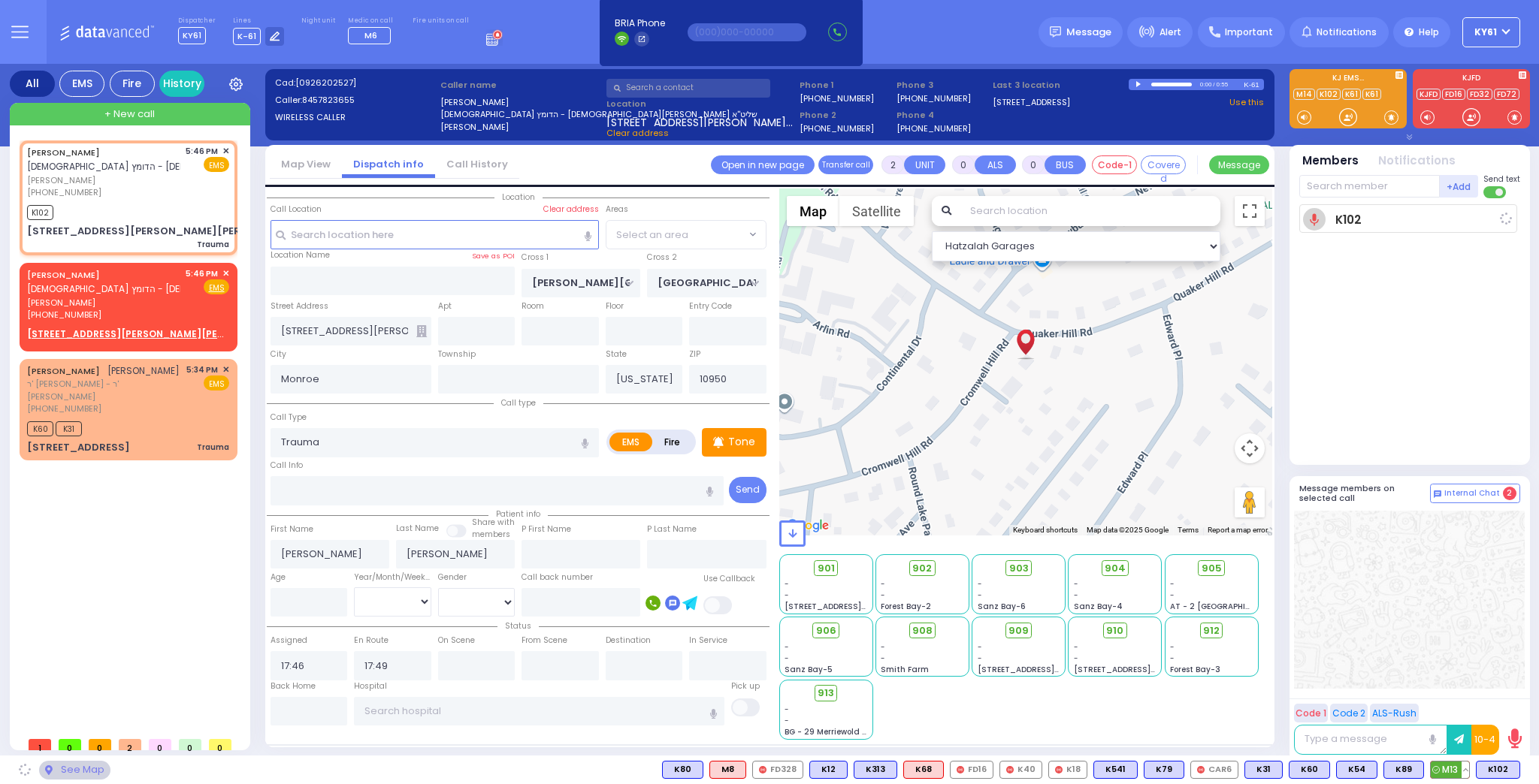
select select "MONROE"
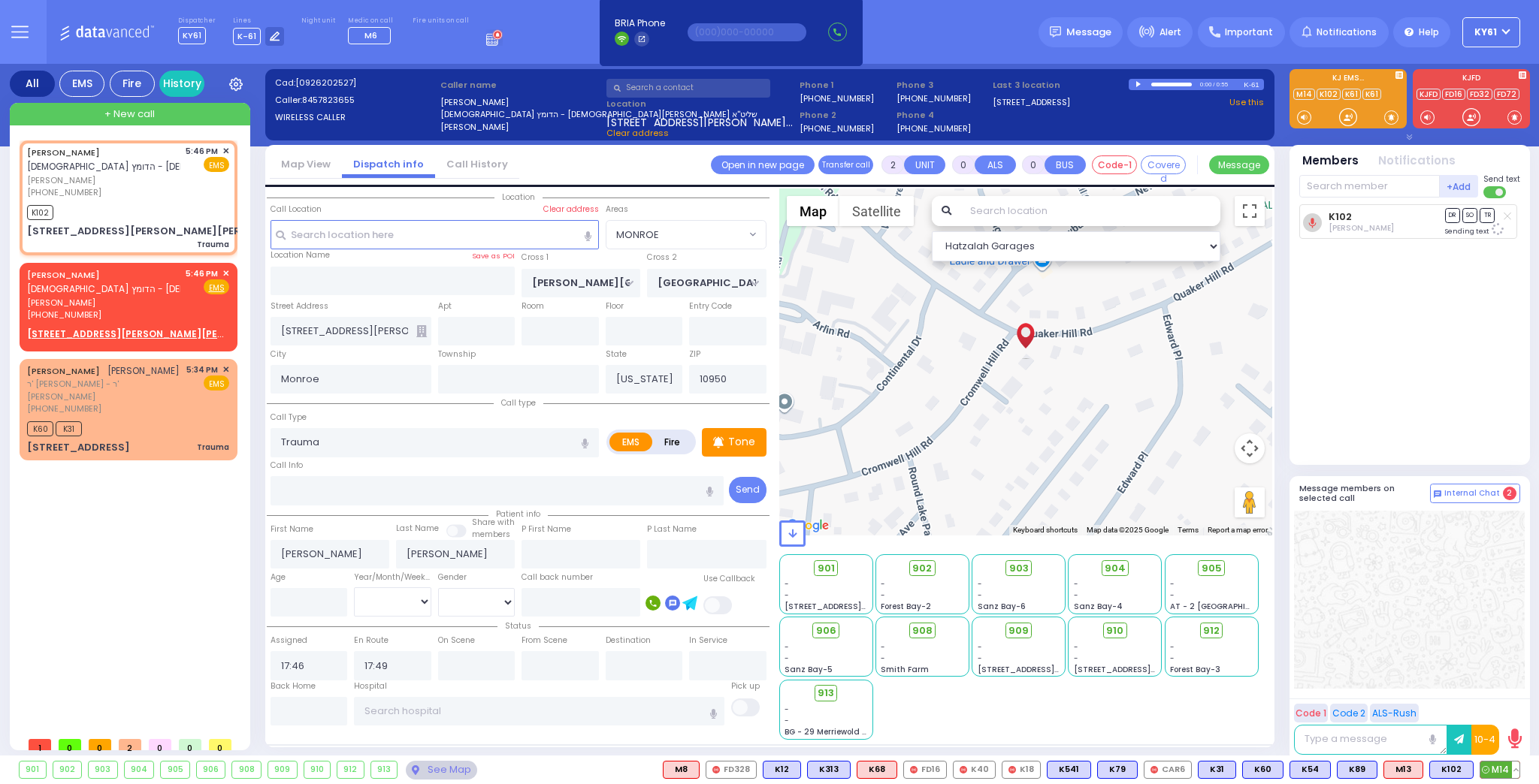
click at [1491, 771] on span "M14" at bounding box center [1499, 770] width 39 height 17
select select
radio input "true"
select select
select select "Hatzalah Garages"
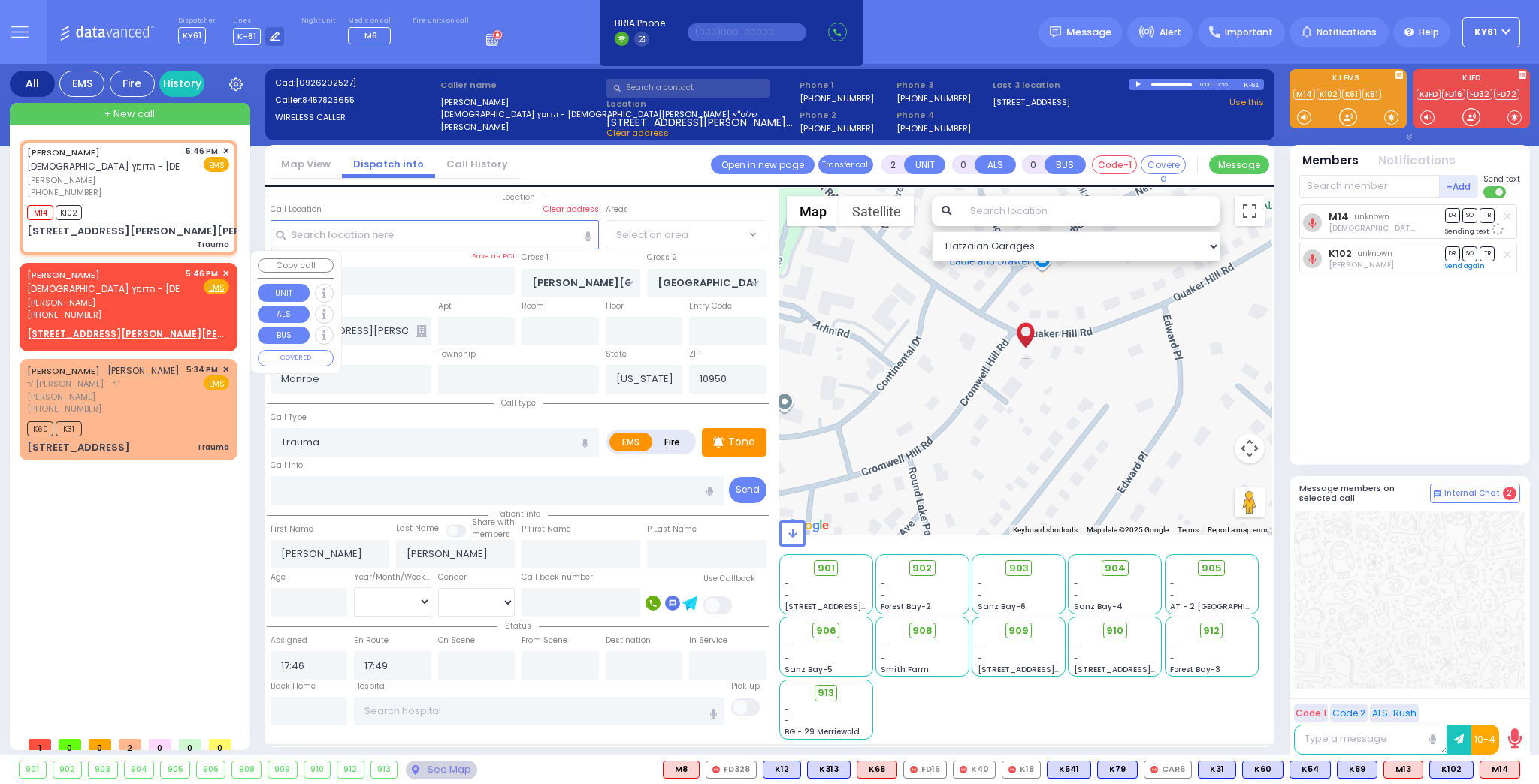
select select "MONROE"
click at [1390, 344] on div "M14 Shia Greenfeld DR SO TR" at bounding box center [1411, 328] width 224 height 248
click at [224, 268] on span "✕" at bounding box center [226, 274] width 7 height 13
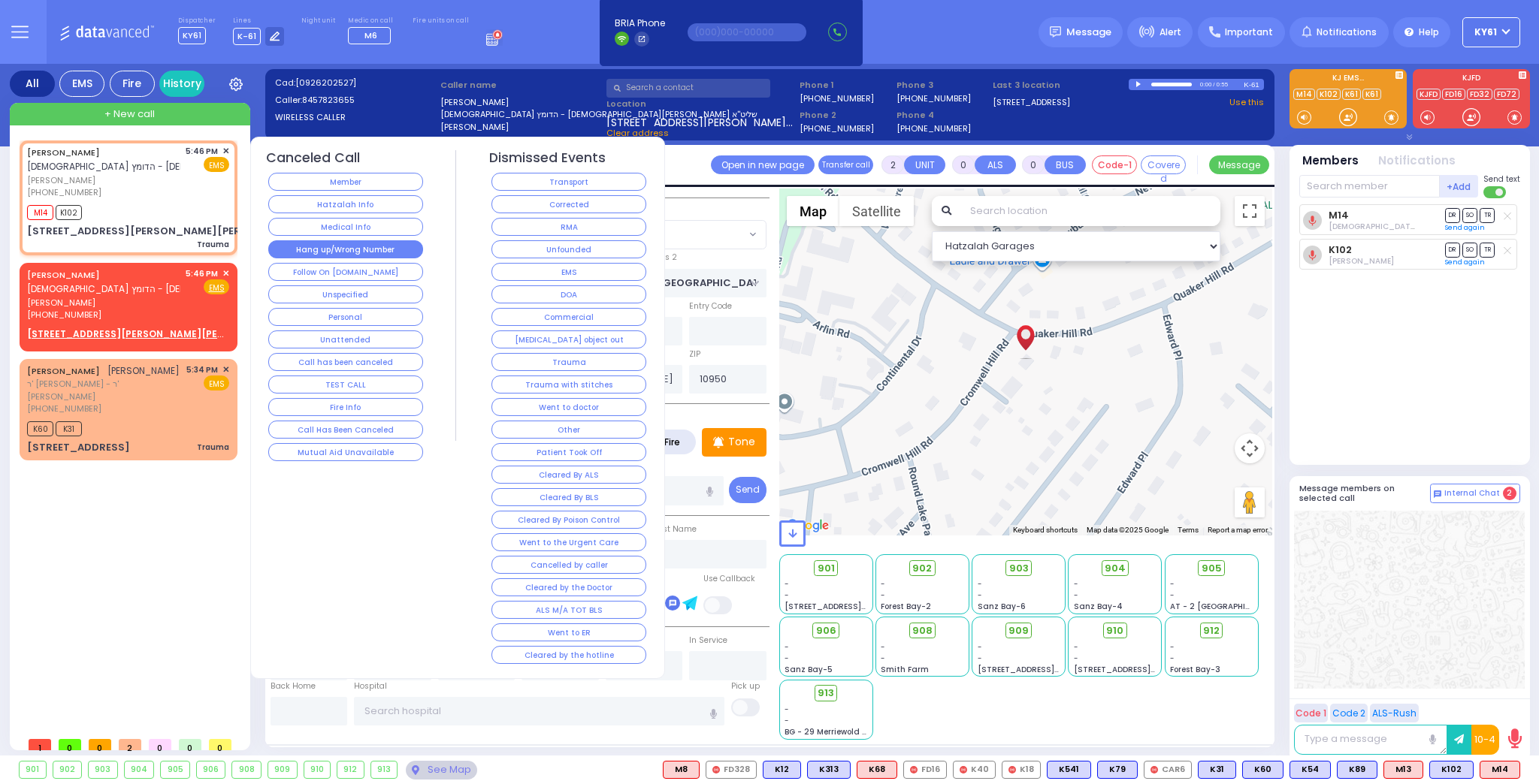
click at [351, 245] on button "Hang up/Wrong Number" at bounding box center [346, 249] width 155 height 18
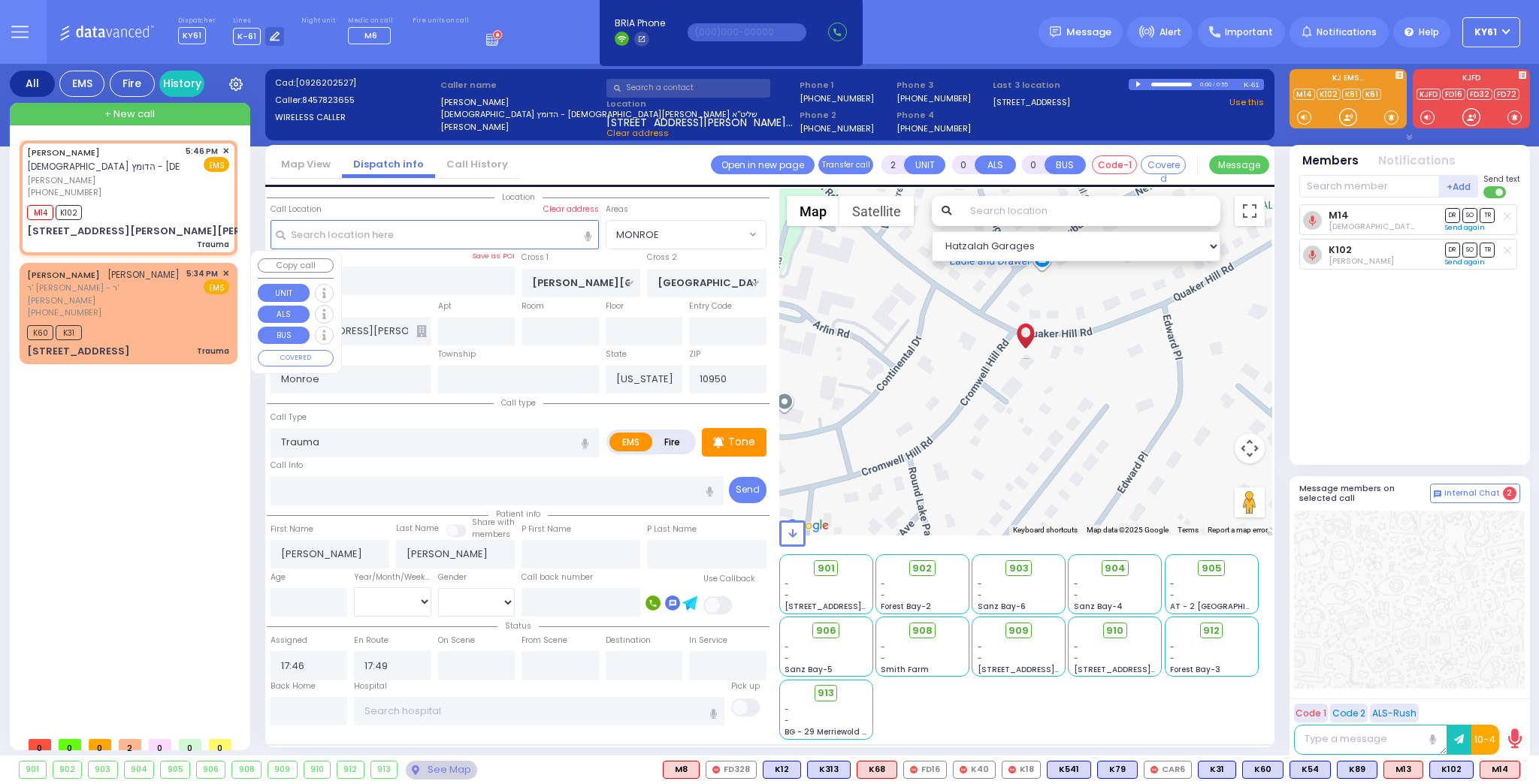
click at [224, 268] on span "✕" at bounding box center [226, 274] width 7 height 13
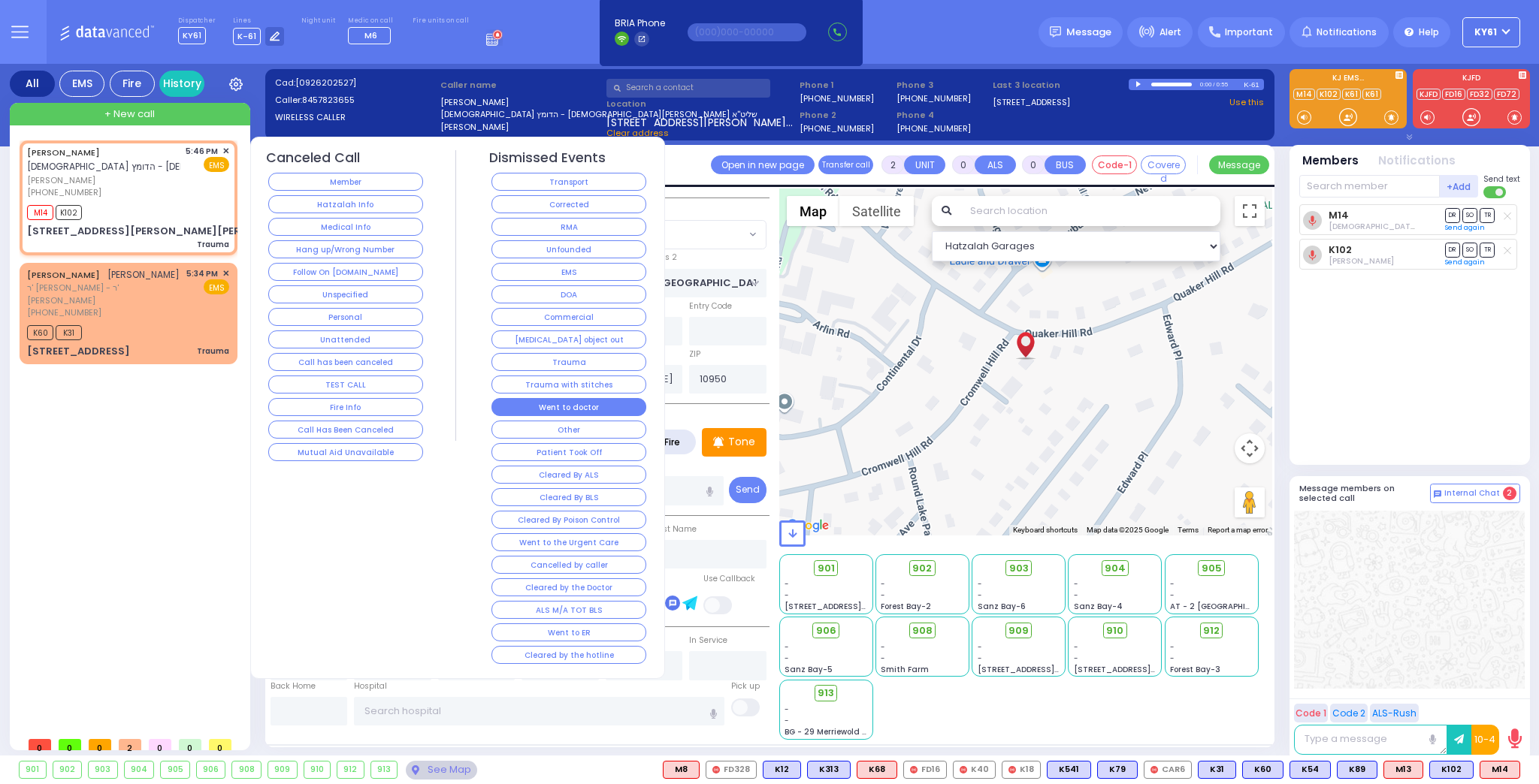
click at [597, 398] on button "Went to doctor" at bounding box center [569, 407] width 155 height 18
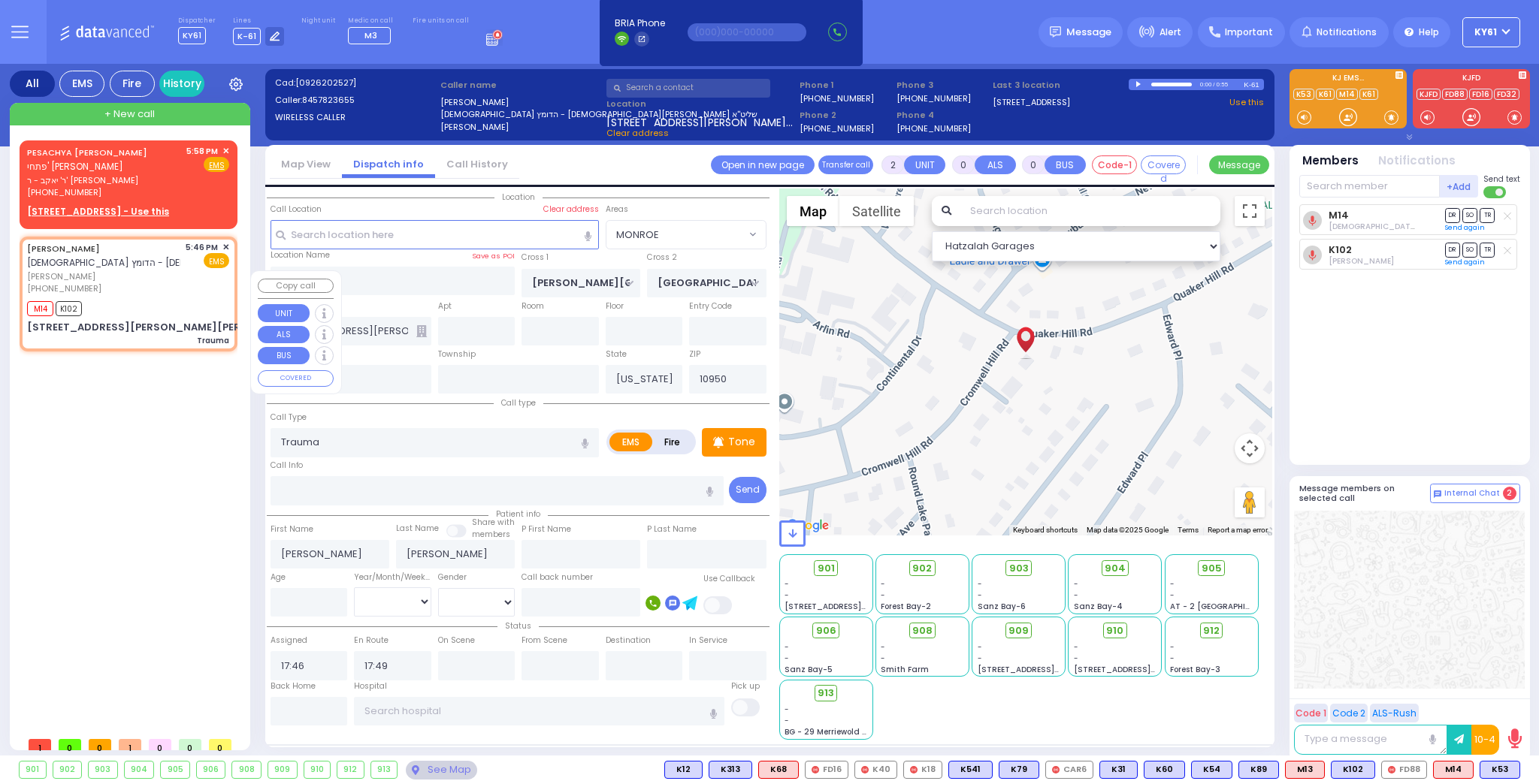
type input "6"
select select
radio input "true"
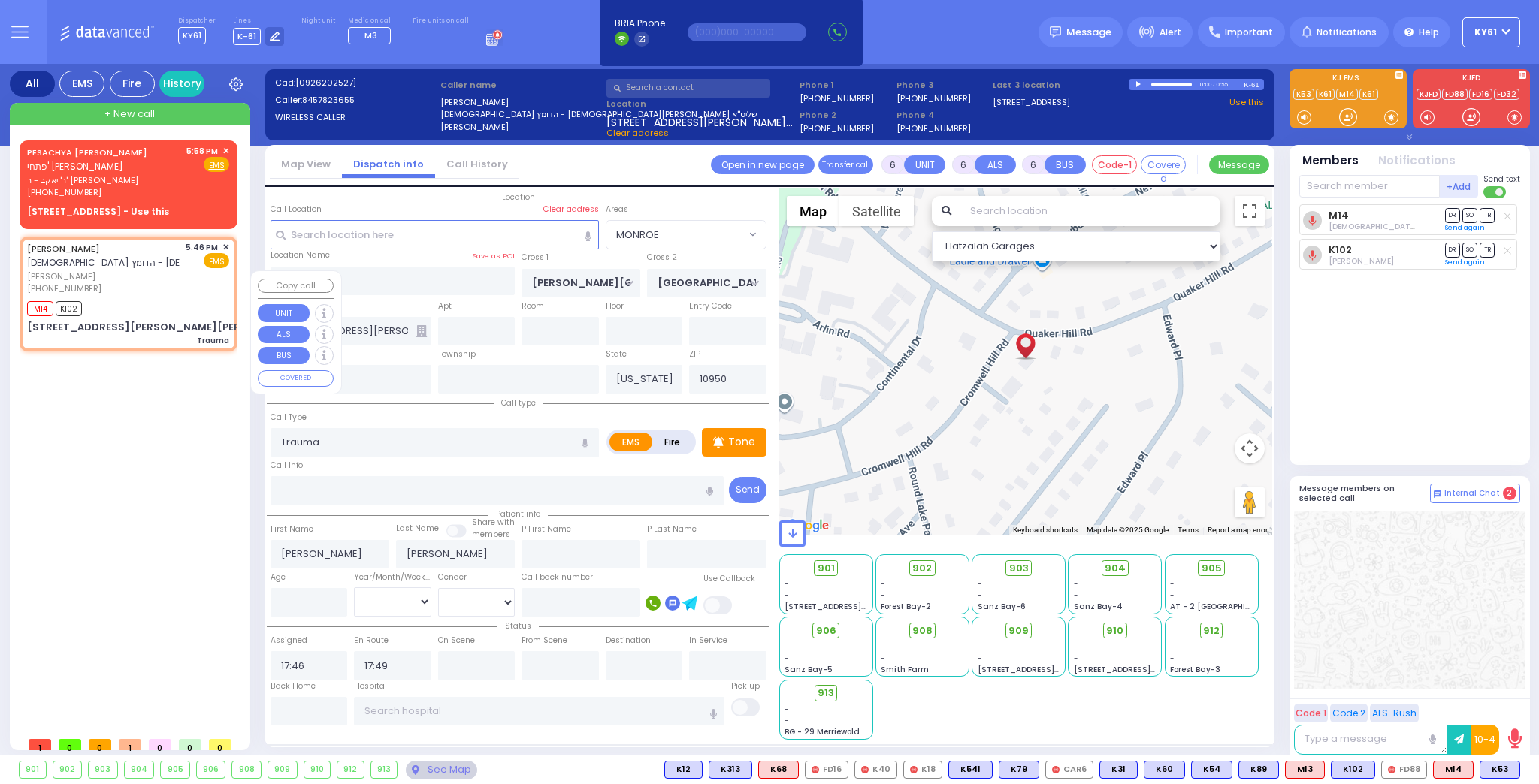
type input "Shlome"
type input "Berkowitz"
type input "4"
select select "Year"
select select "[DEMOGRAPHIC_DATA]"
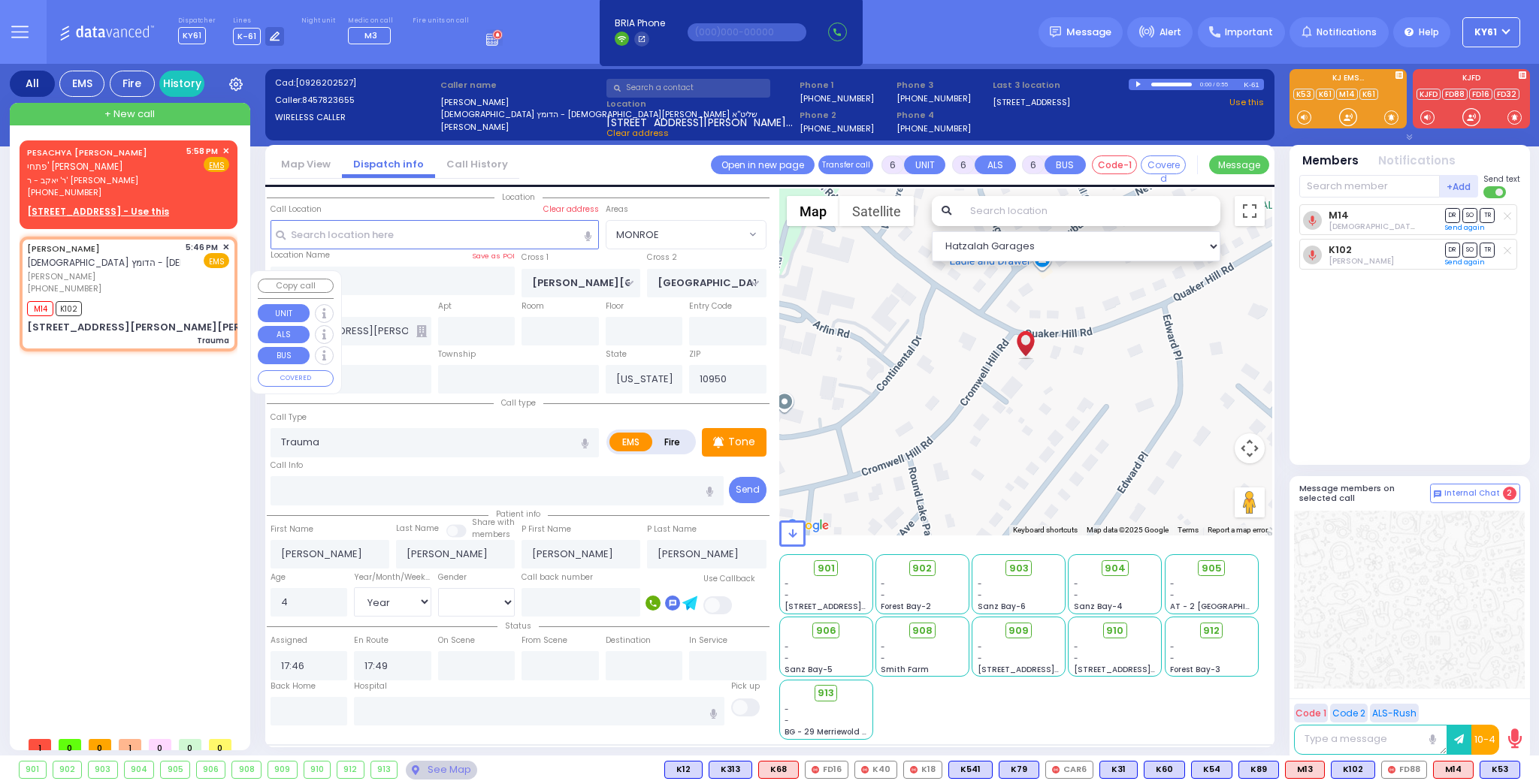
select select "Hatzalah Garages"
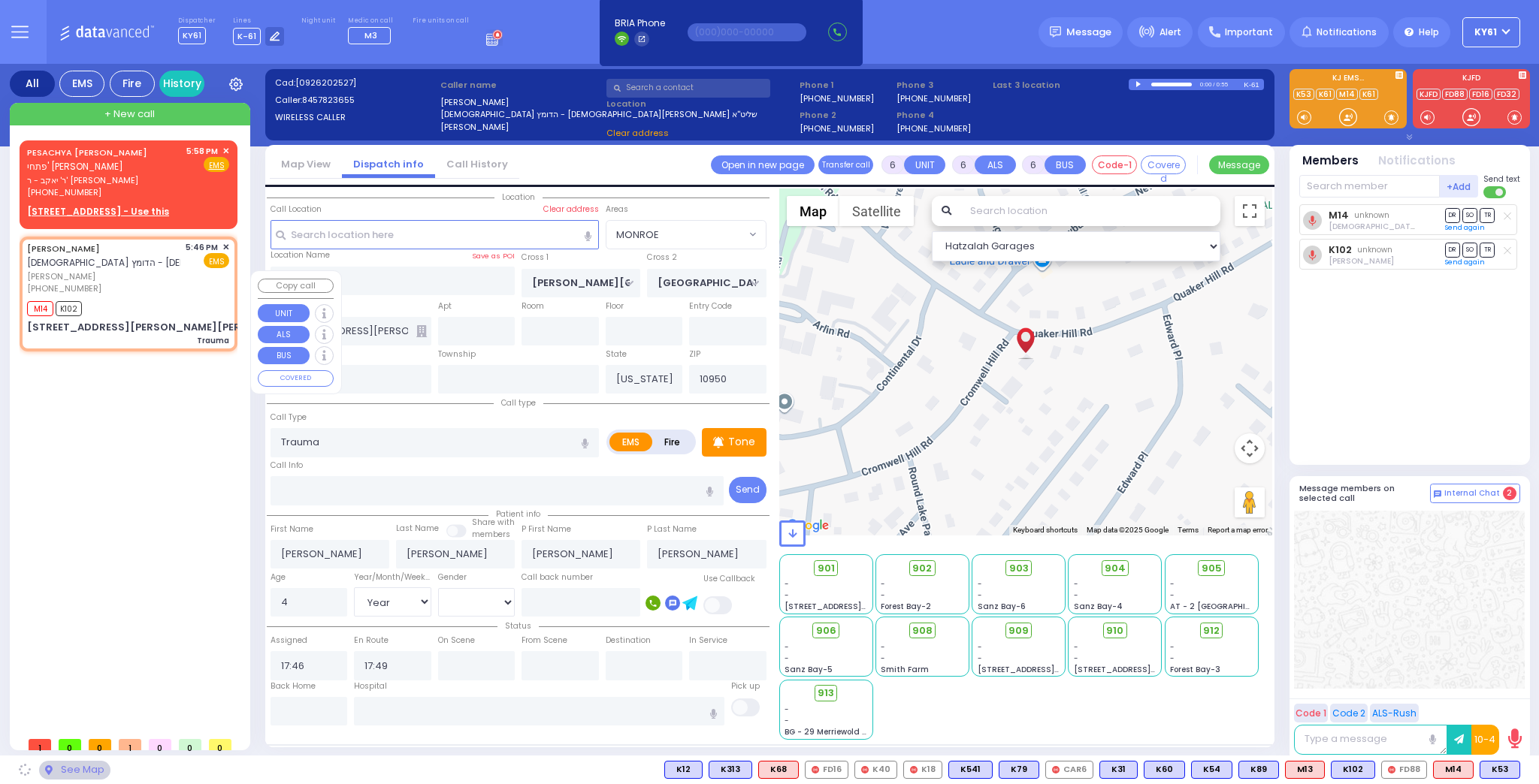
select select
radio input "true"
select select "Year"
select select "[DEMOGRAPHIC_DATA]"
select select "Hatzalah Garages"
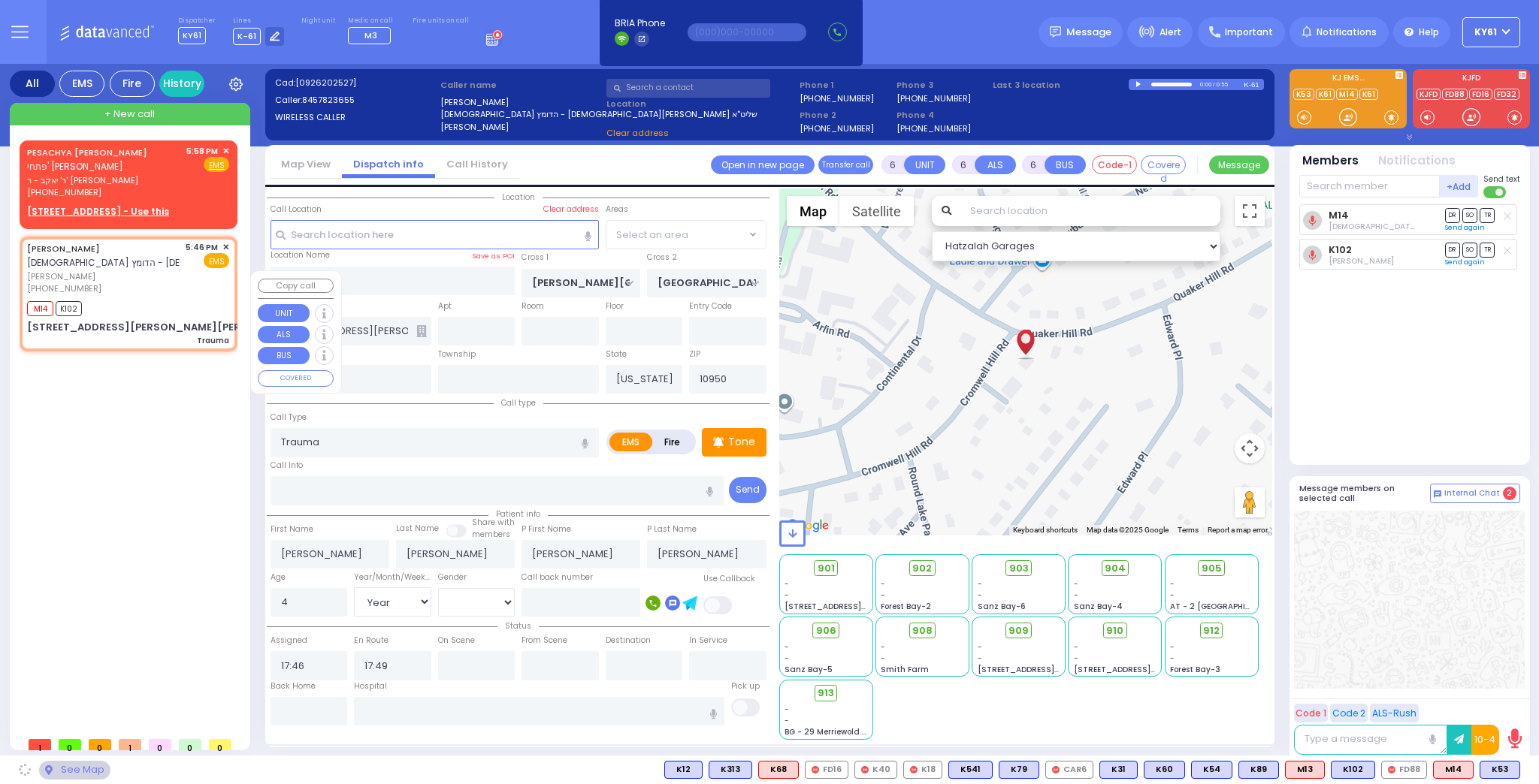
select select "MONROE"
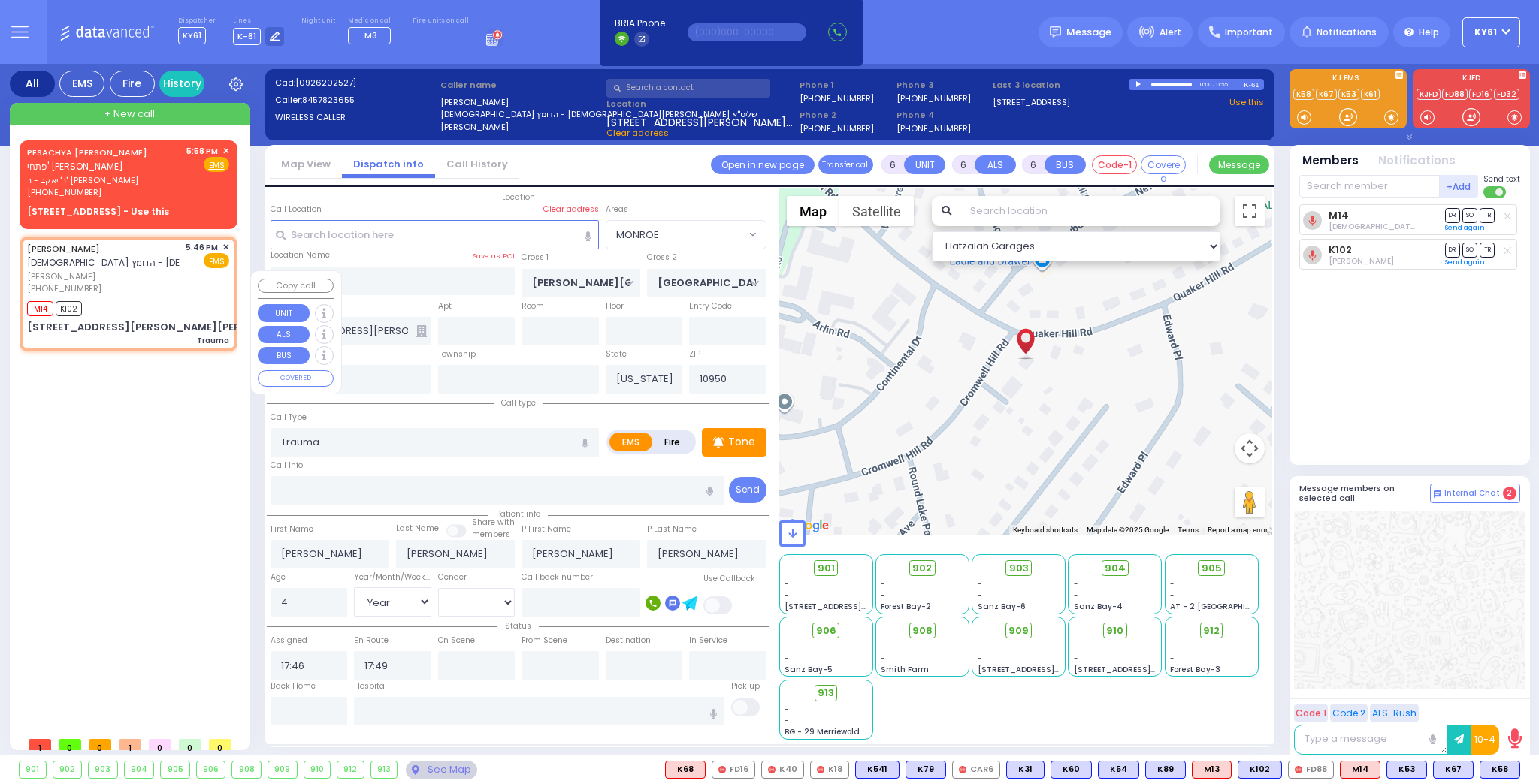
select select
radio input "true"
select select "Year"
select select "[DEMOGRAPHIC_DATA]"
select select "Hatzalah Garages"
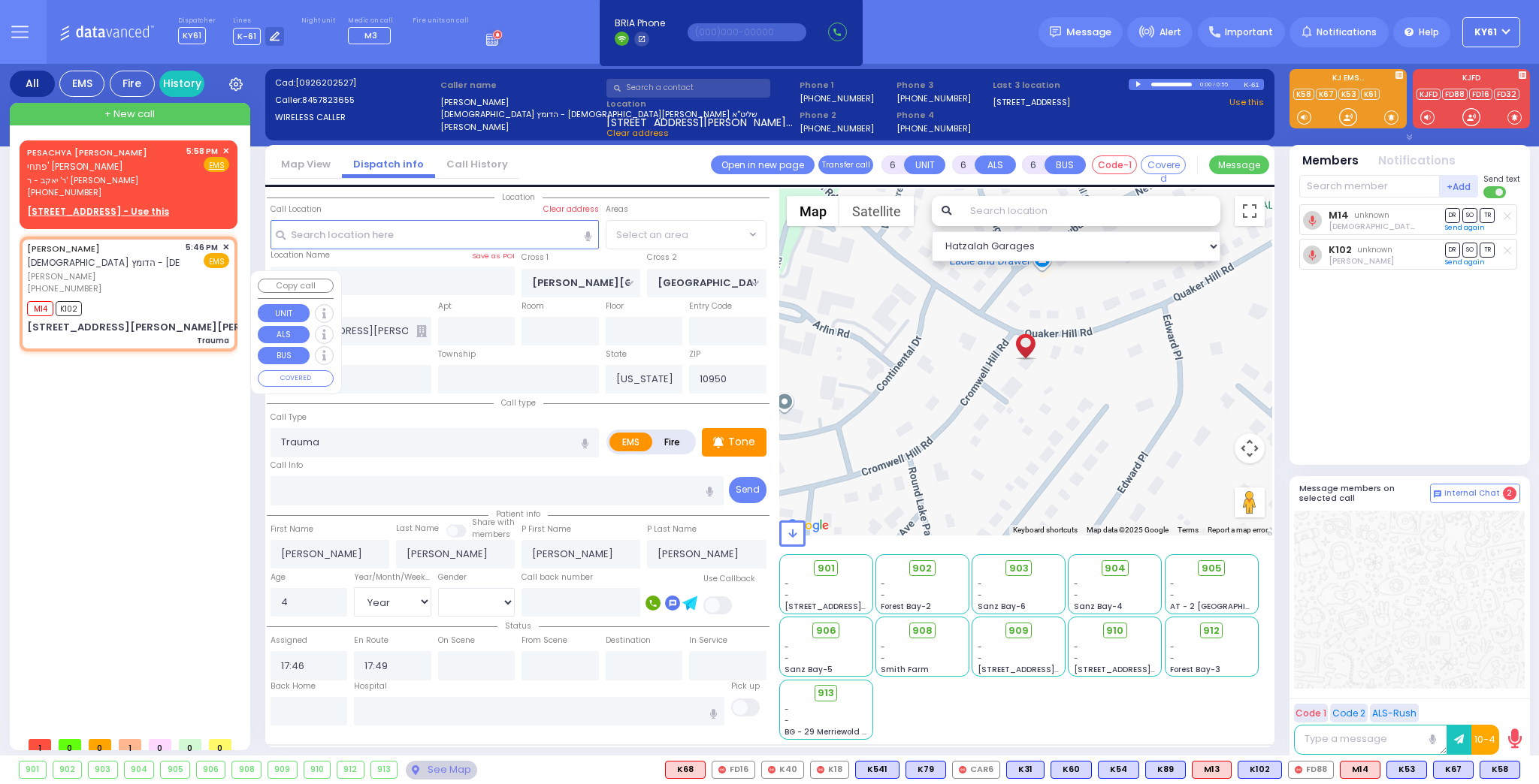
select select "MONROE"
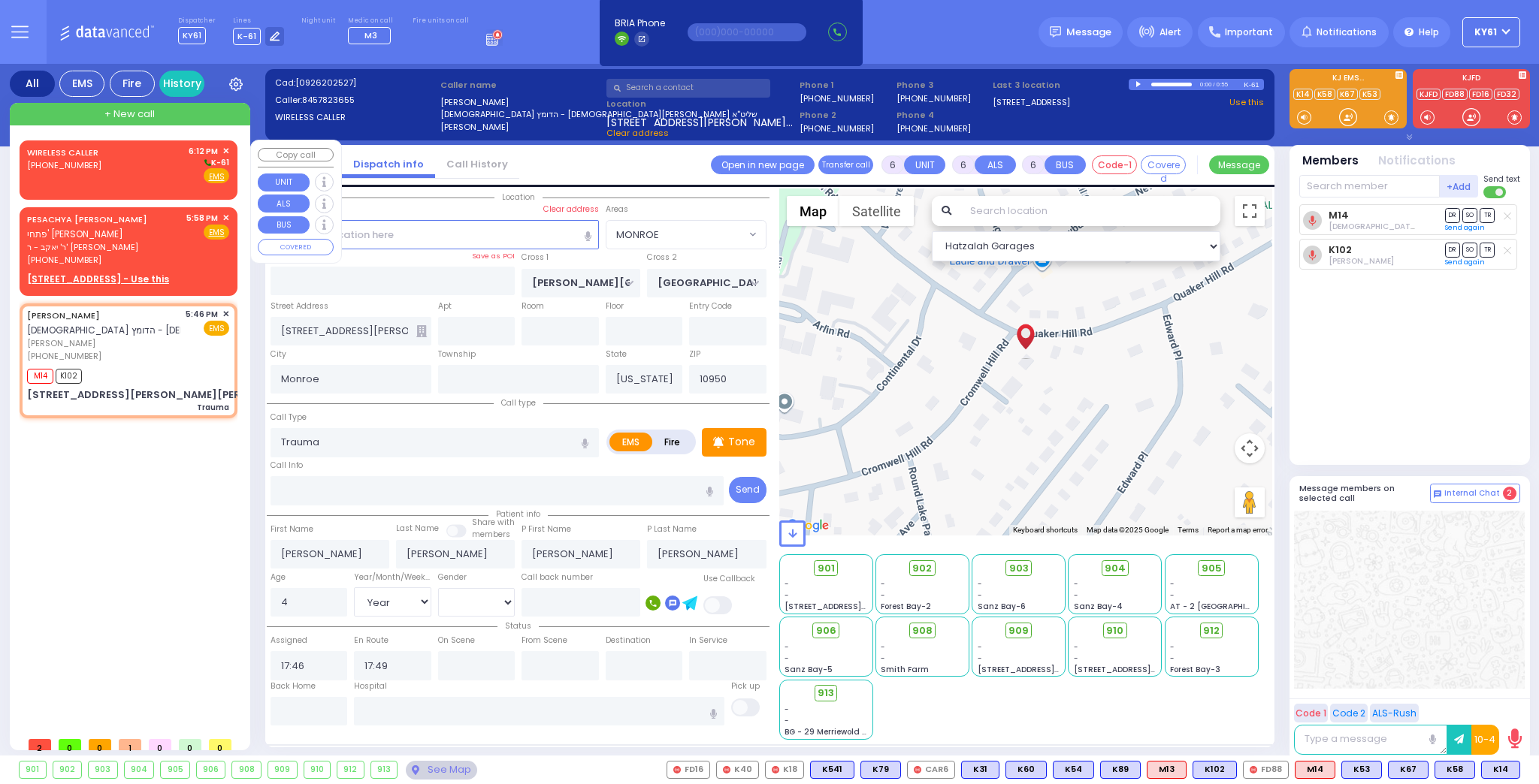
click at [100, 181] on div "WIRELESS CALLER (917) 569-3140" at bounding box center [65, 164] width 77 height 39
type input "2"
type input "1"
select select
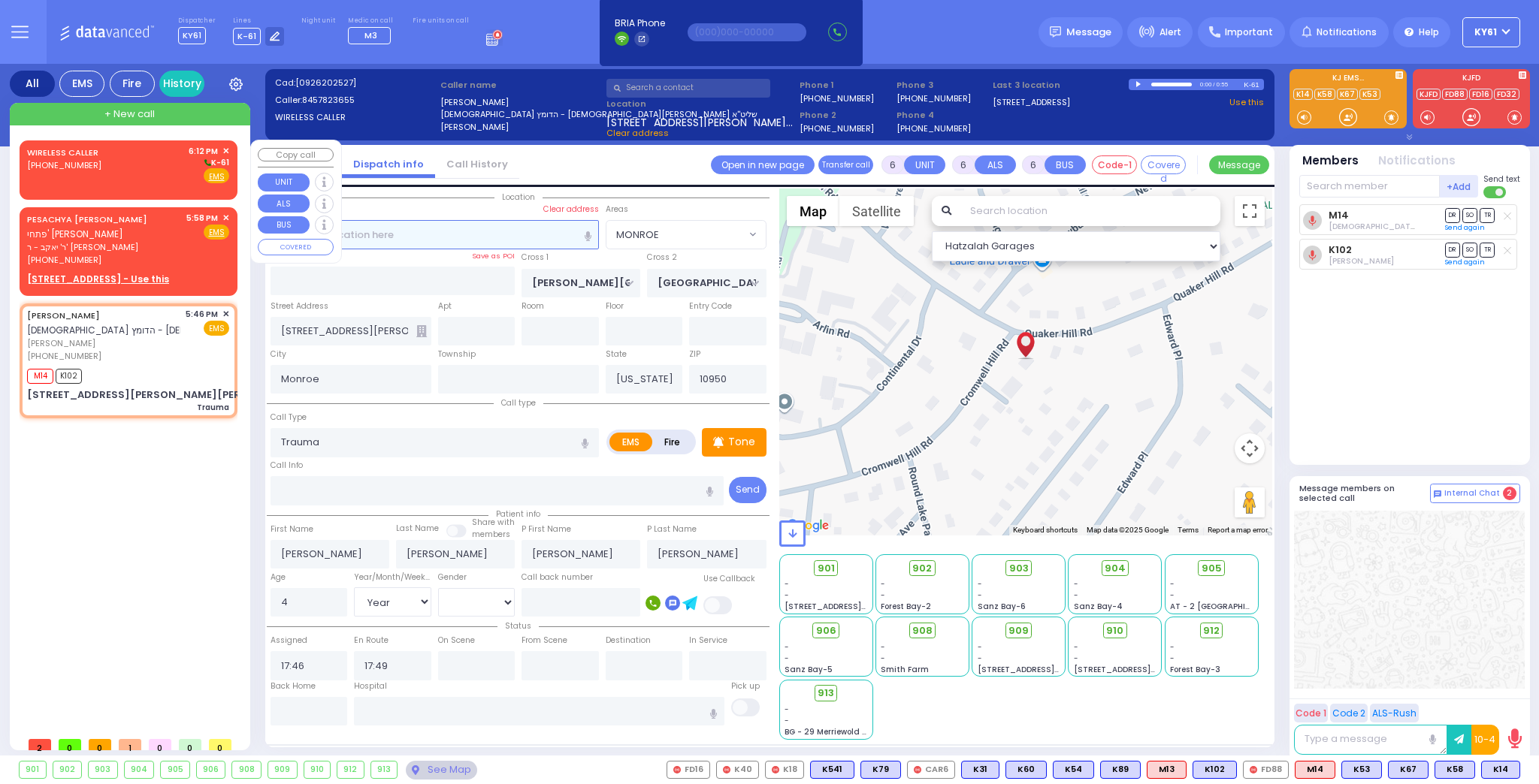
radio input "true"
select select
type input "18:12"
select select "Hatzalah Garages"
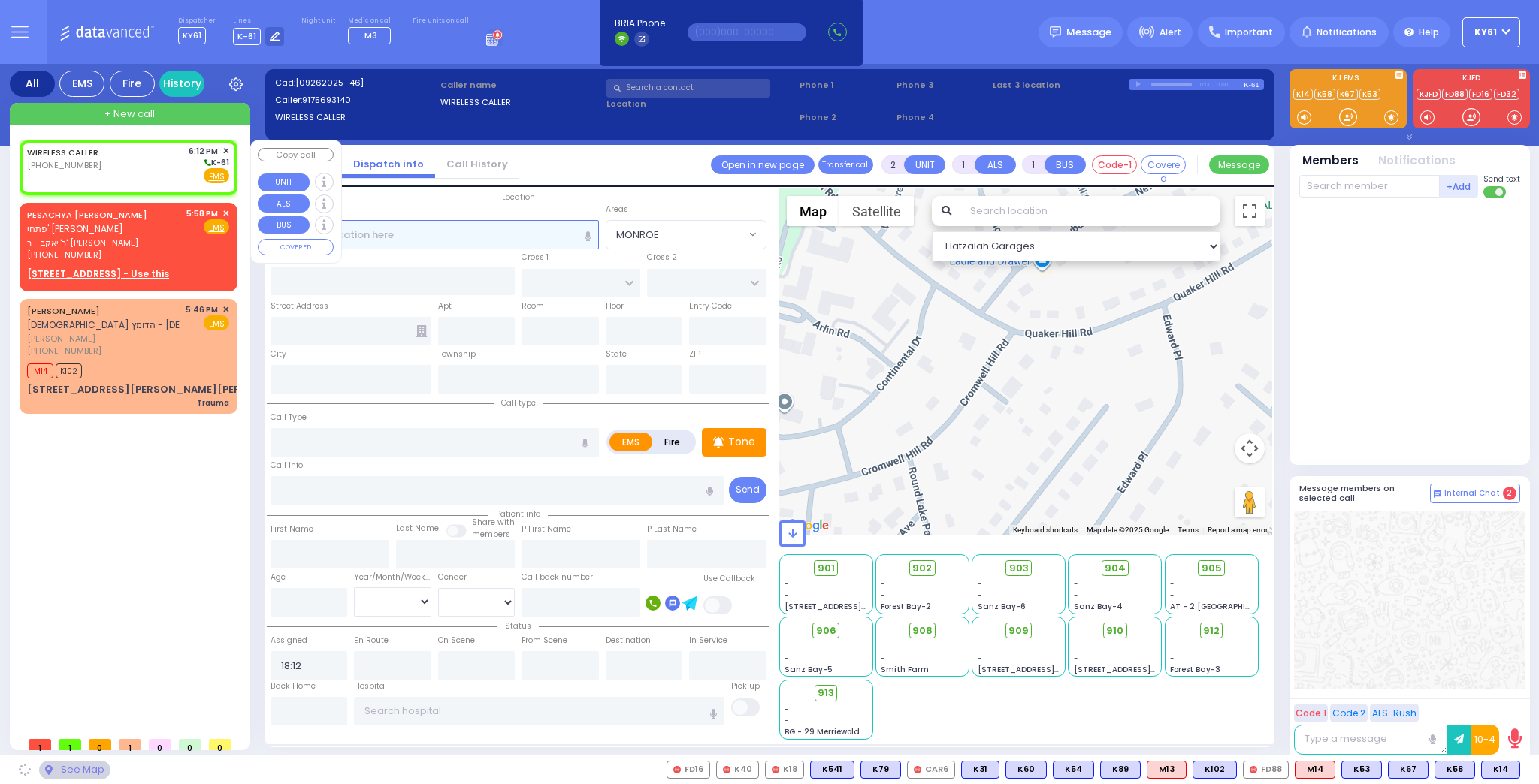
select select
radio input "true"
select select
select select "Hatzalah Garages"
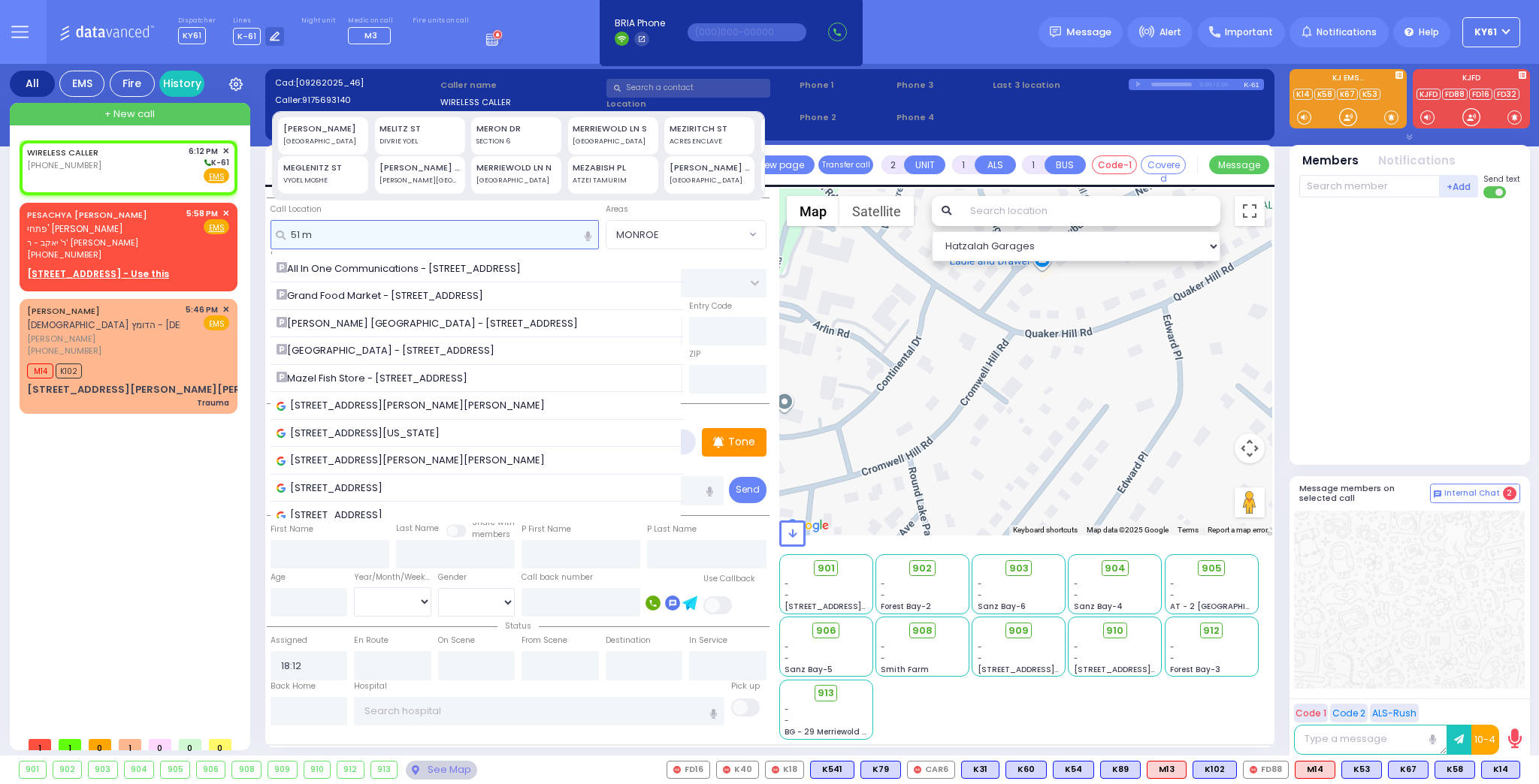
type input "51 m"
click at [322, 137] on div "[GEOGRAPHIC_DATA]" at bounding box center [324, 142] width 80 height 11
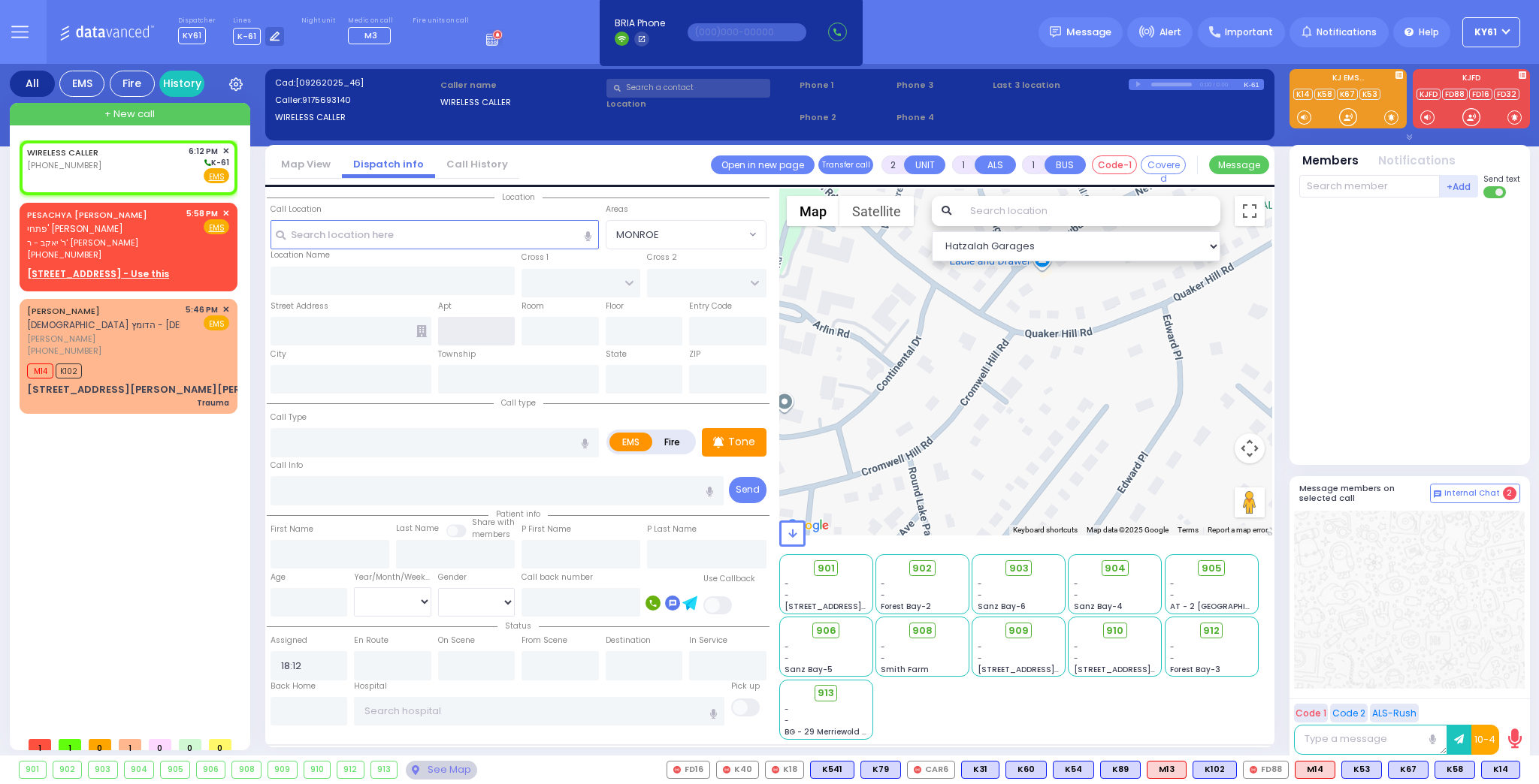
type input "[STREET_ADDRESS][PERSON_NAME]"
type input "MONROE"
type input "10950"
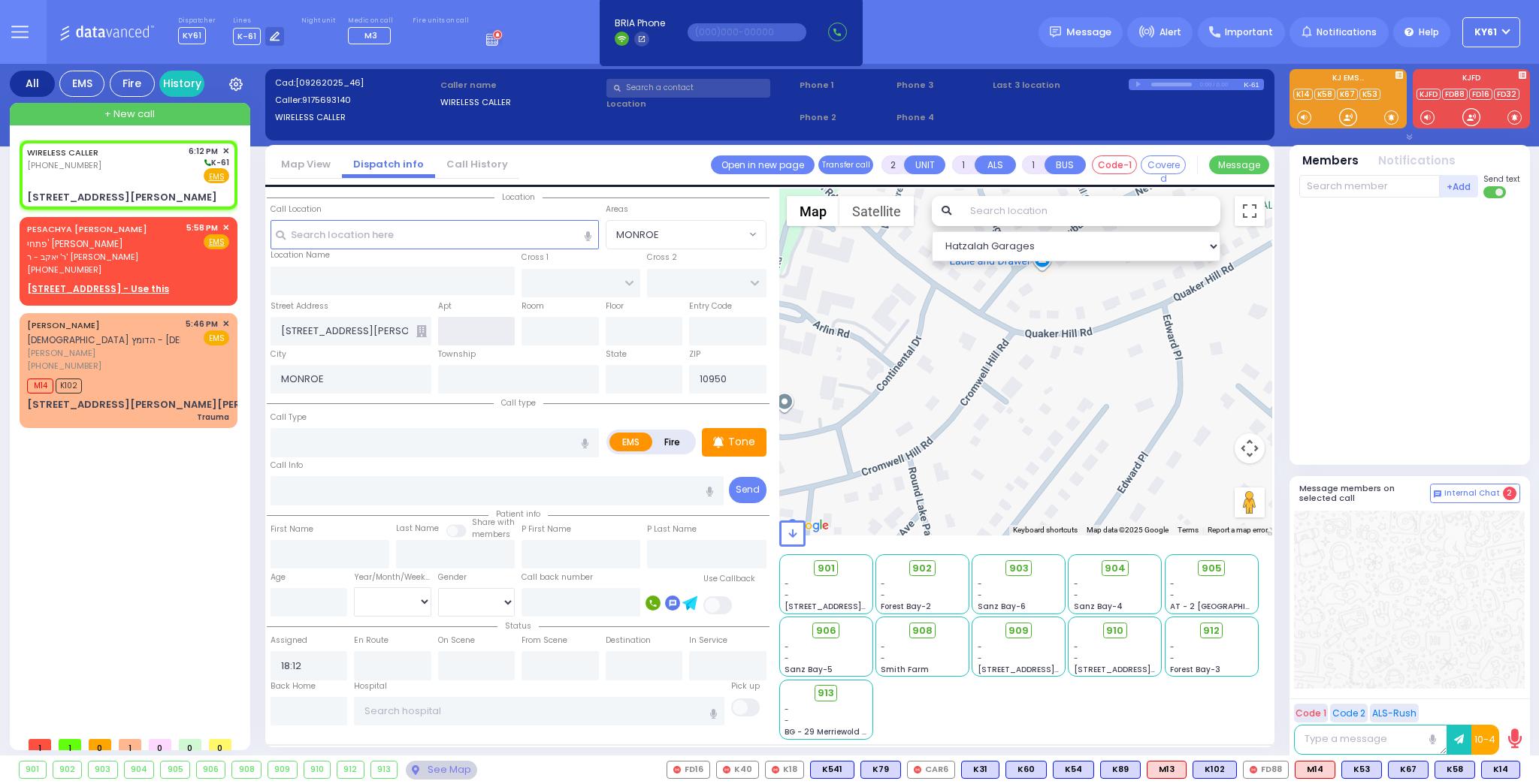
select select
radio input "true"
select select
select select "Hatzalah Garages"
type input "[US_STATE]"
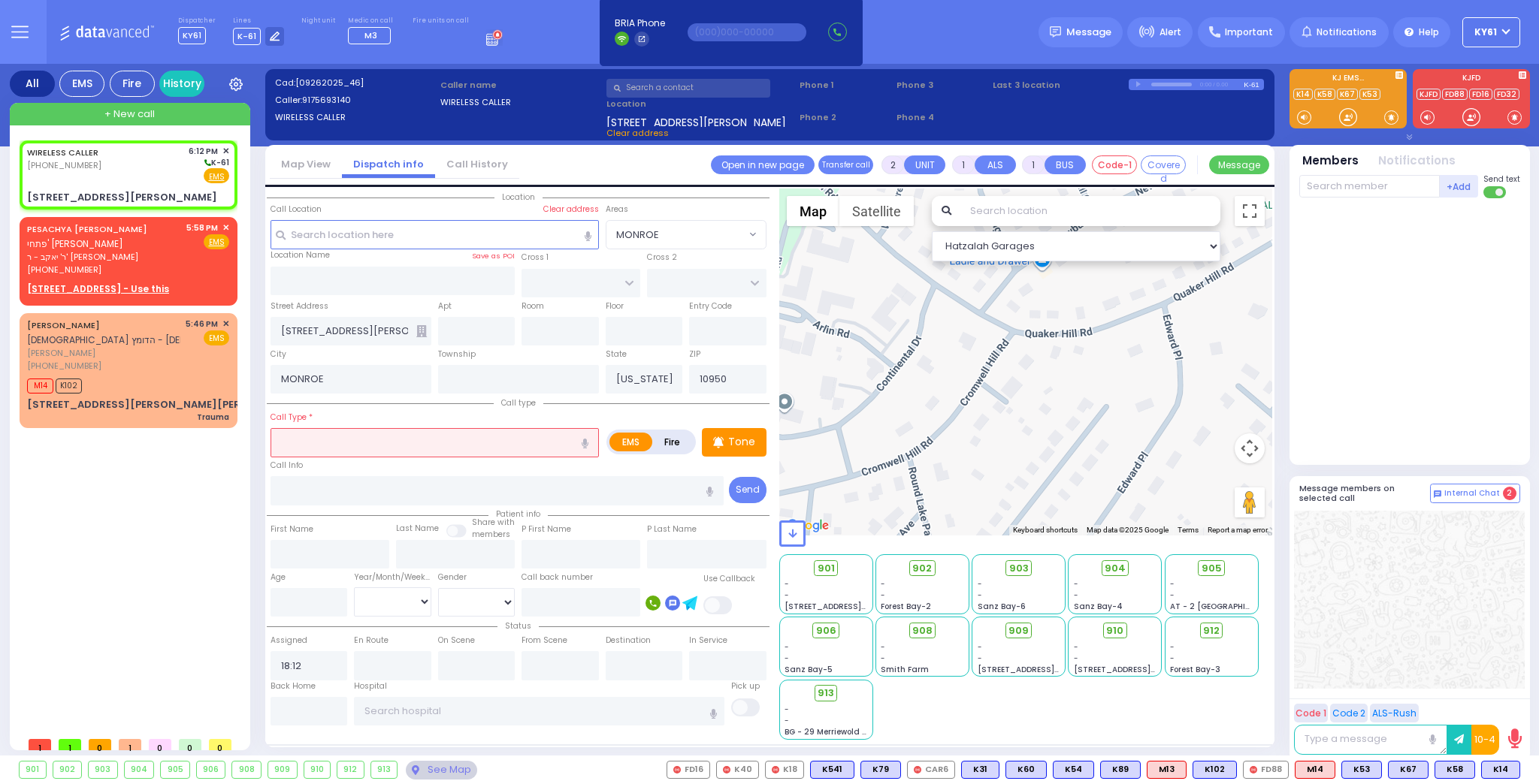
drag, startPoint x: 410, startPoint y: 445, endPoint x: 421, endPoint y: 440, distance: 12.1
click at [411, 445] on input "text" at bounding box center [435, 442] width 329 height 28
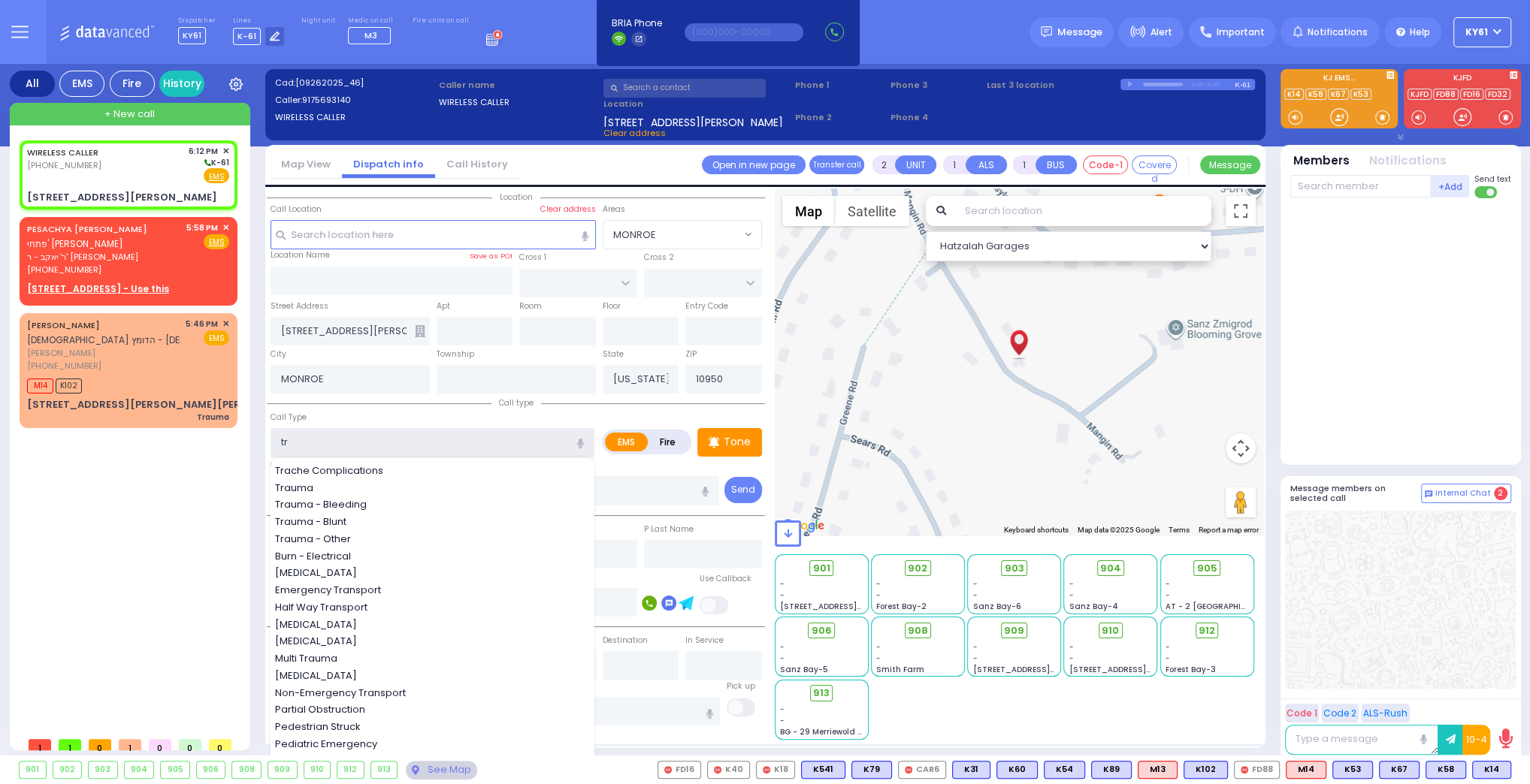
type input "tra"
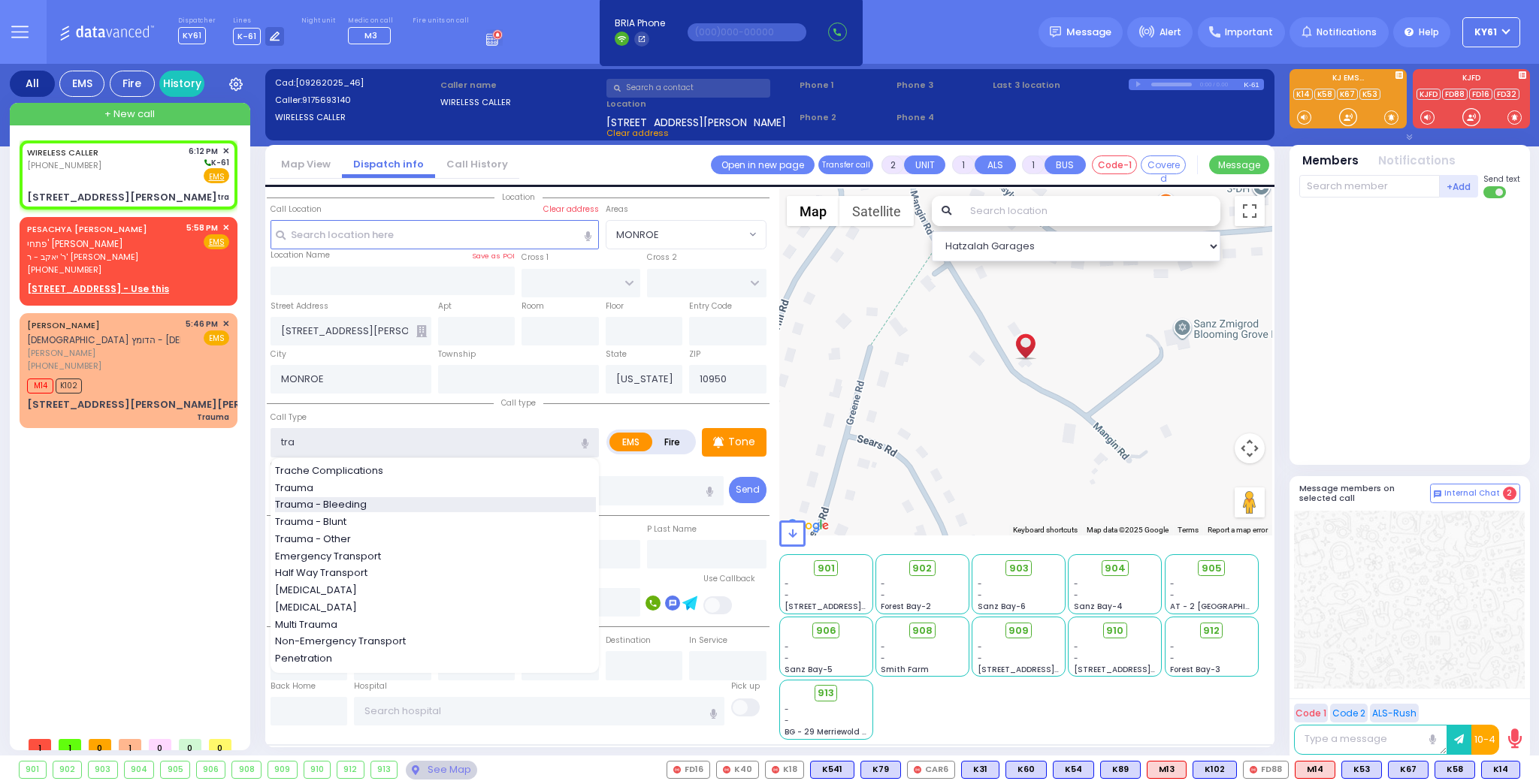
select select
radio input "true"
select select
select select "Hatzalah Garages"
click at [342, 500] on span "Trauma - Bleeding" at bounding box center [324, 505] width 97 height 15
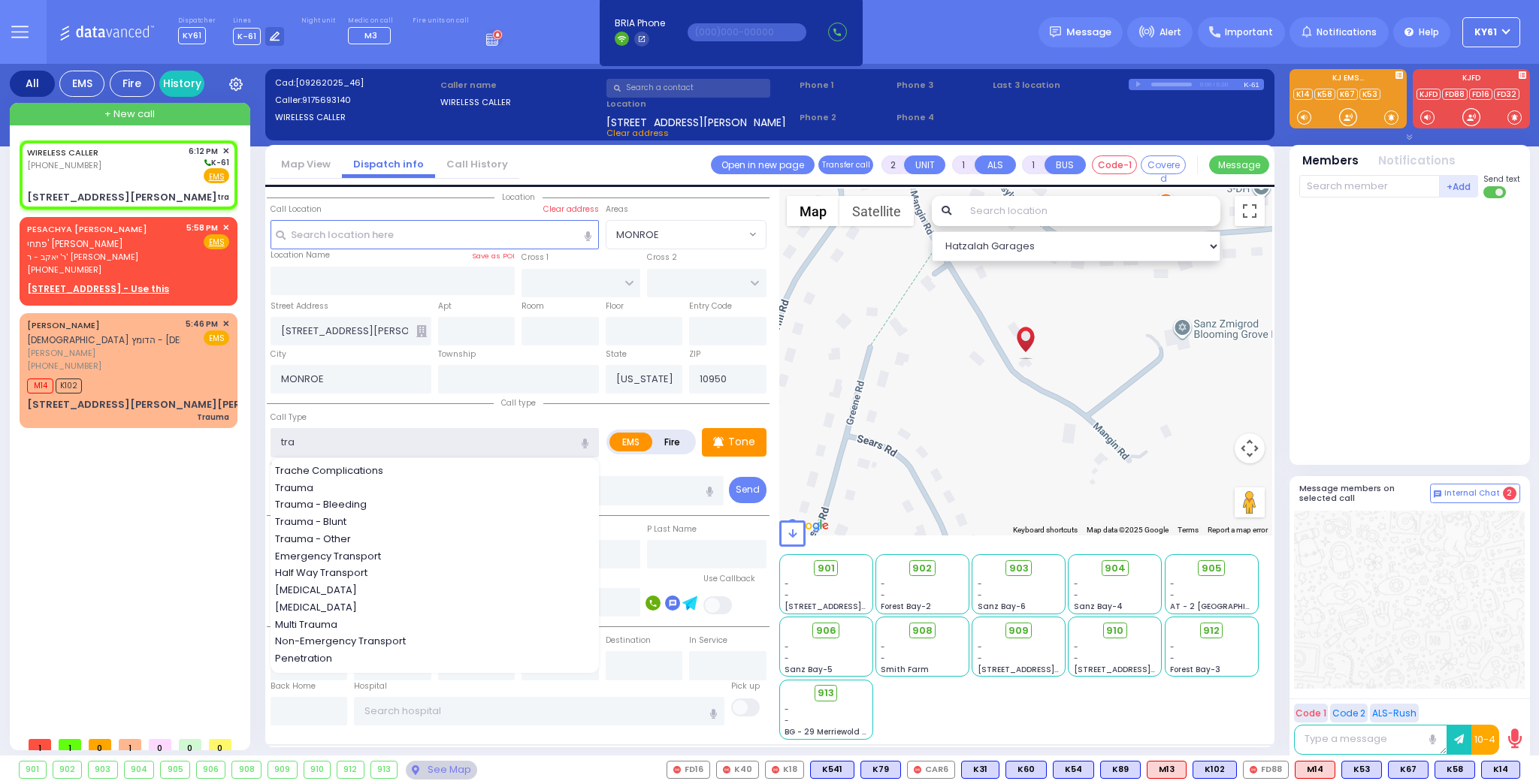
type input "Trauma - Bleeding"
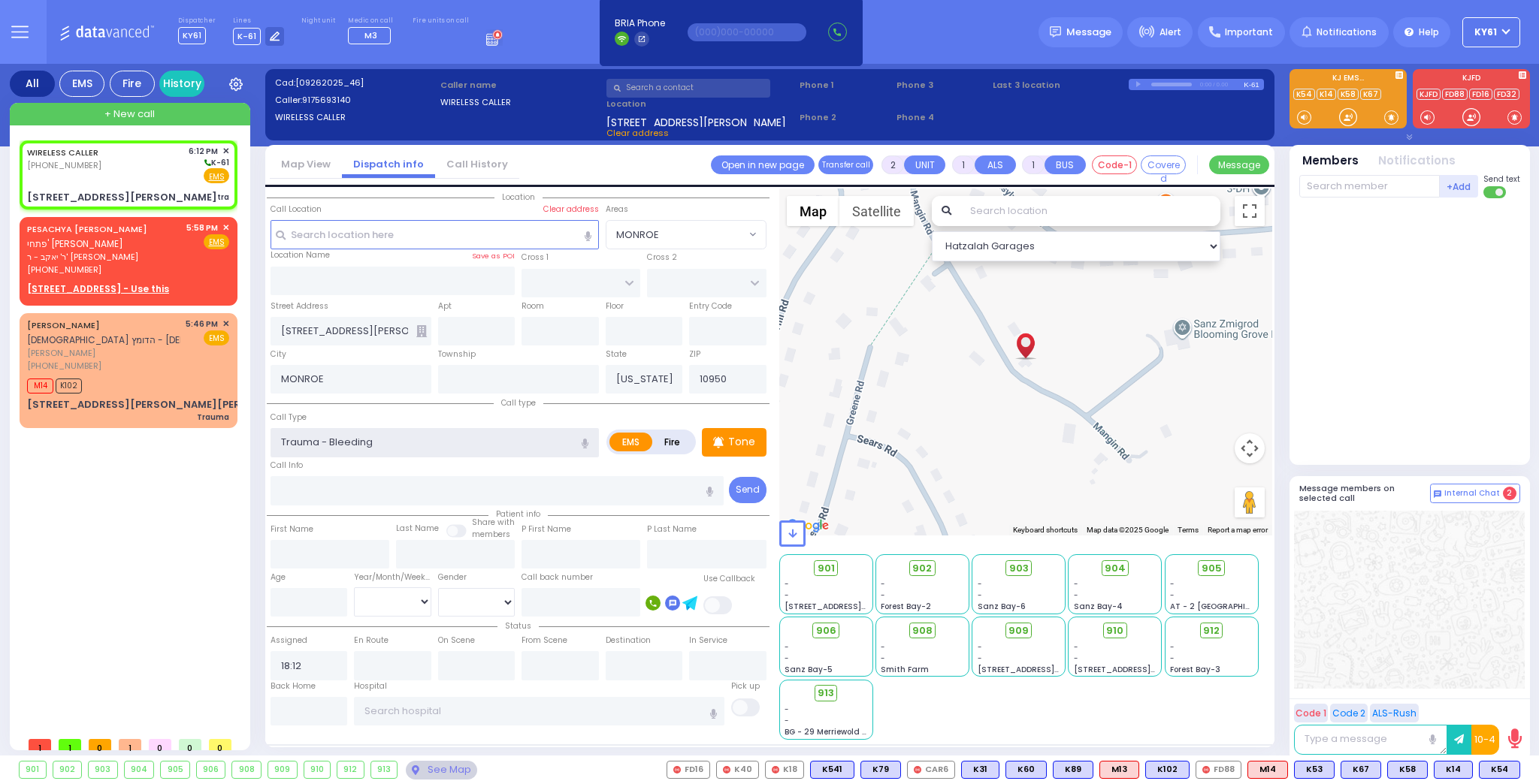
select select
radio input "true"
select select
select select "Hatzalah Garages"
select select
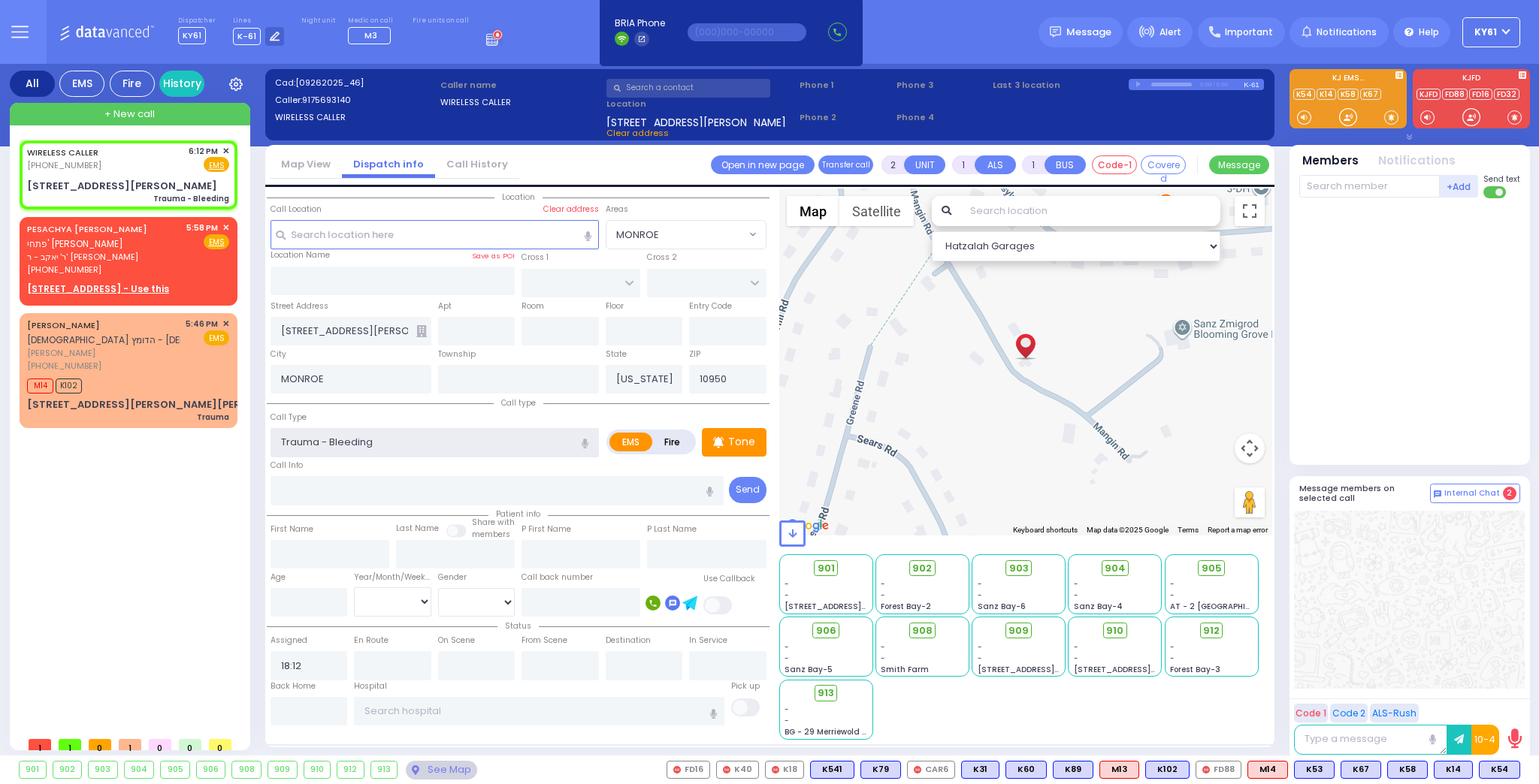
radio input "true"
select select
select select "Hatzalah Garages"
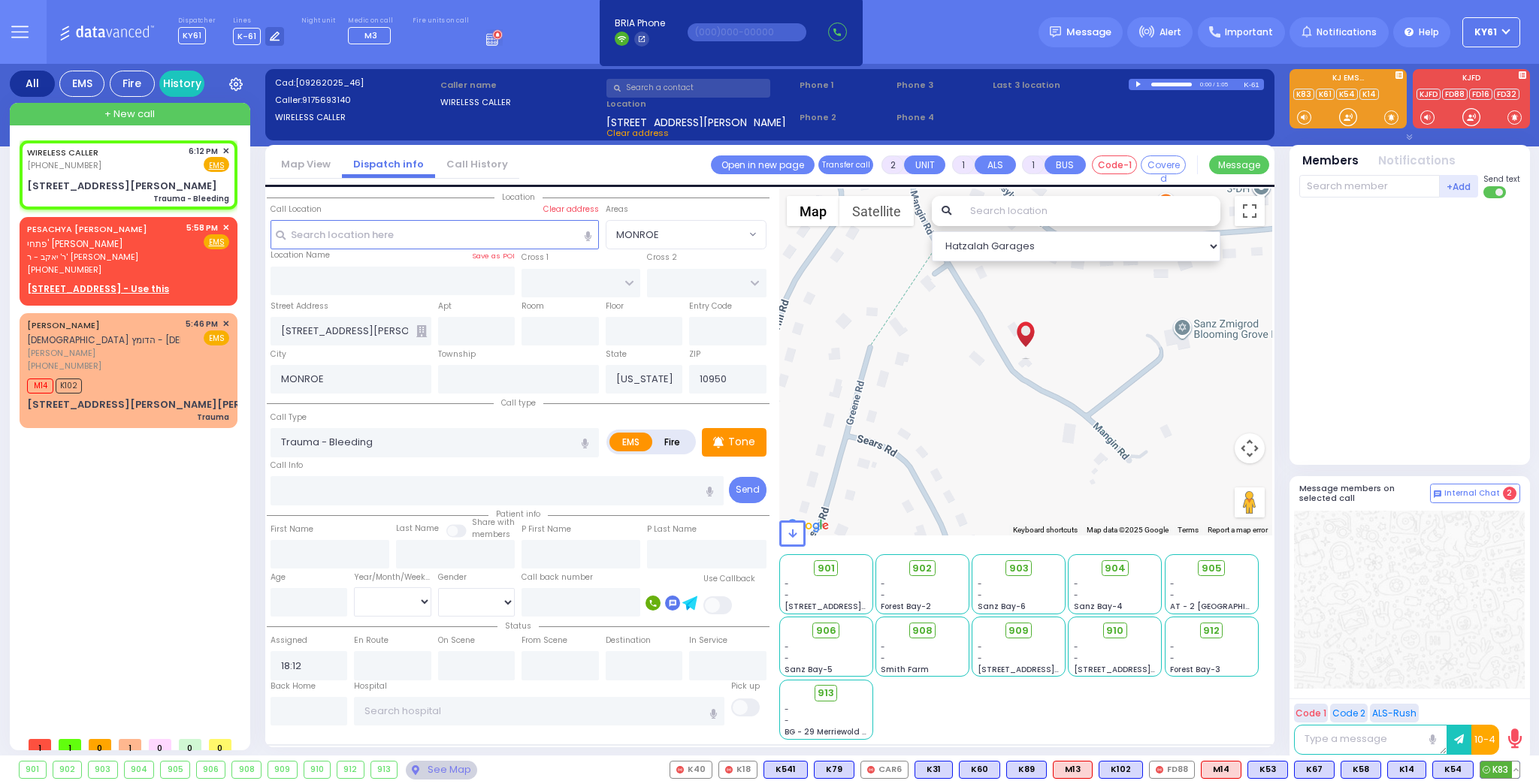
click at [1497, 766] on span "K83" at bounding box center [1499, 770] width 39 height 17
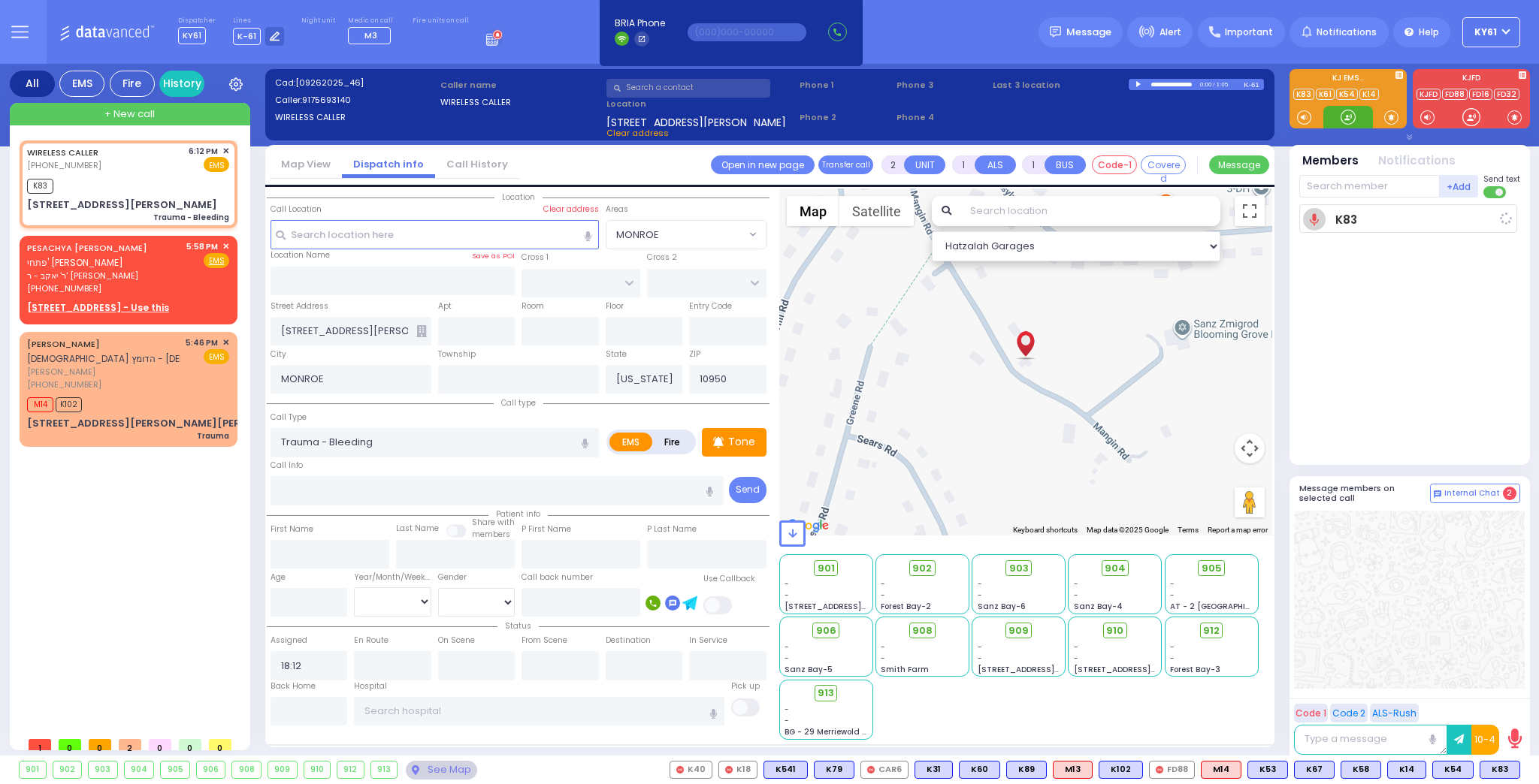
select select
radio input "true"
select select
type input "18:13"
select select "Hatzalah Garages"
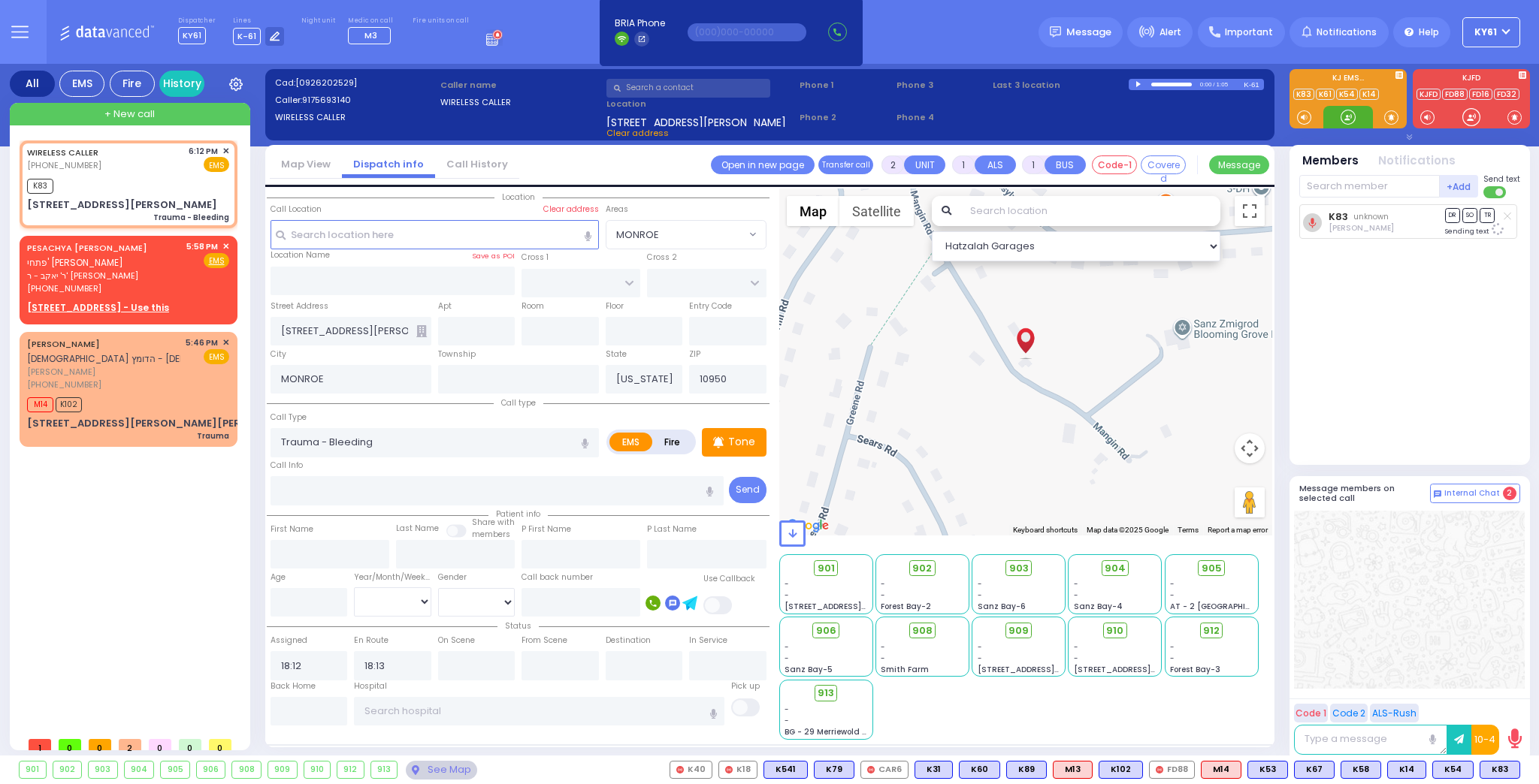
select select
radio input "true"
select select
select select "Hatzalah Garages"
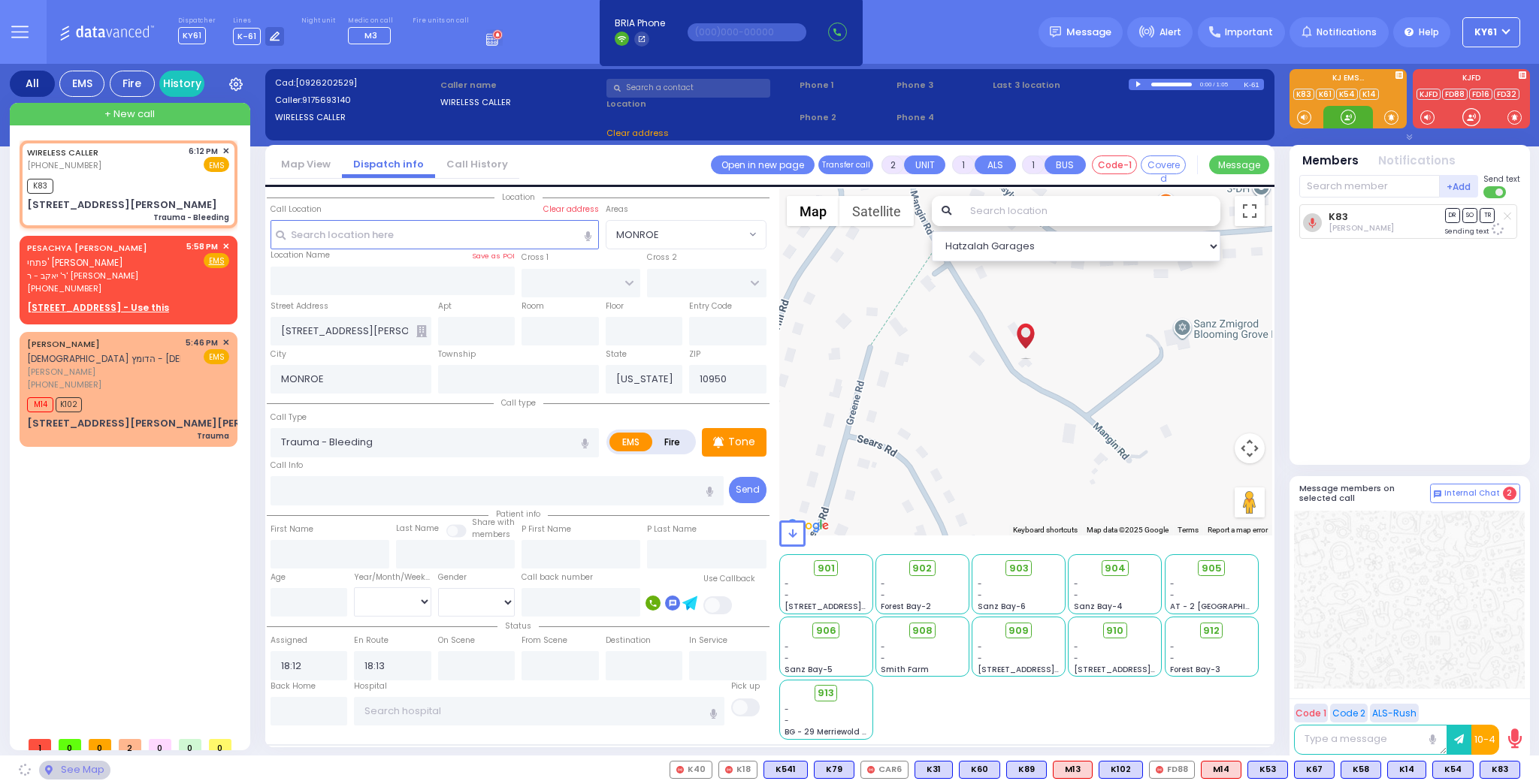
select select
radio input "true"
select select
select select "Hatzalah Garages"
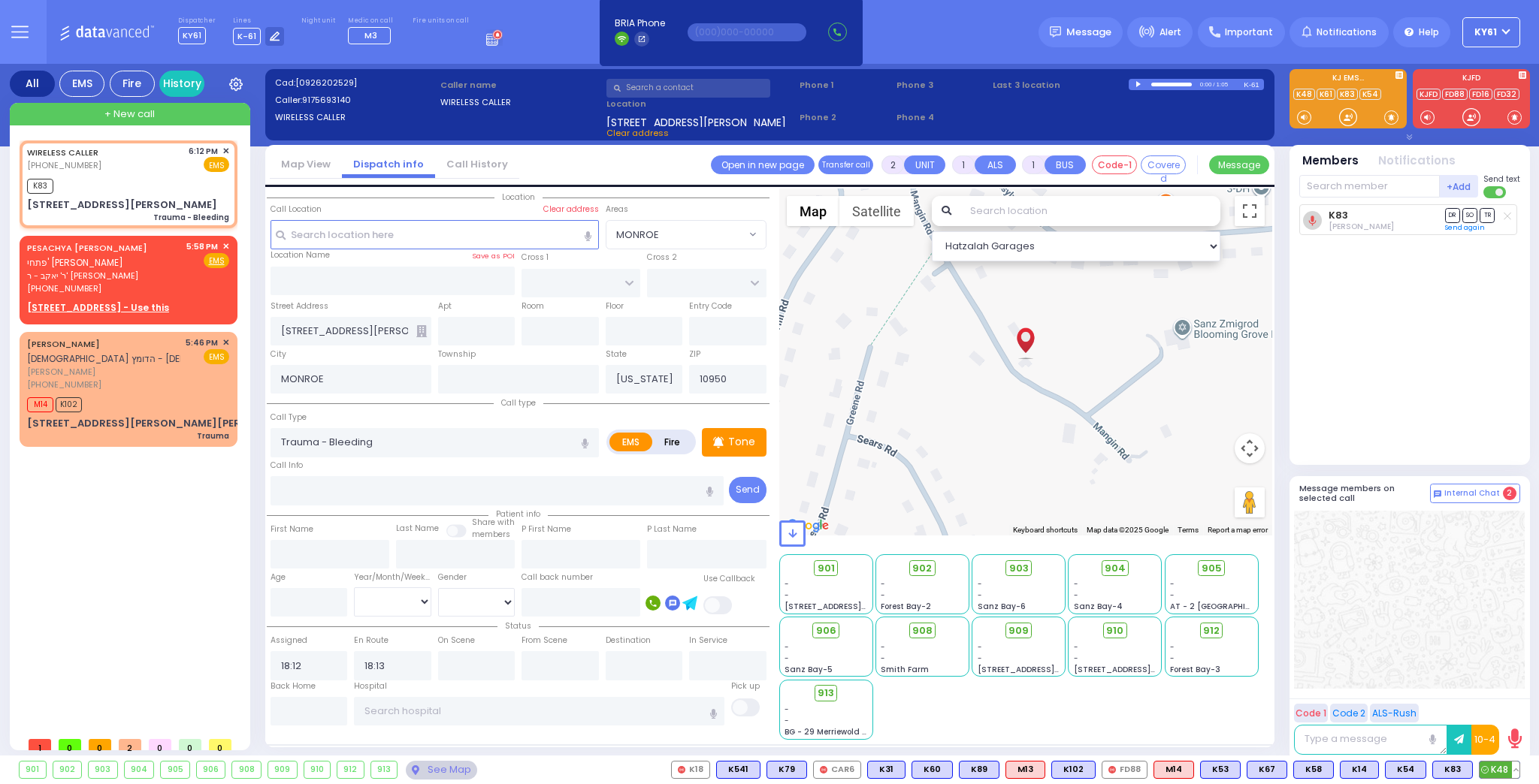
click at [1506, 769] on span "K48" at bounding box center [1499, 770] width 40 height 17
select select
radio input "true"
select select
select select "Hatzalah Garages"
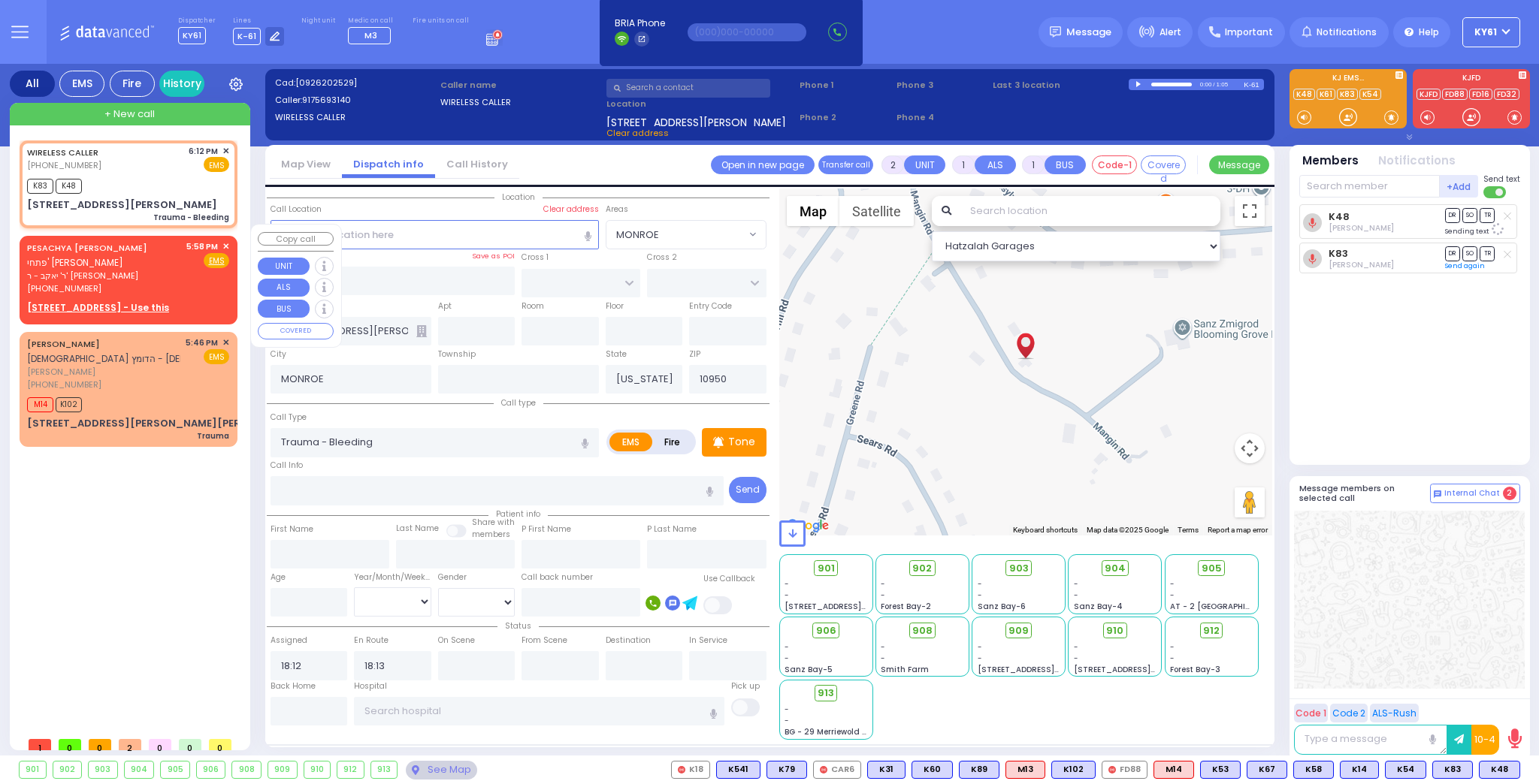
click at [227, 240] on span "✕" at bounding box center [226, 246] width 7 height 13
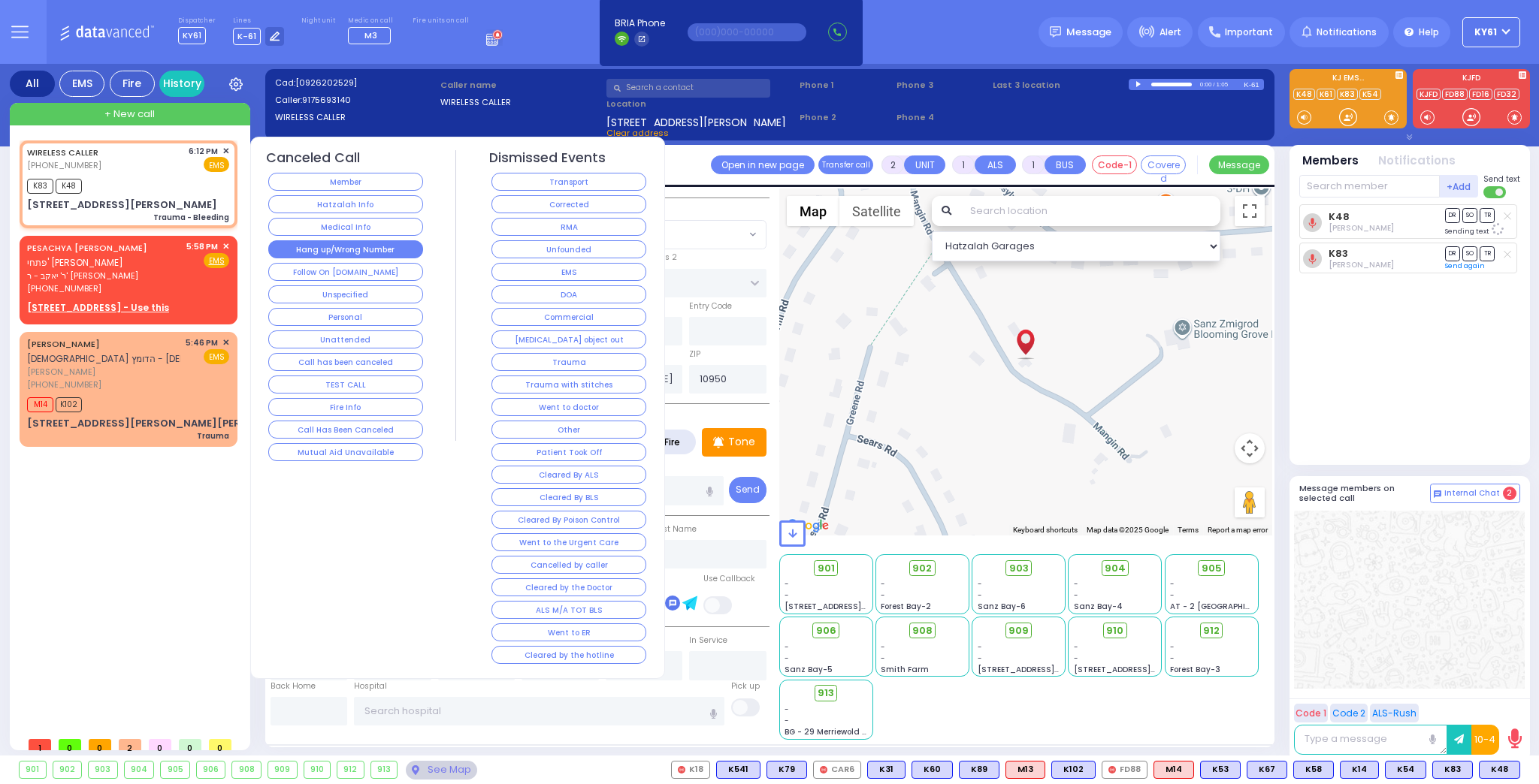
click at [335, 251] on button "Hang up/Wrong Number" at bounding box center [346, 249] width 155 height 18
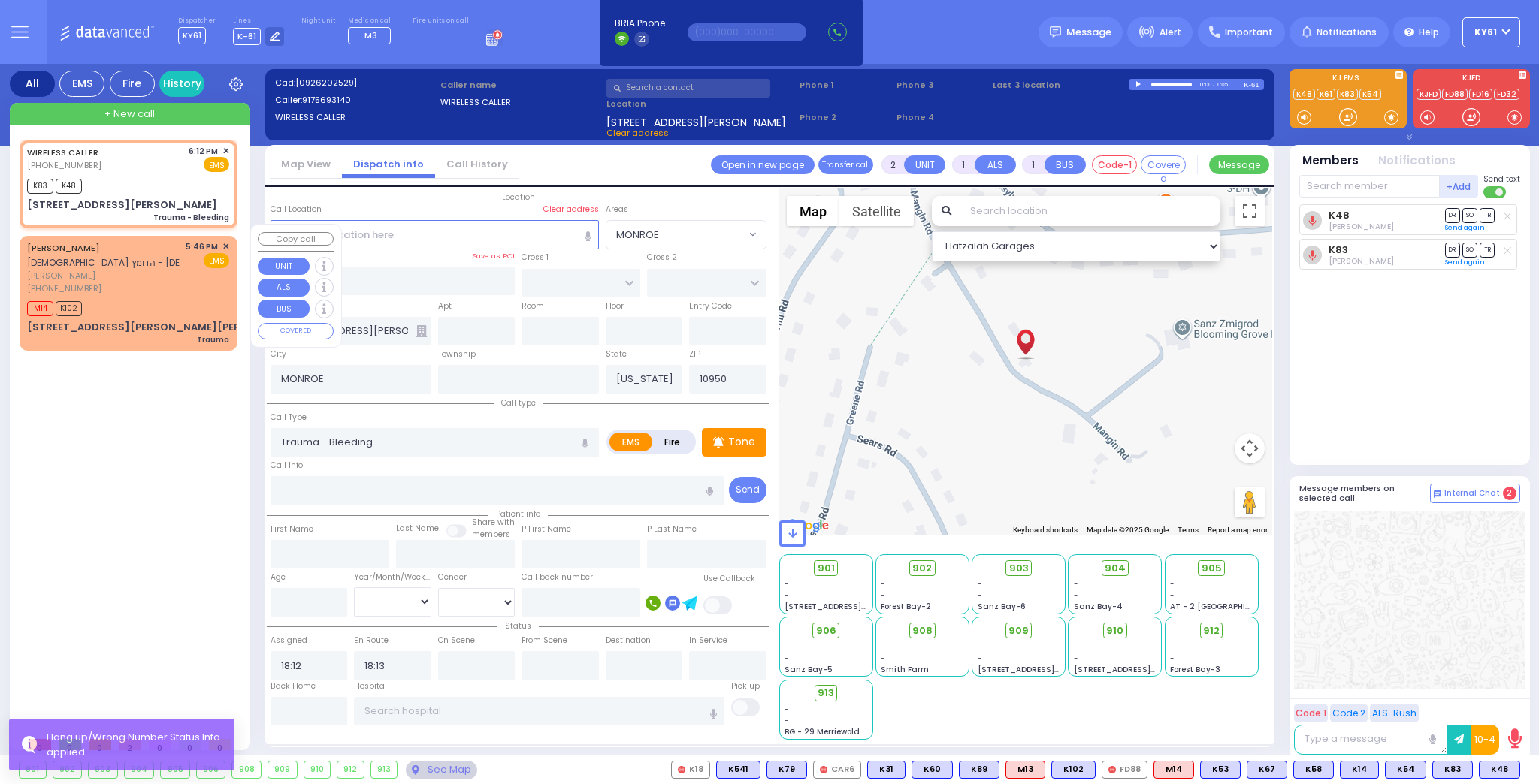
click at [225, 240] on span "✕" at bounding box center [226, 246] width 7 height 13
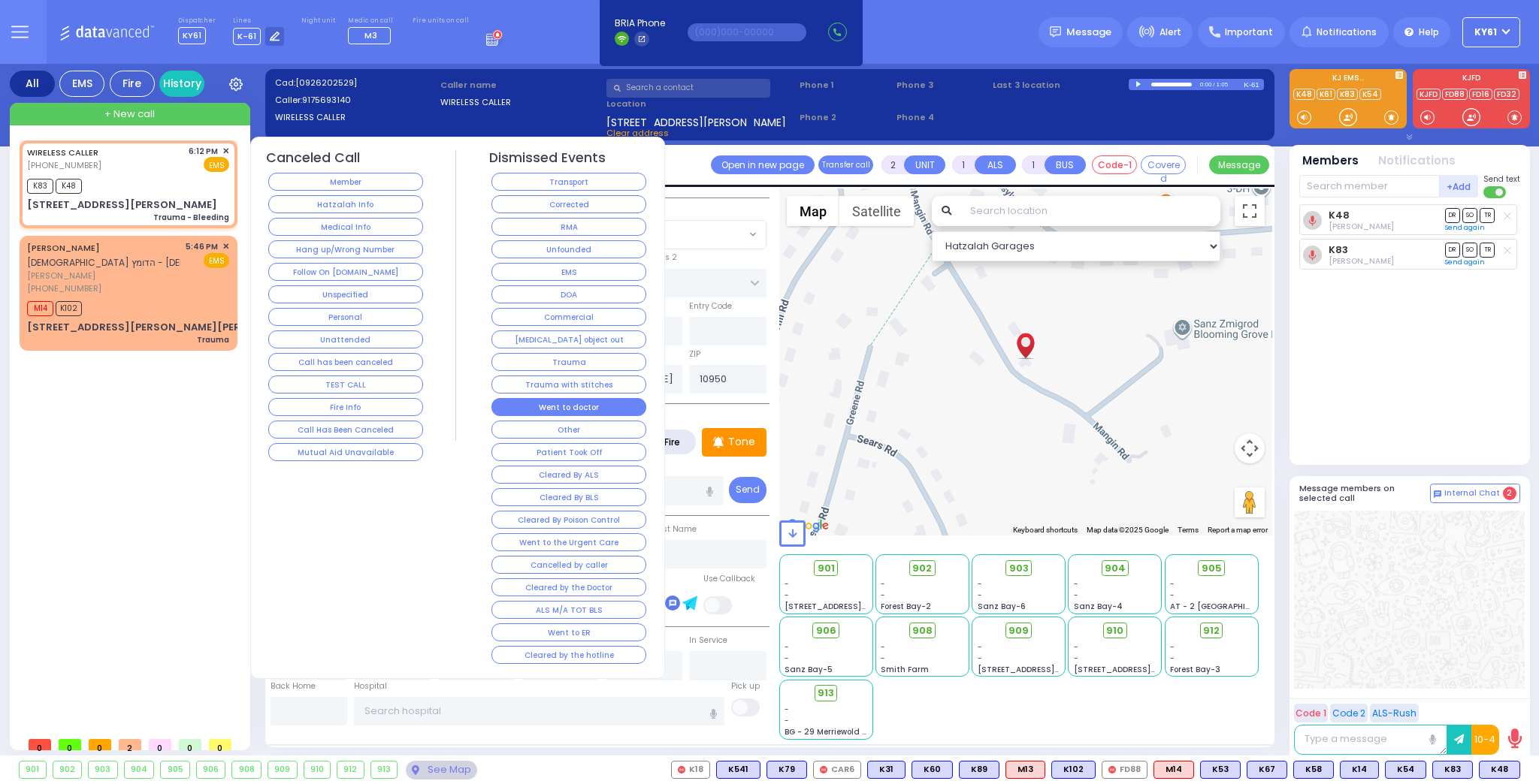
click at [627, 398] on button "Went to doctor" at bounding box center [569, 407] width 155 height 18
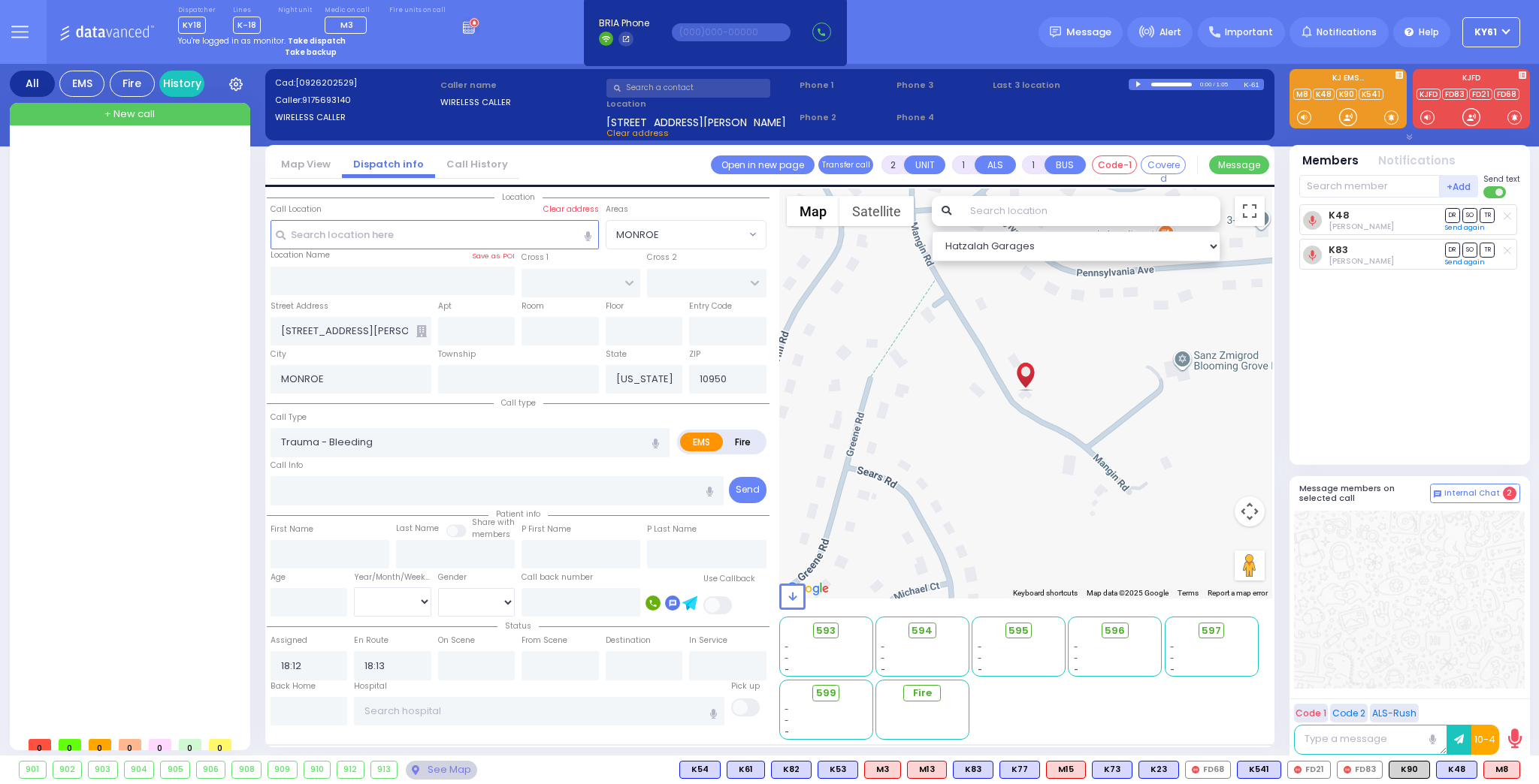
select select
